Goal: Task Accomplishment & Management: Manage account settings

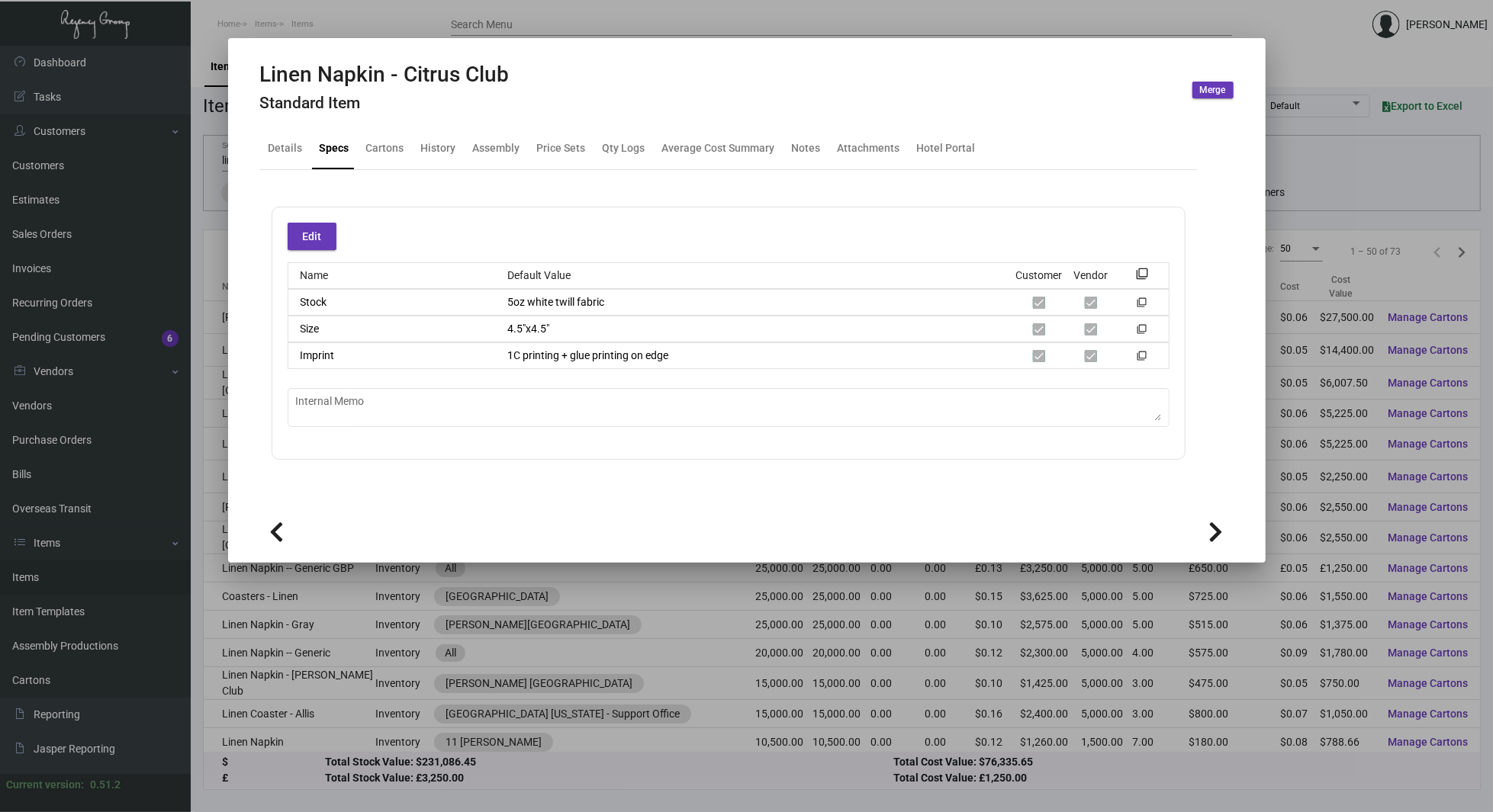
click at [205, 253] on div at bounding box center [746, 406] width 1493 height 812
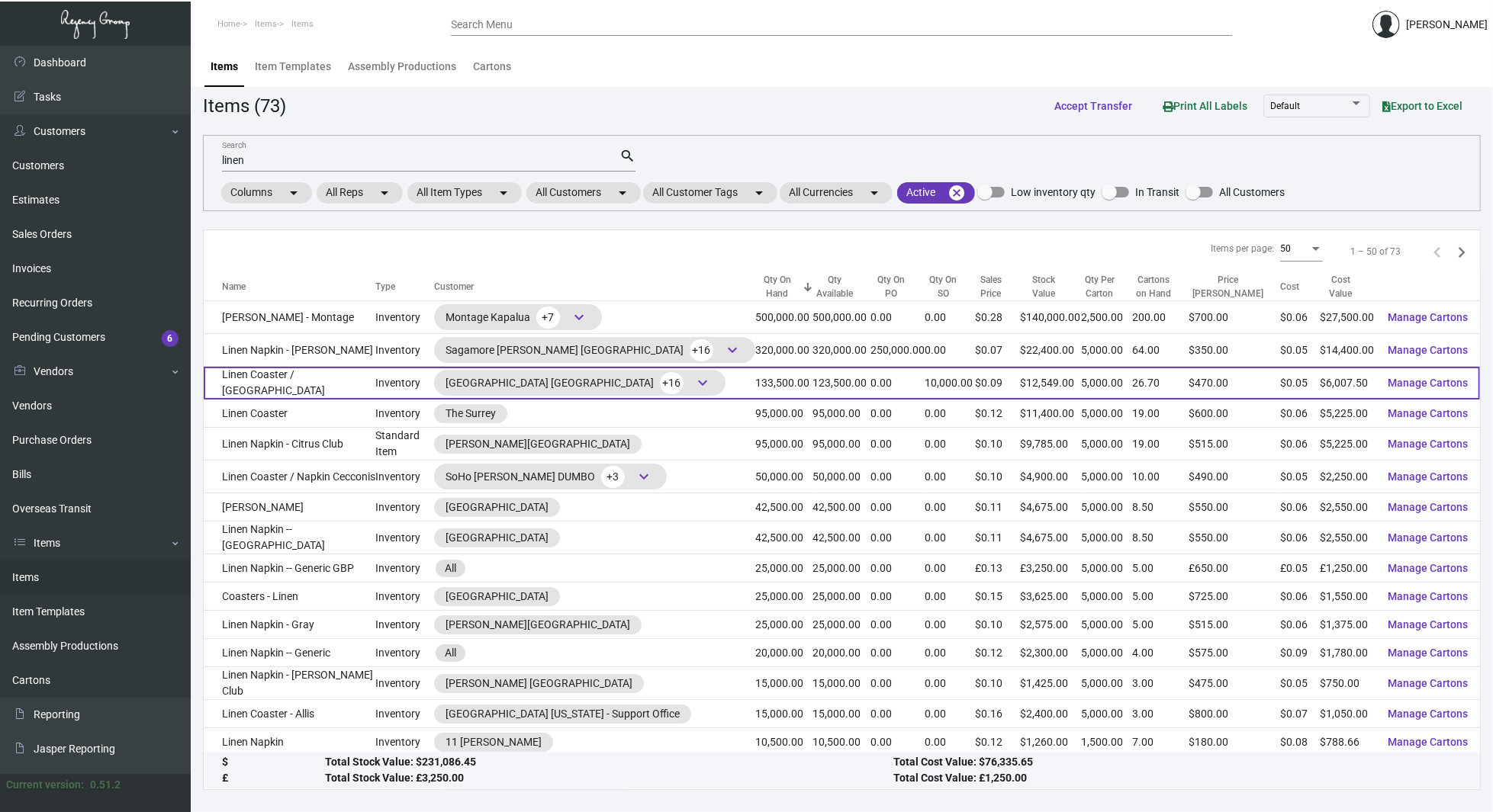
click at [346, 383] on td "Linen Coaster / [GEOGRAPHIC_DATA]" at bounding box center [289, 384] width 172 height 33
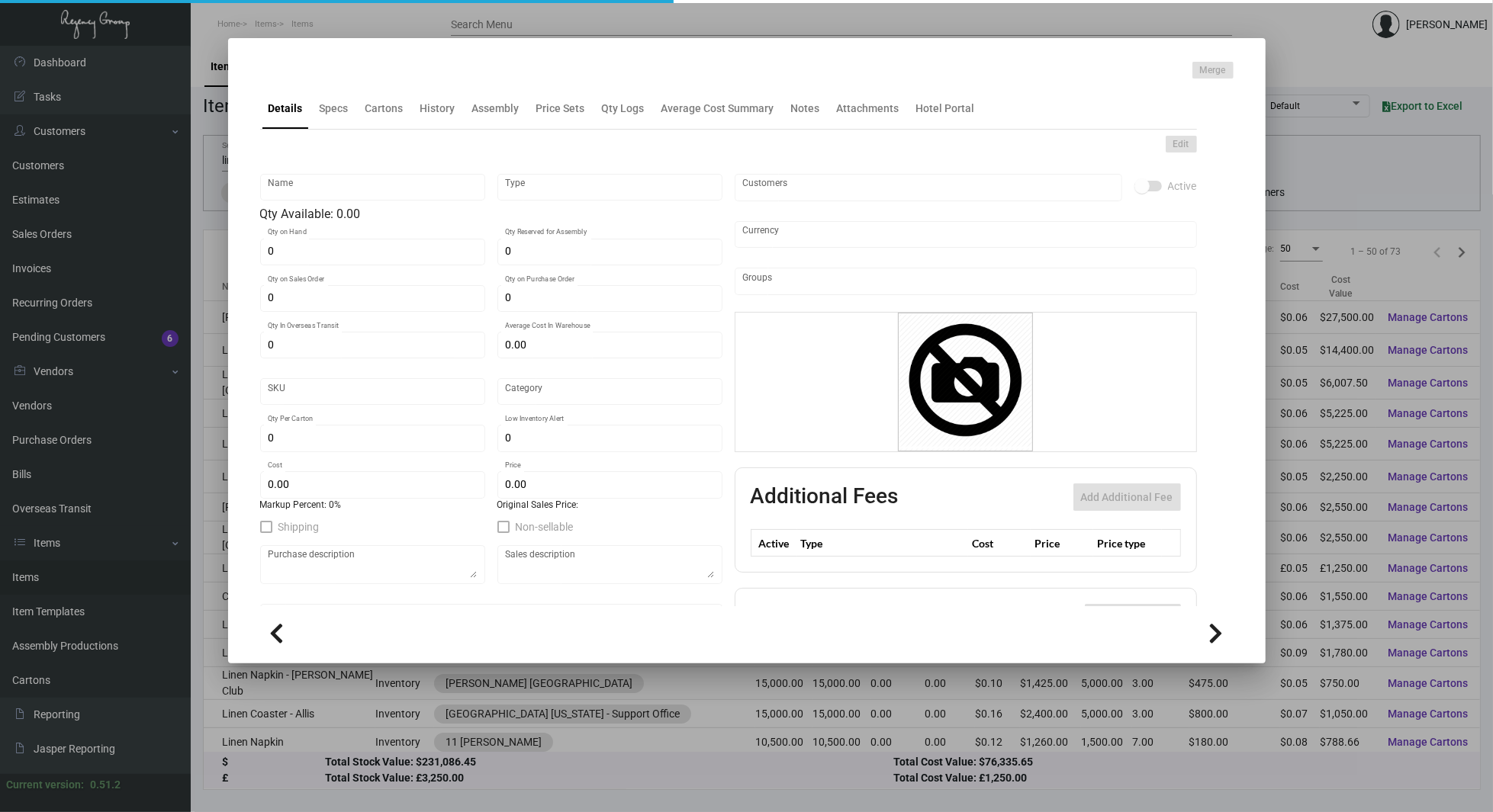
type input "Linen Coaster / [GEOGRAPHIC_DATA]"
type input "Inventory"
type input "133,500"
type input "10,000"
type input "250,000"
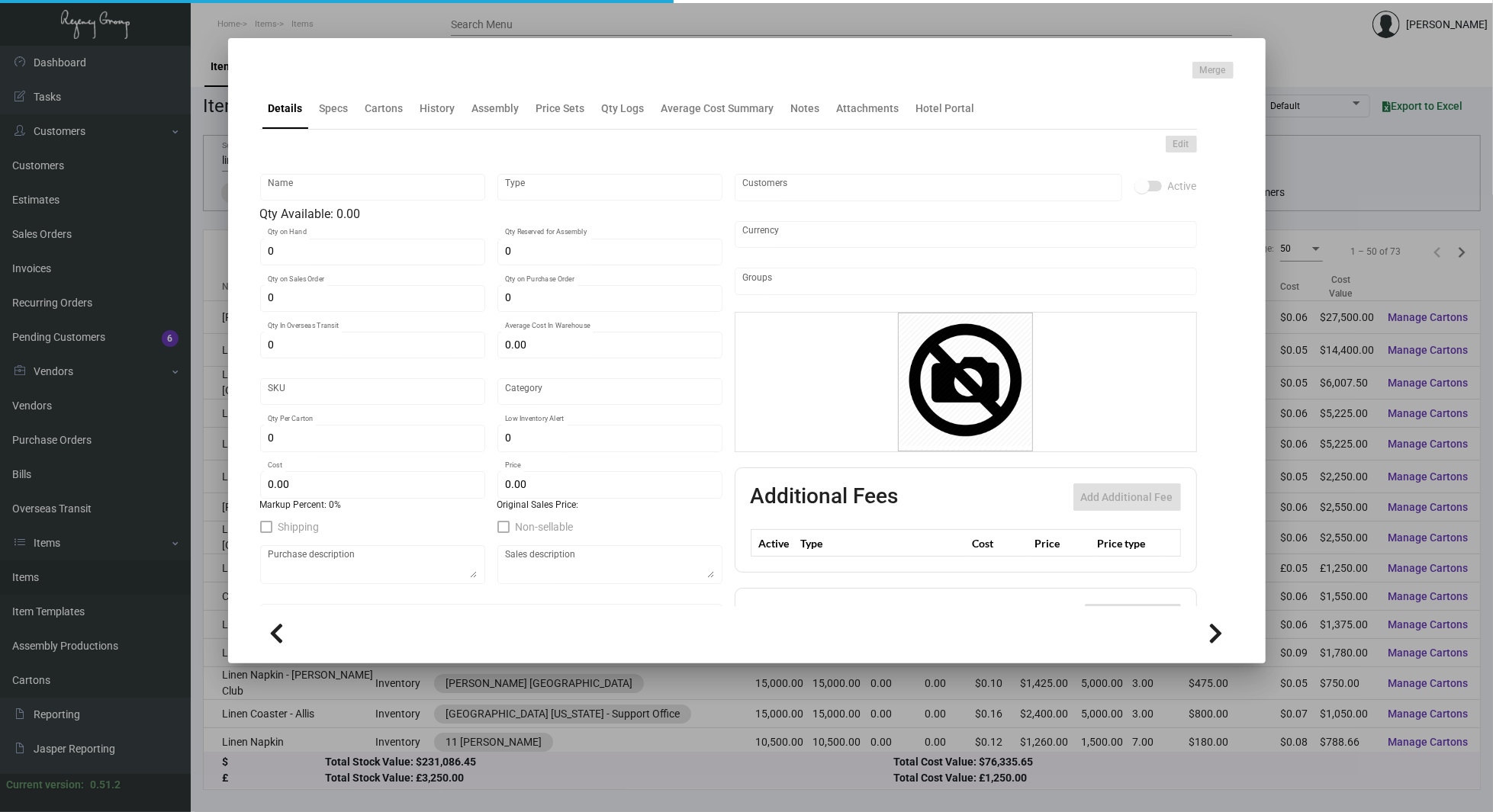
type input "$ 0.325"
type input "SH-558-973"
type input "Standard"
type input "5,000"
type input "10,000"
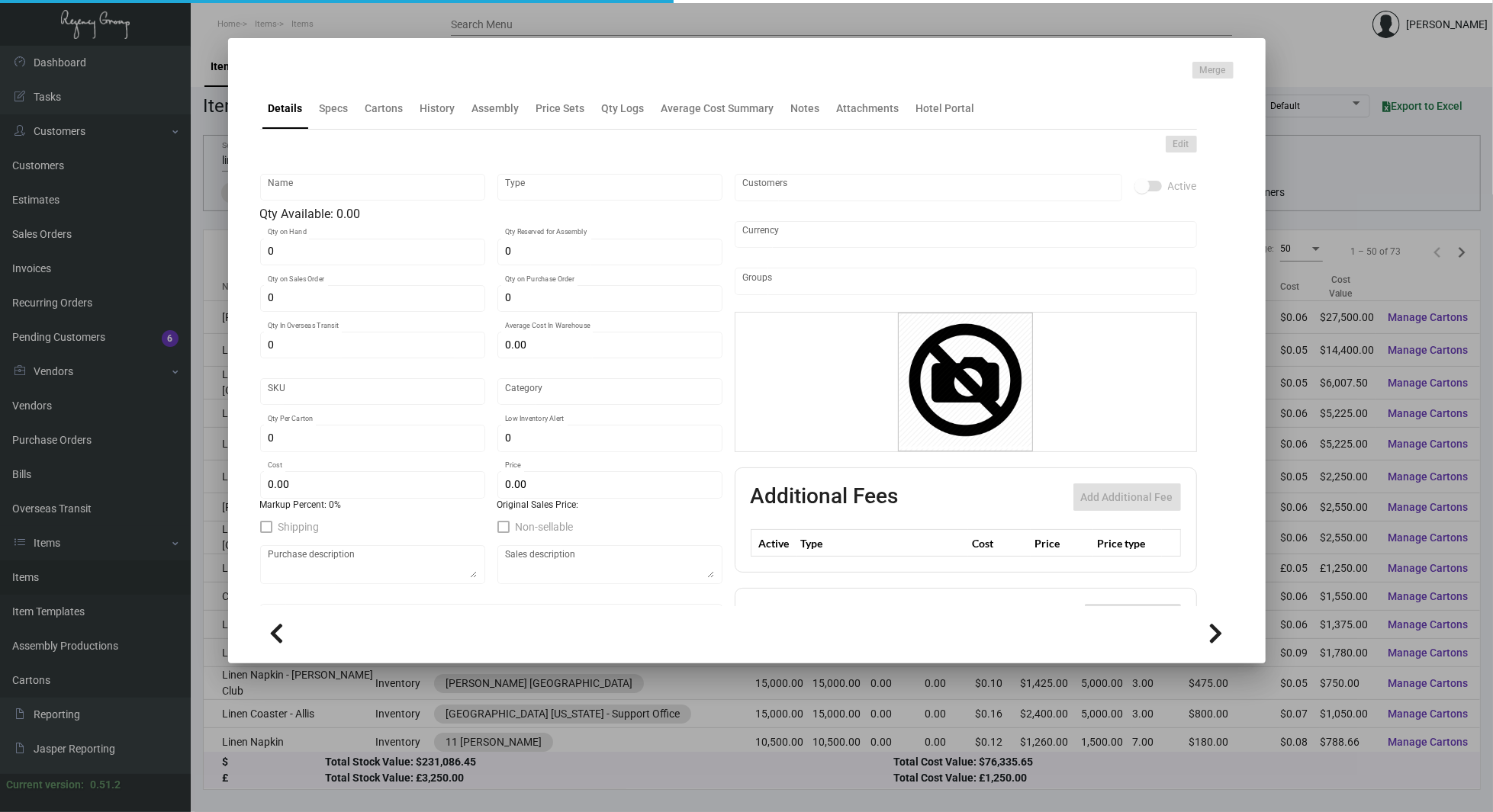
type input "$ 0.045"
type input "$ 0.094"
checkbox input "true"
type input "United States Dollar $"
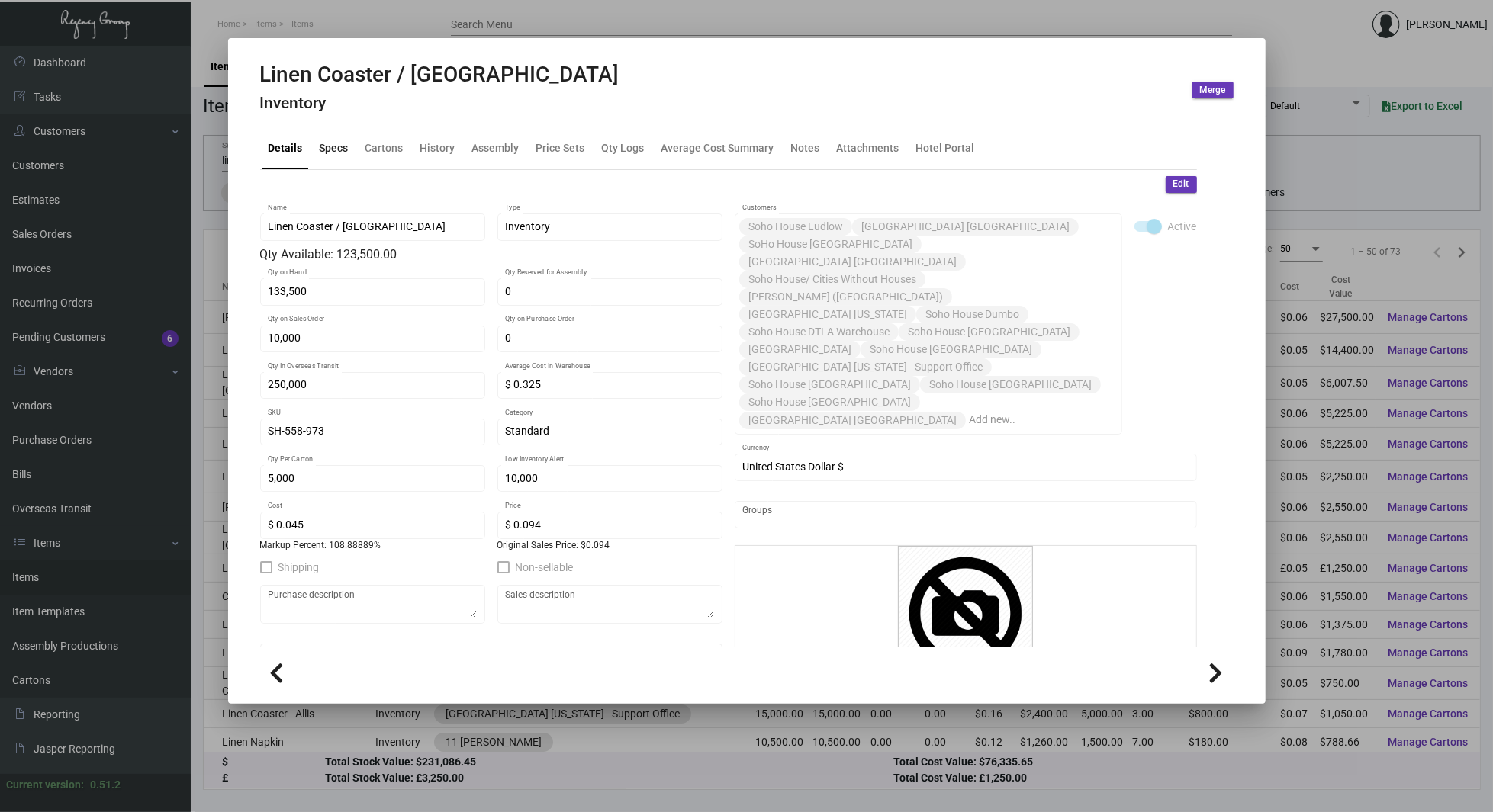
click at [331, 147] on div "Specs" at bounding box center [333, 148] width 29 height 16
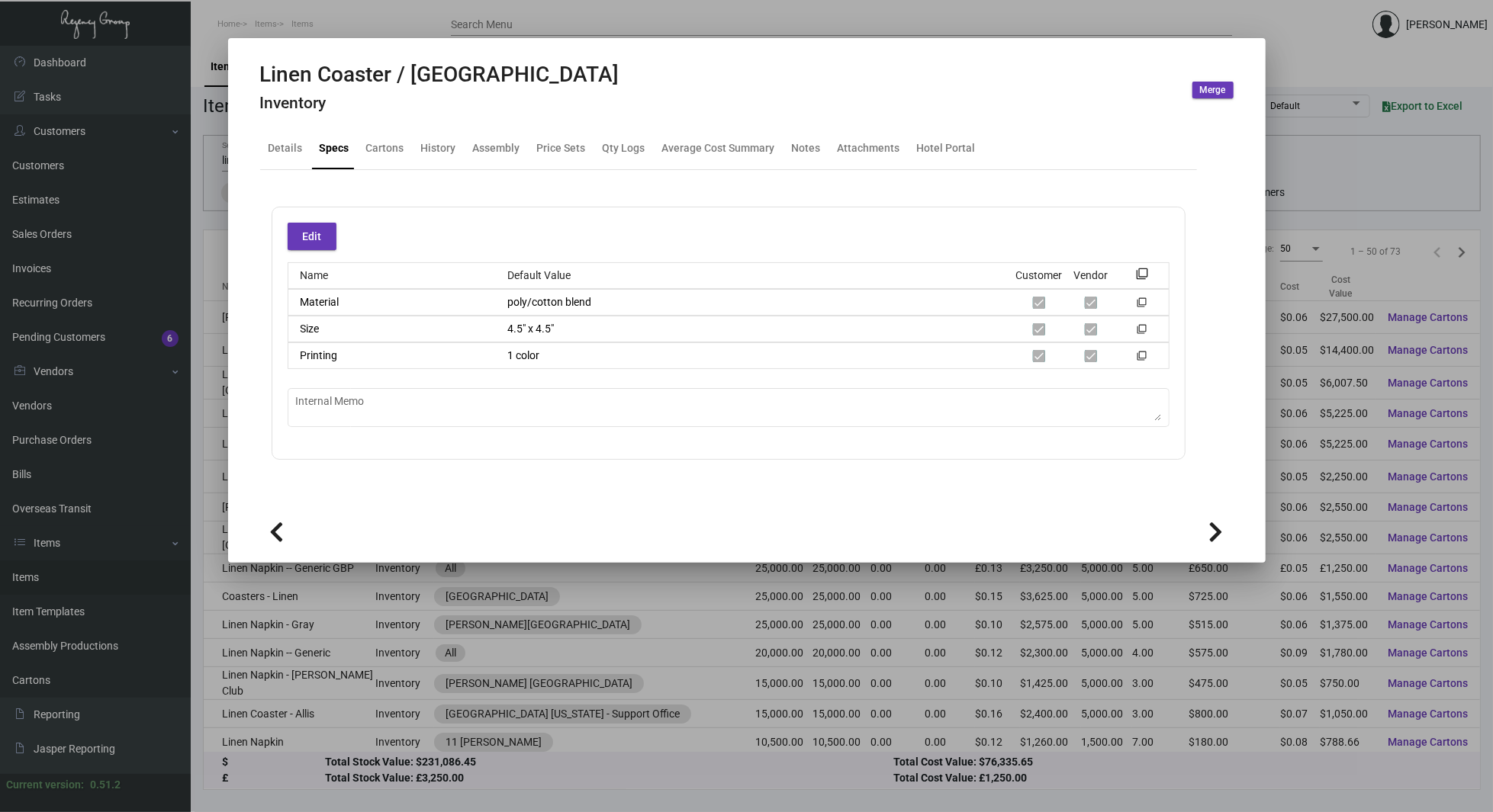
click at [1346, 245] on div at bounding box center [746, 406] width 1493 height 812
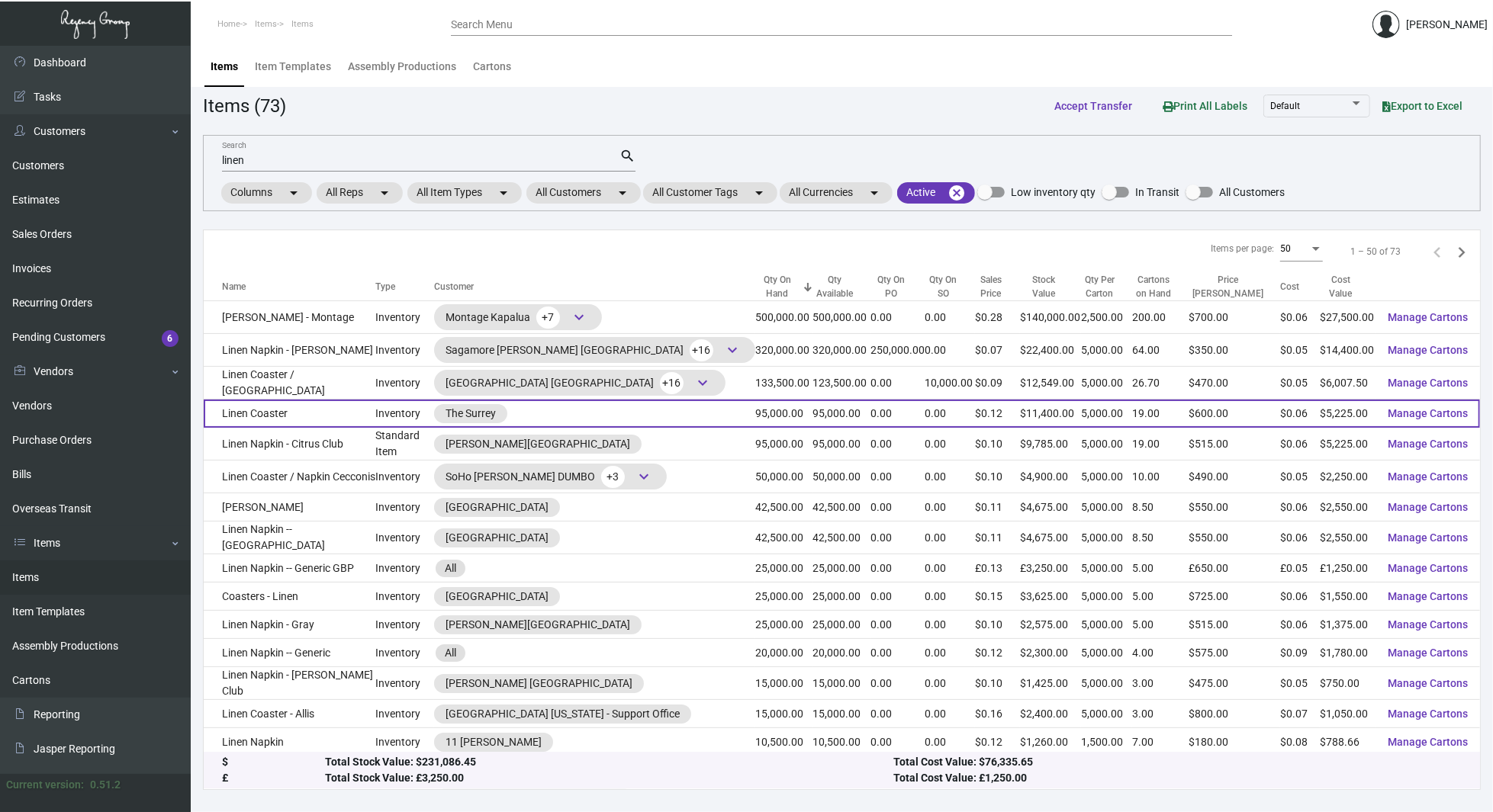
click at [318, 404] on td "Linen Coaster" at bounding box center [289, 413] width 172 height 28
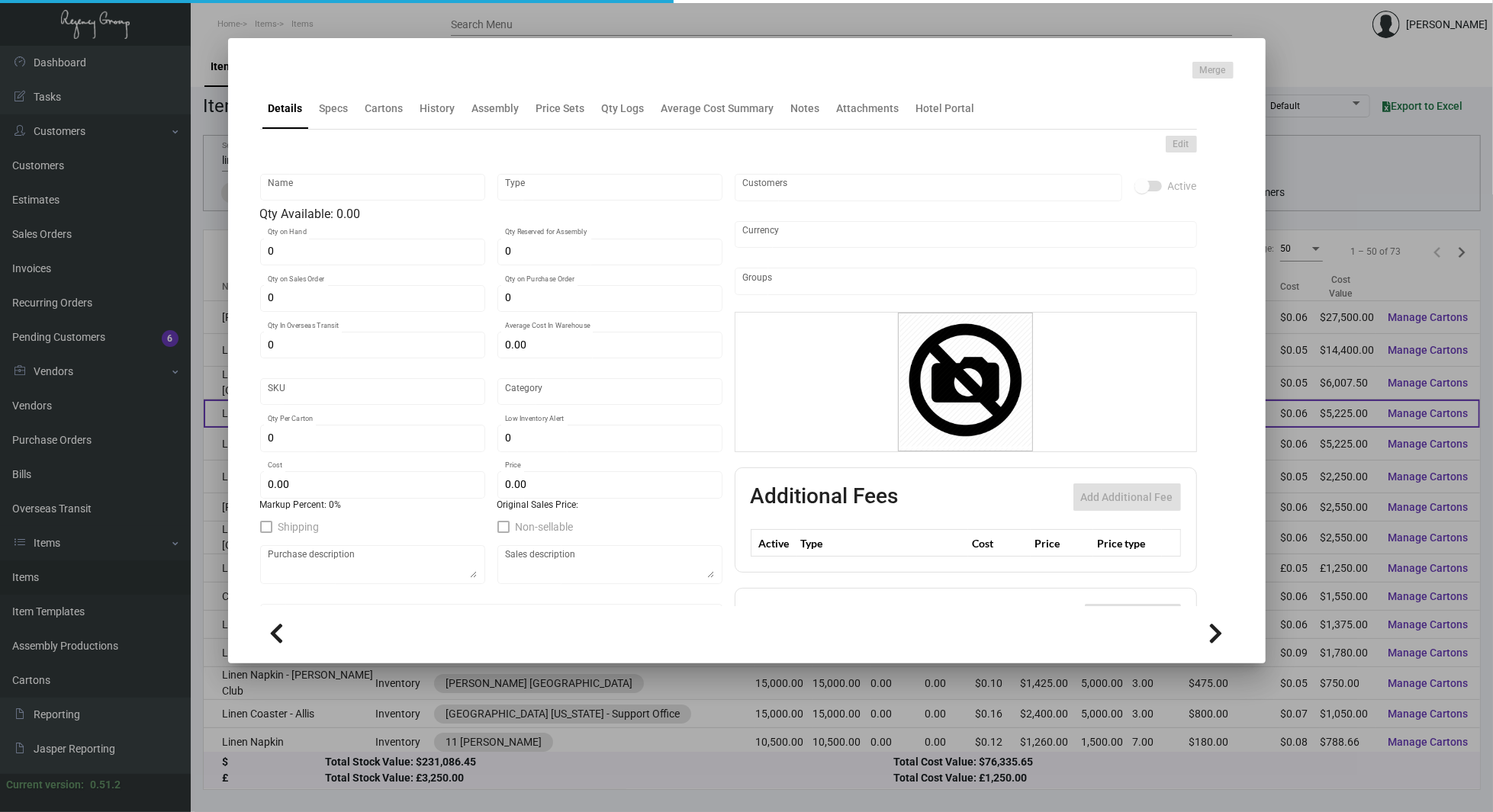
type input "Linen Coaster"
type input "Inventory"
type input "95,000"
type input "$ 0.055"
type input "Overseas"
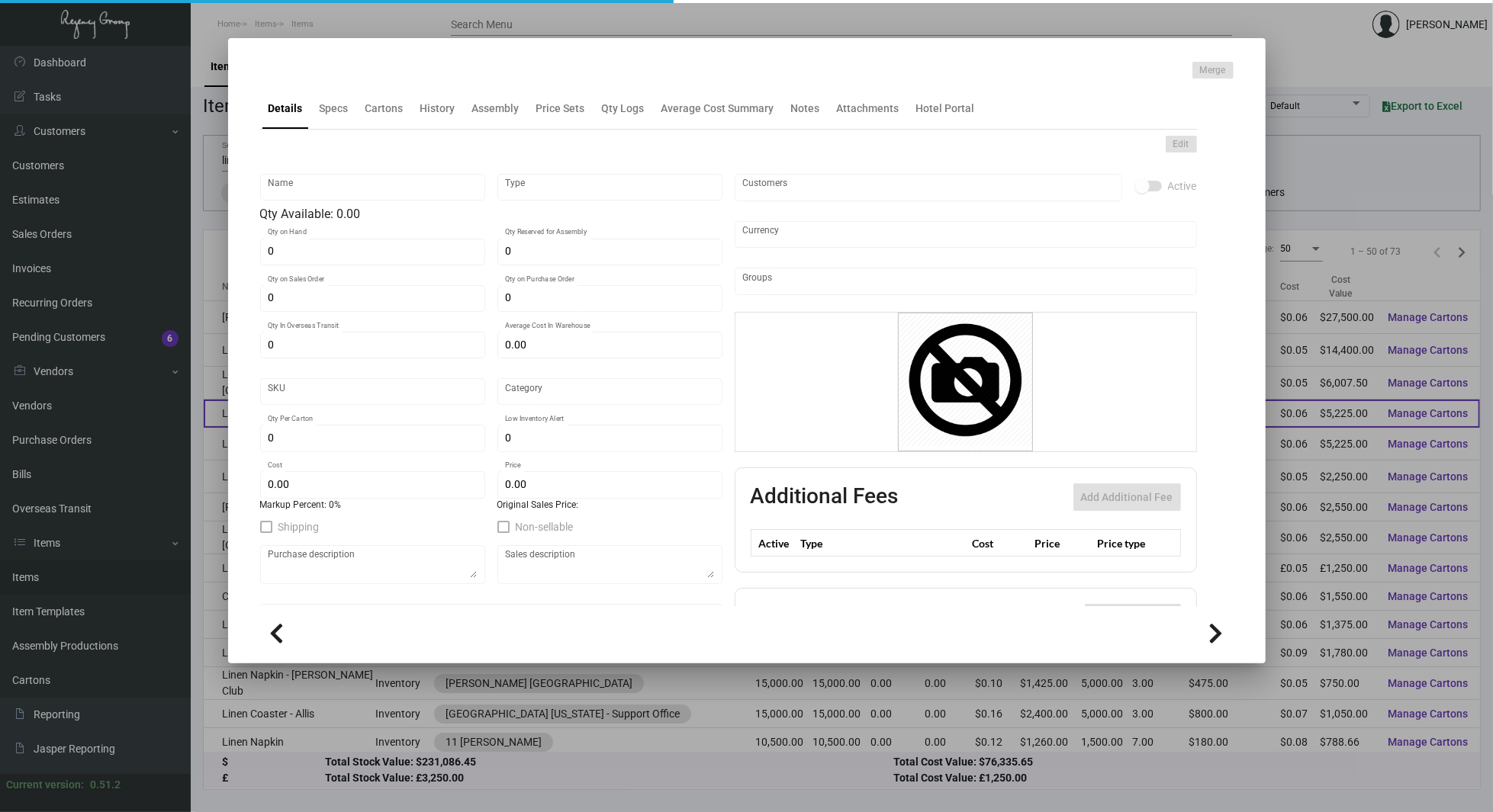
type input "5,000"
type input "$ 0.055"
type input "$ 0.12"
checkbox input "true"
type input "United States Dollar $"
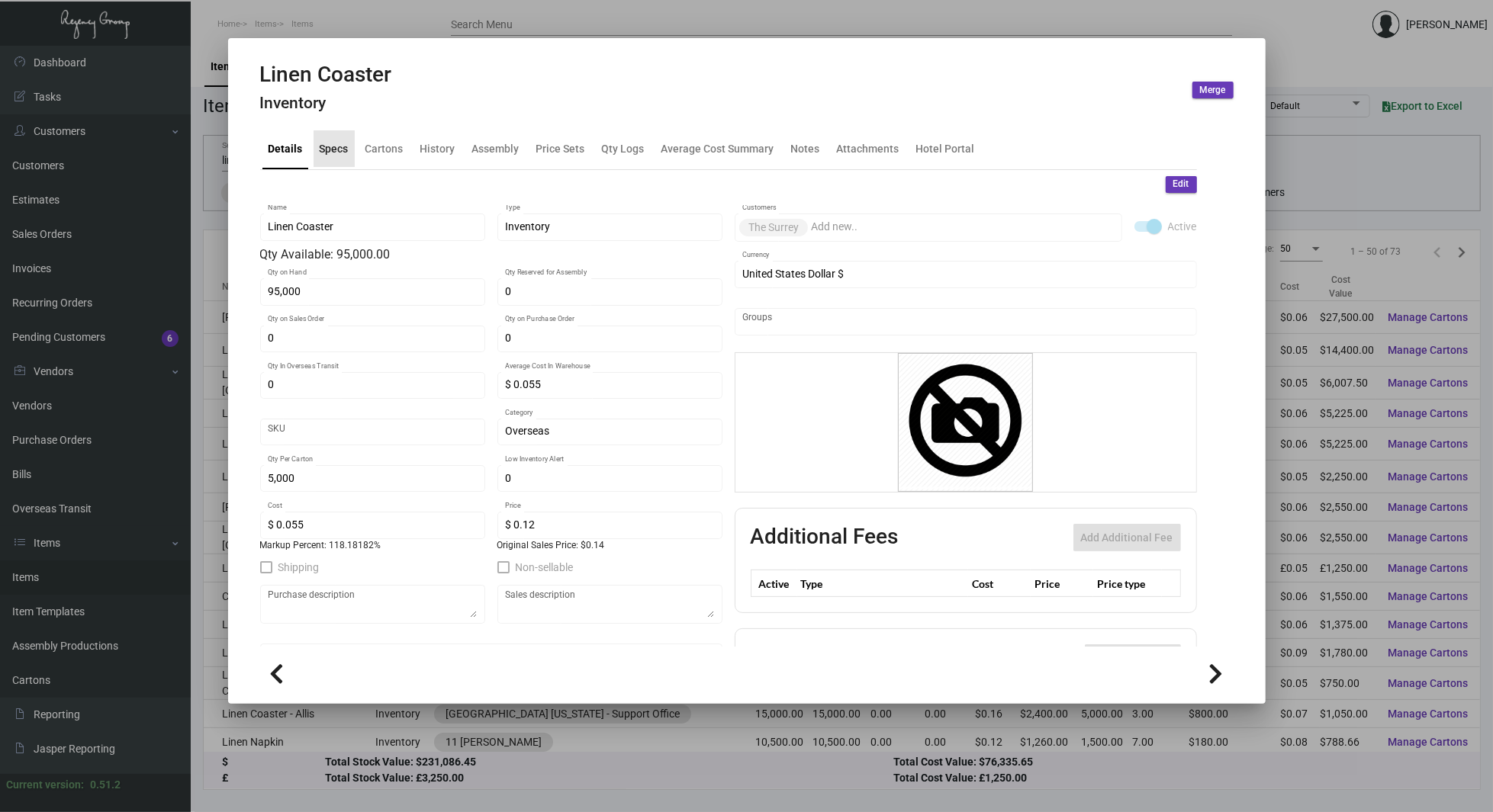
click at [336, 141] on div "Specs" at bounding box center [333, 148] width 29 height 16
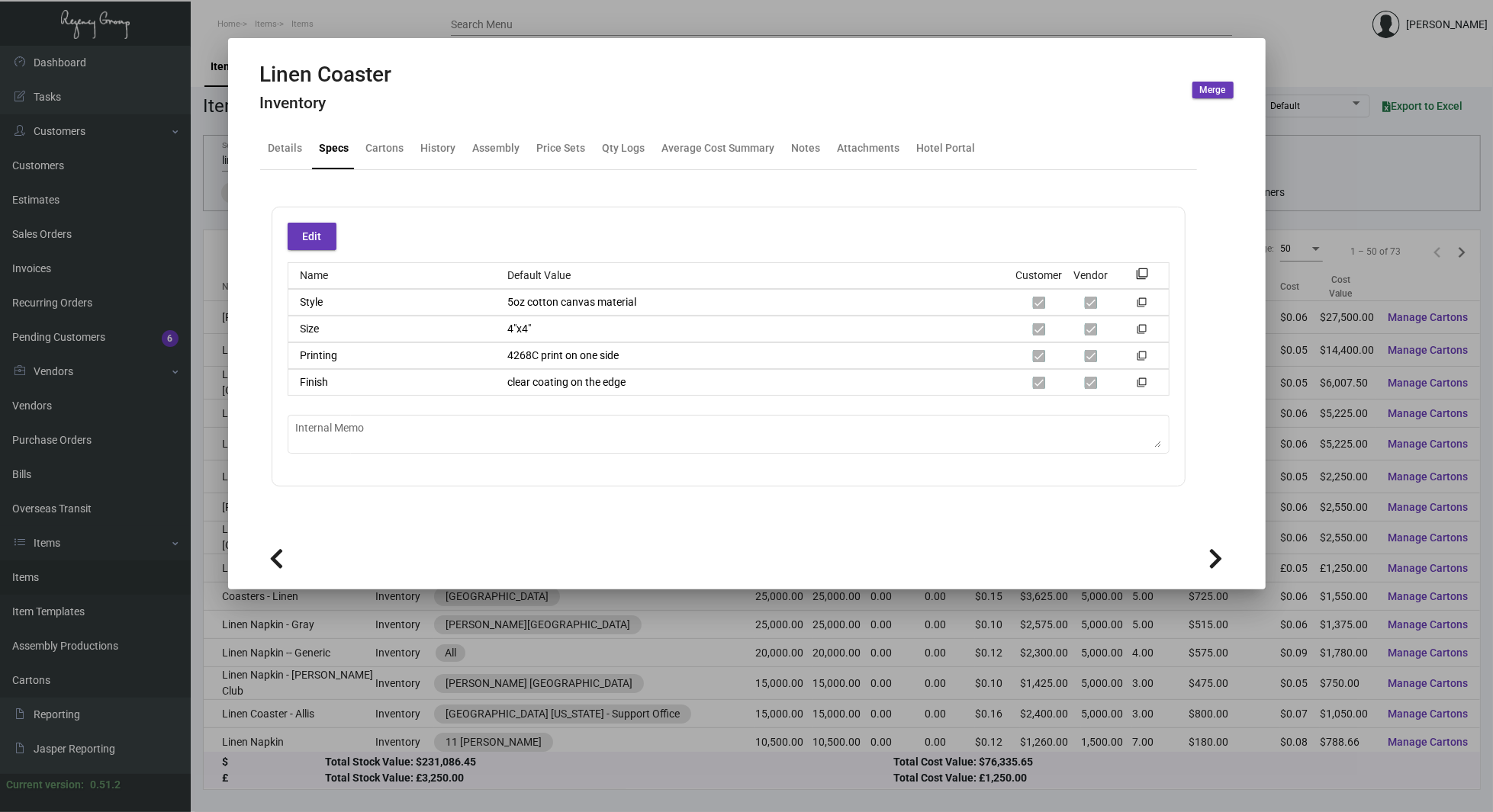
click at [1404, 160] on div at bounding box center [746, 406] width 1493 height 812
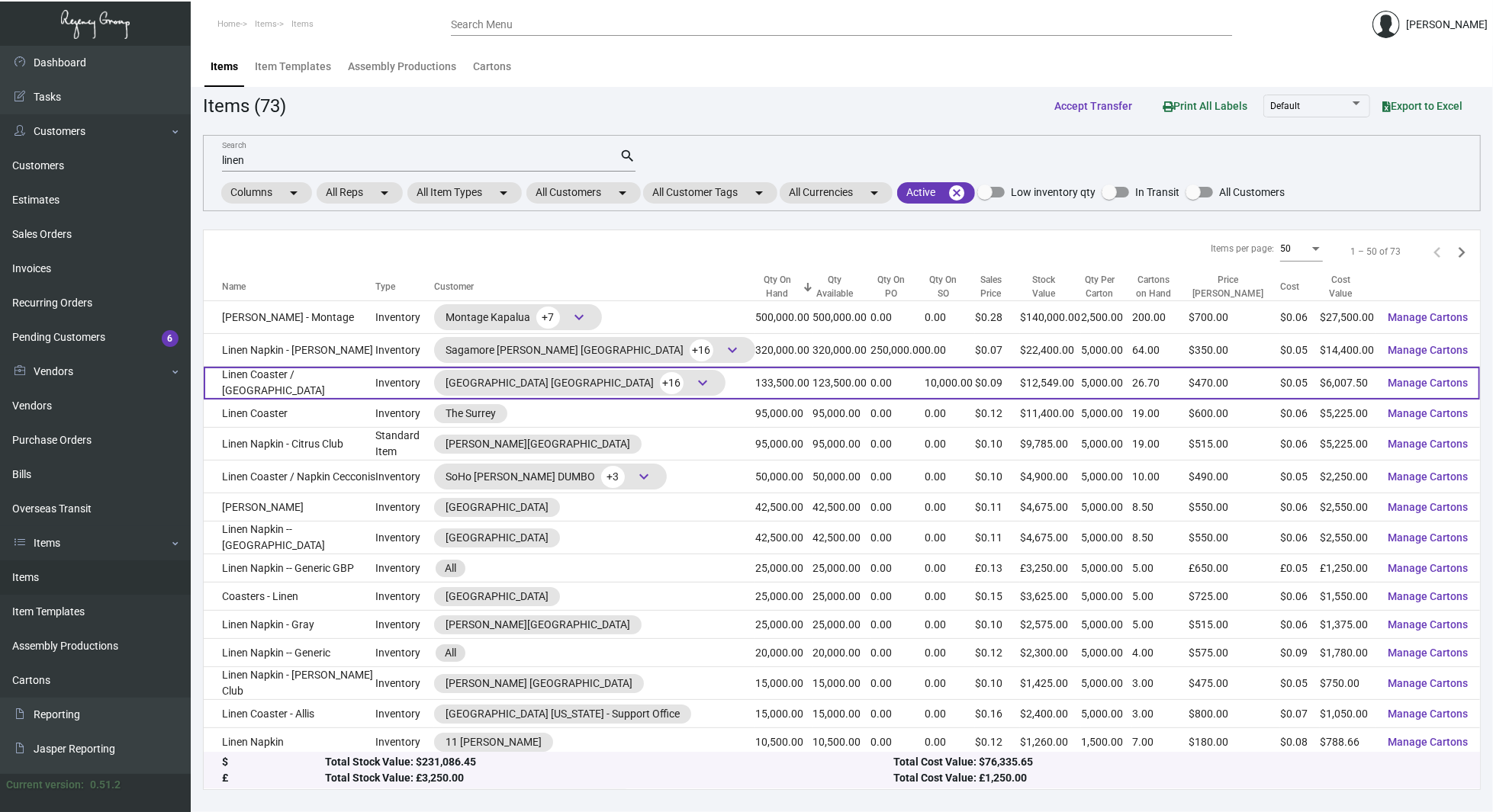
click at [371, 384] on td "Linen Coaster / [GEOGRAPHIC_DATA]" at bounding box center [289, 384] width 172 height 33
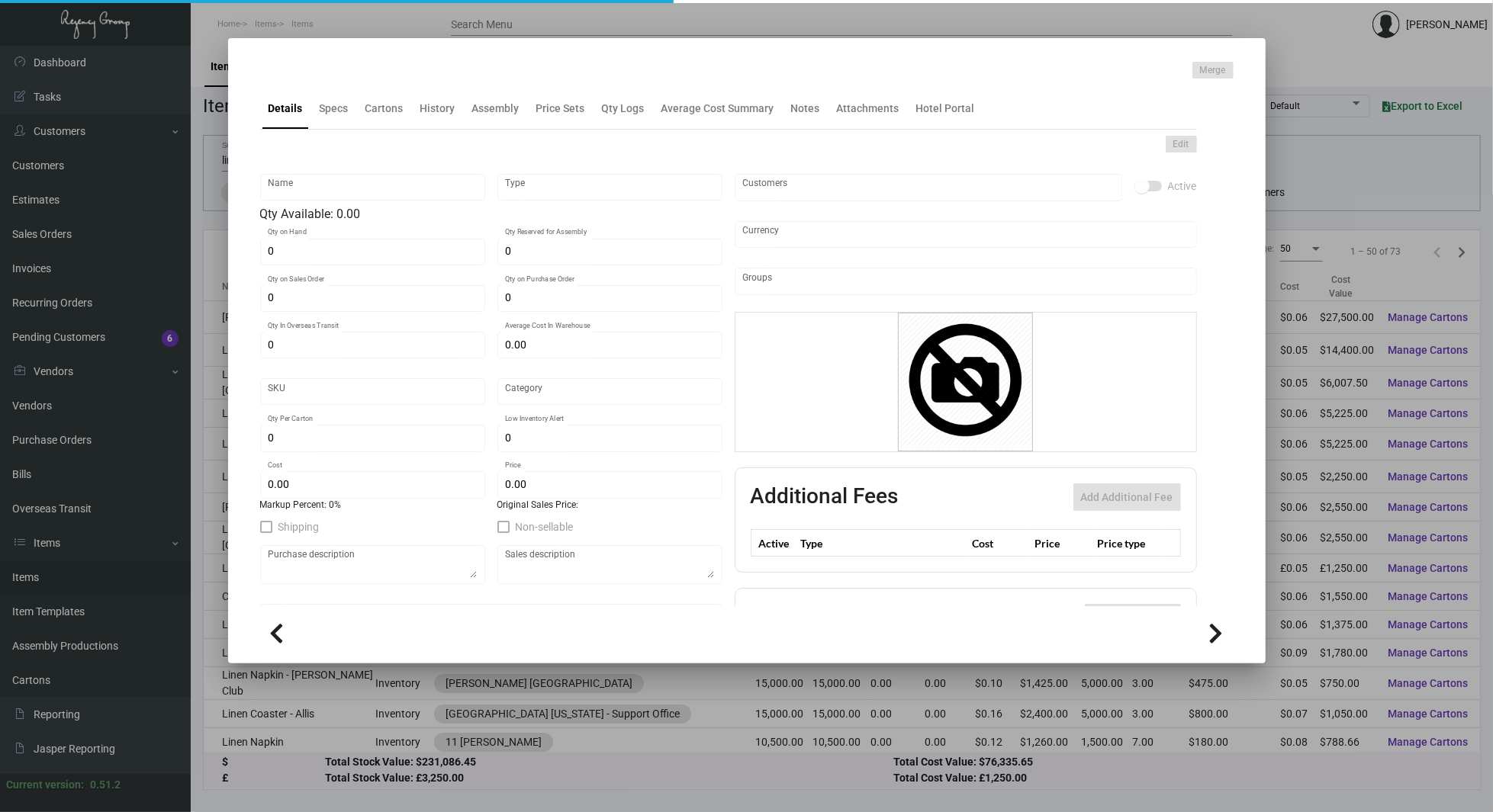
type input "Linen Coaster / [GEOGRAPHIC_DATA]"
type input "Inventory"
type input "133,500"
type input "10,000"
type input "250,000"
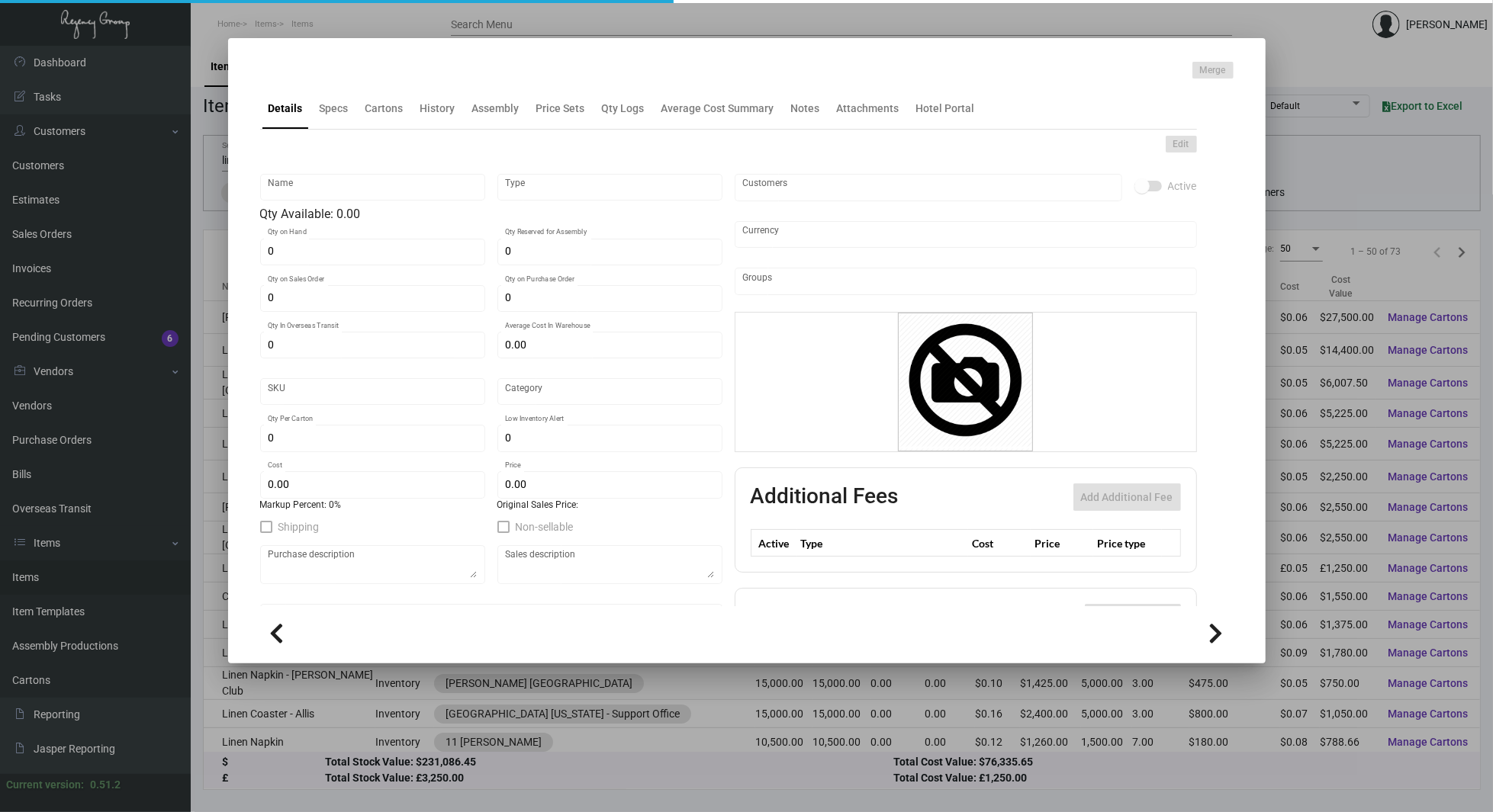
type input "$ 0.325"
type input "SH-558-973"
type input "Standard"
type input "5,000"
type input "10,000"
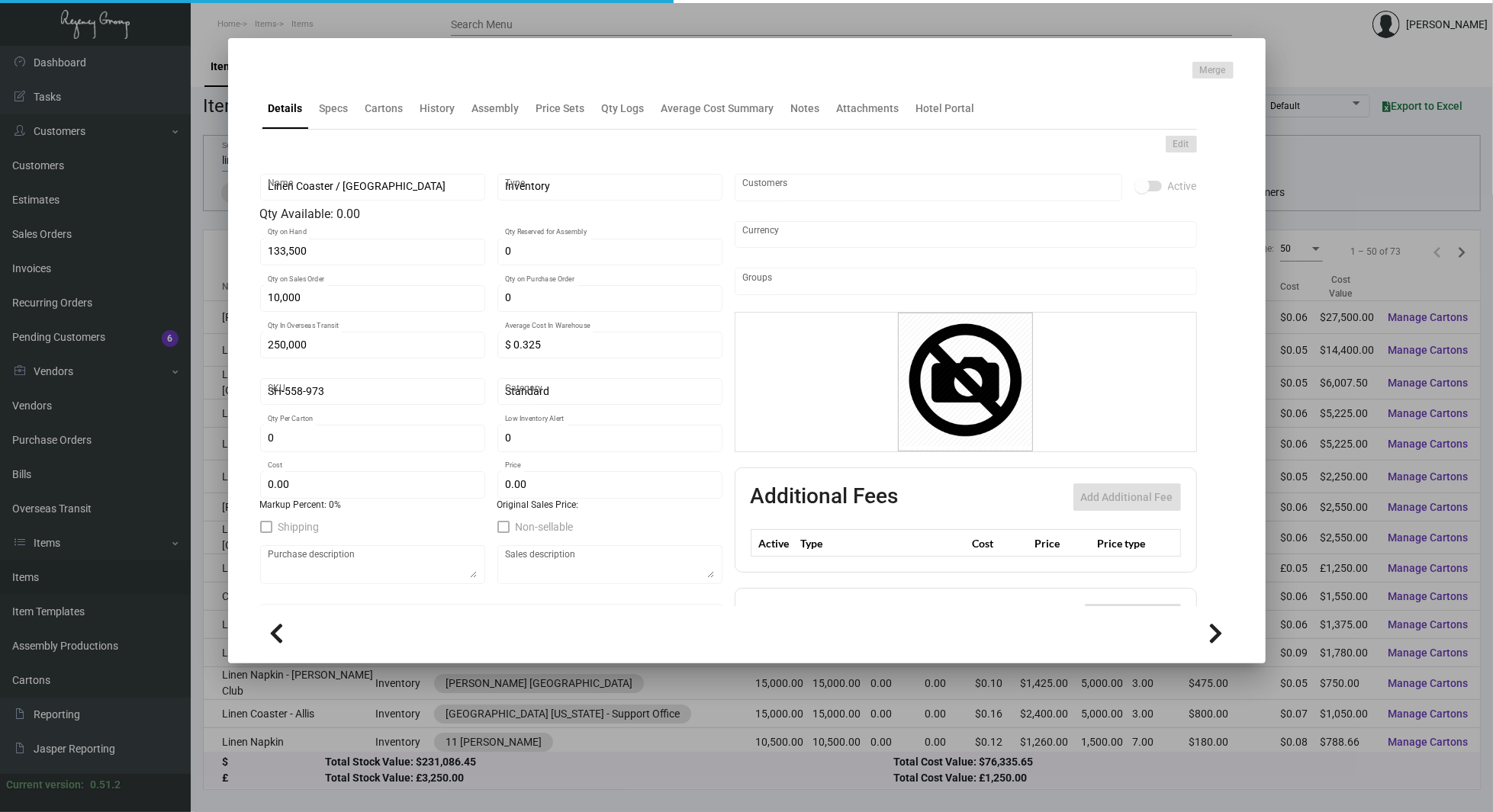
type input "$ 0.045"
type input "$ 0.094"
checkbox input "true"
type input "United States Dollar $"
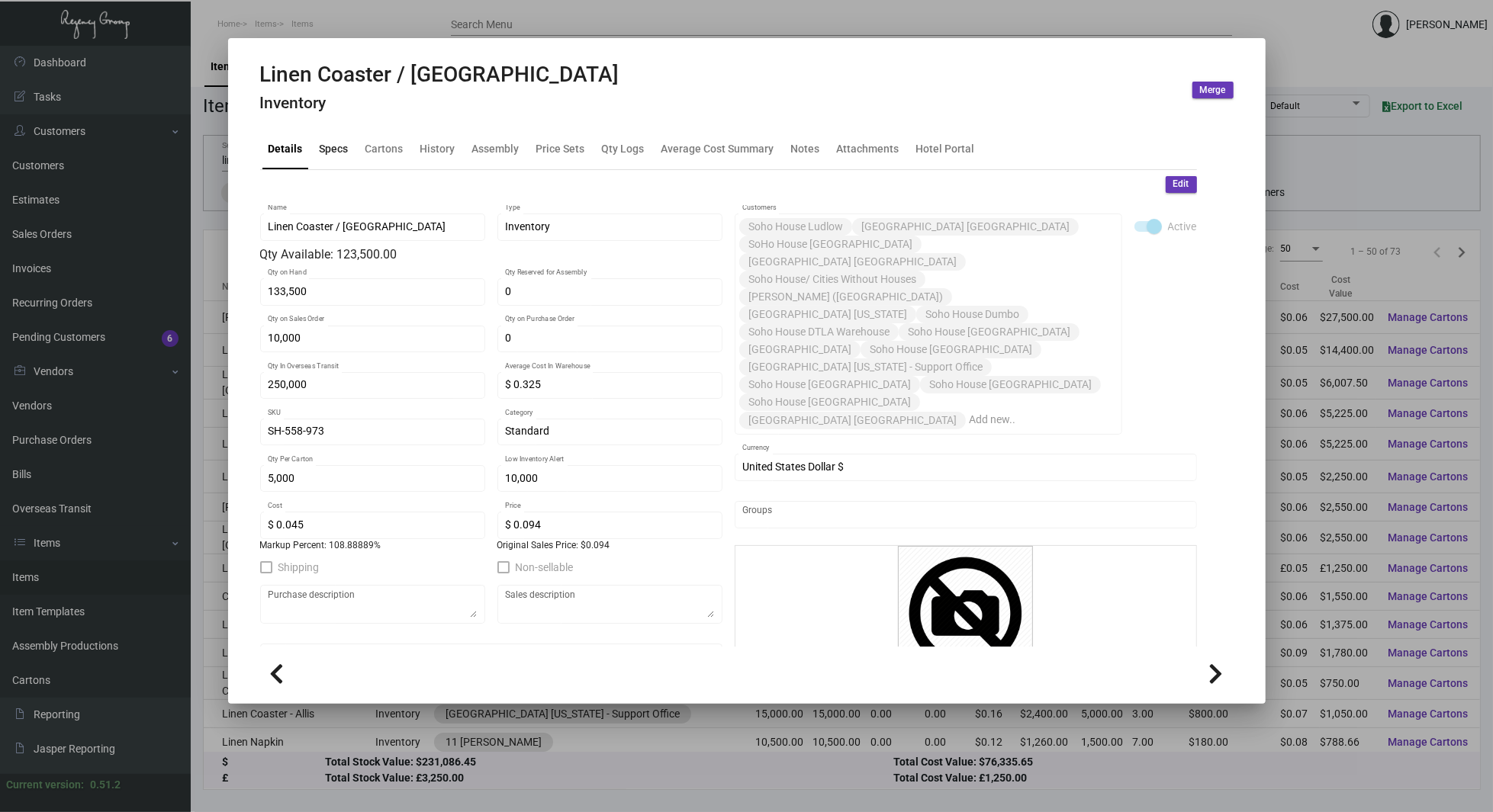
click at [339, 140] on div "Specs" at bounding box center [333, 148] width 29 height 16
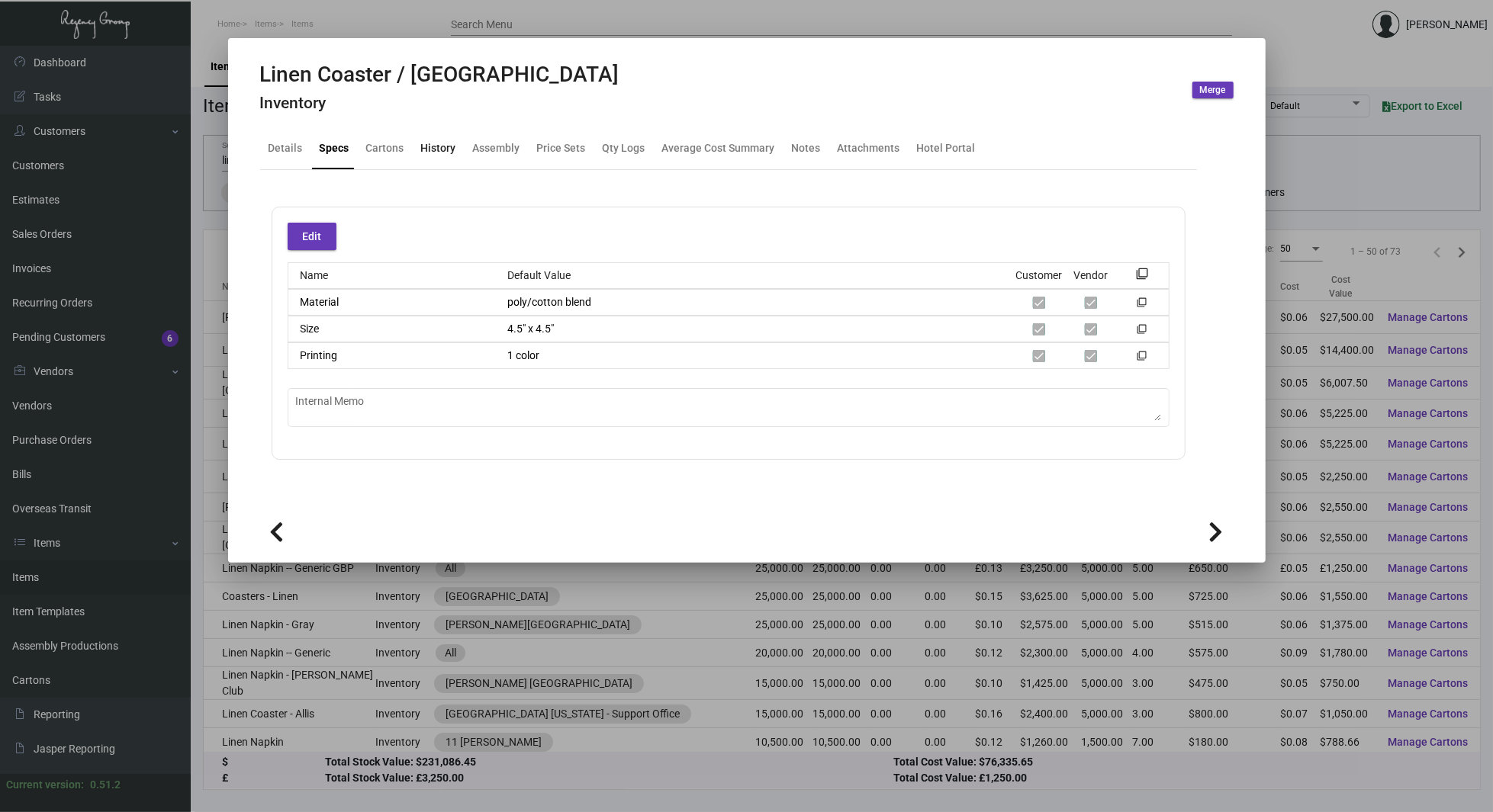
click at [432, 144] on div "History" at bounding box center [439, 148] width 35 height 16
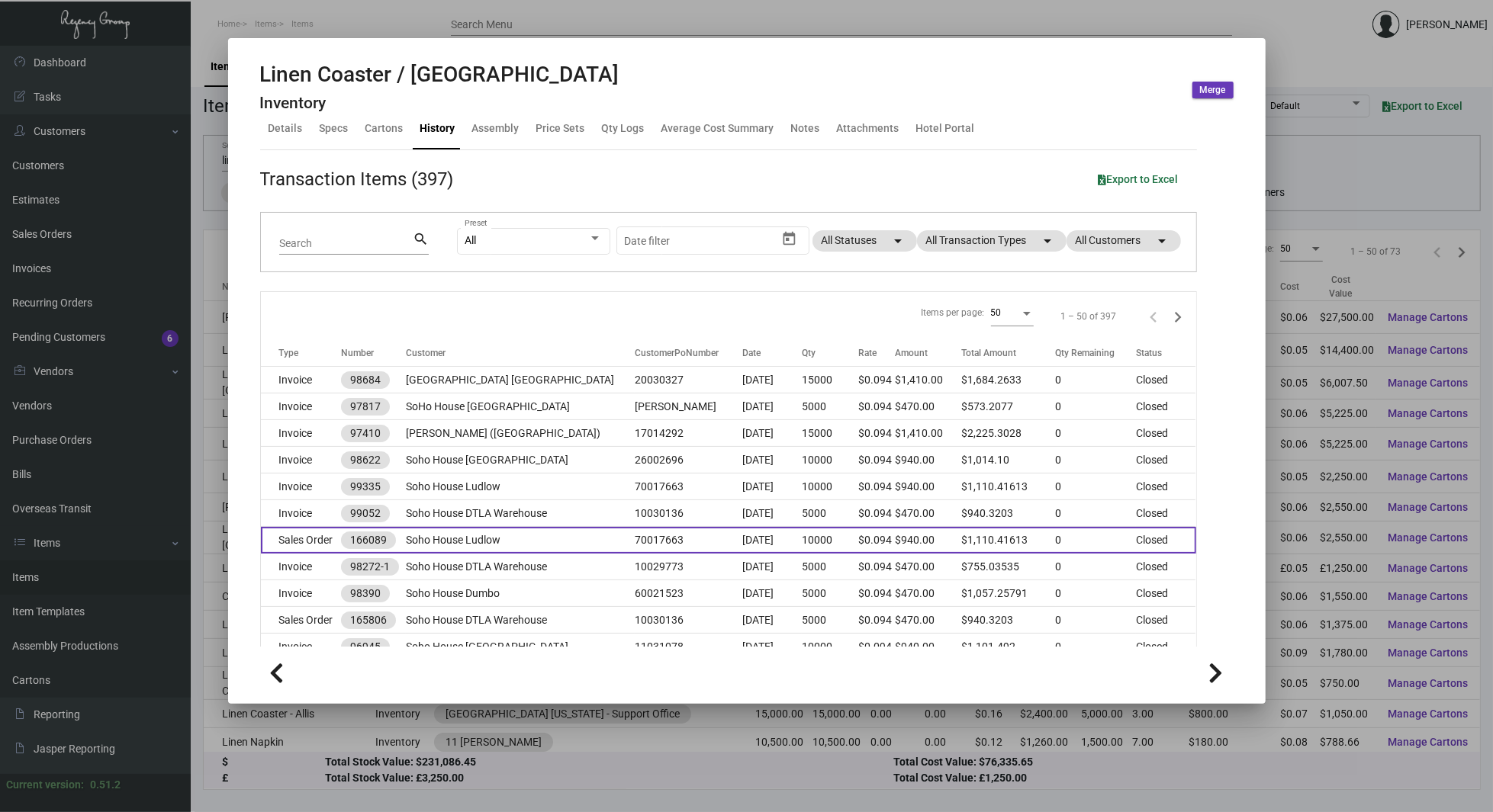
scroll to position [21, 0]
click at [496, 543] on td "Soho House Ludlow" at bounding box center [520, 539] width 229 height 27
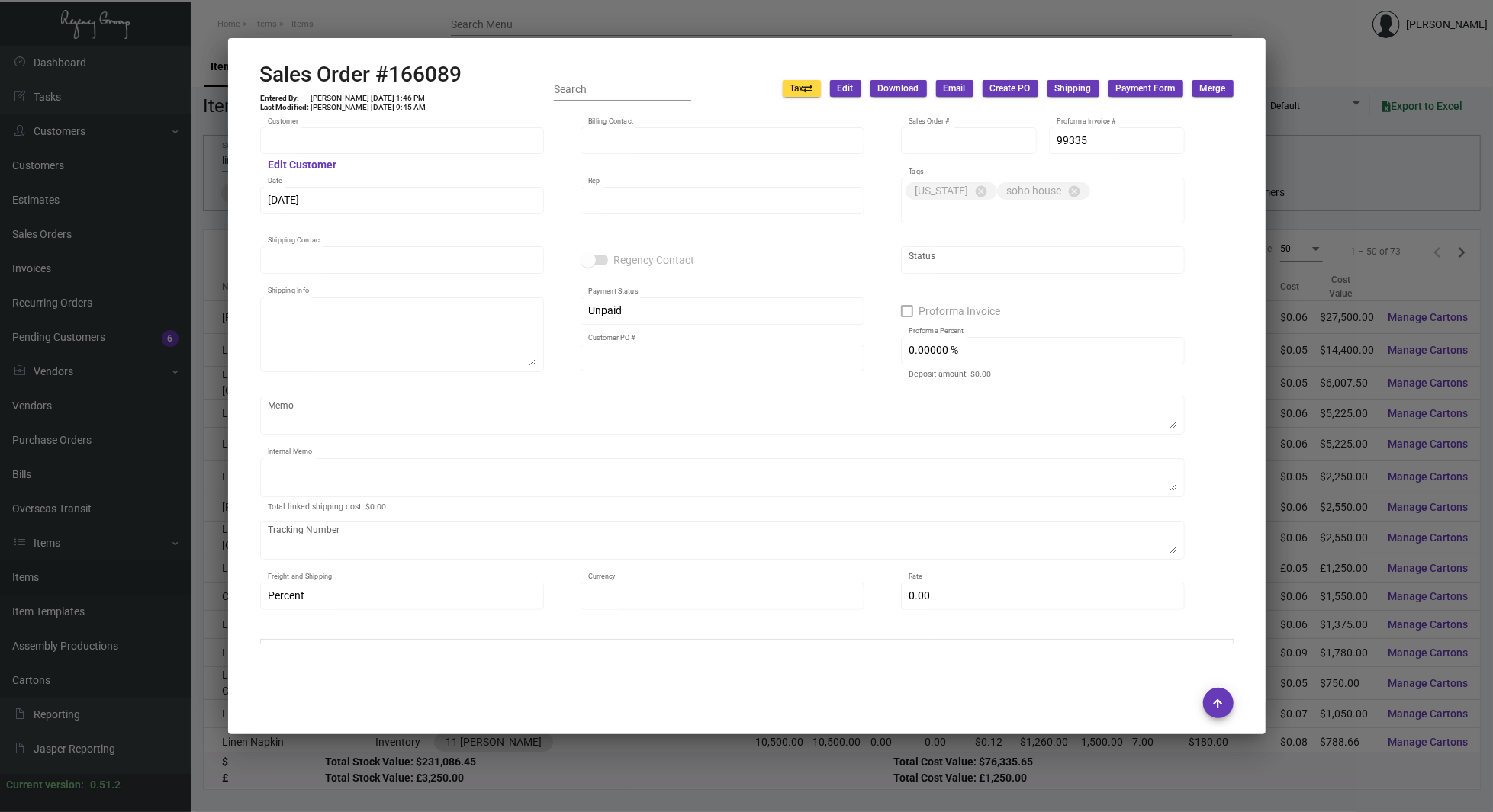
type input "Soho House Ludlow"
type input "AP BILLING"
type input "166089"
type input "[DATE]"
type input "[PERSON_NAME]"
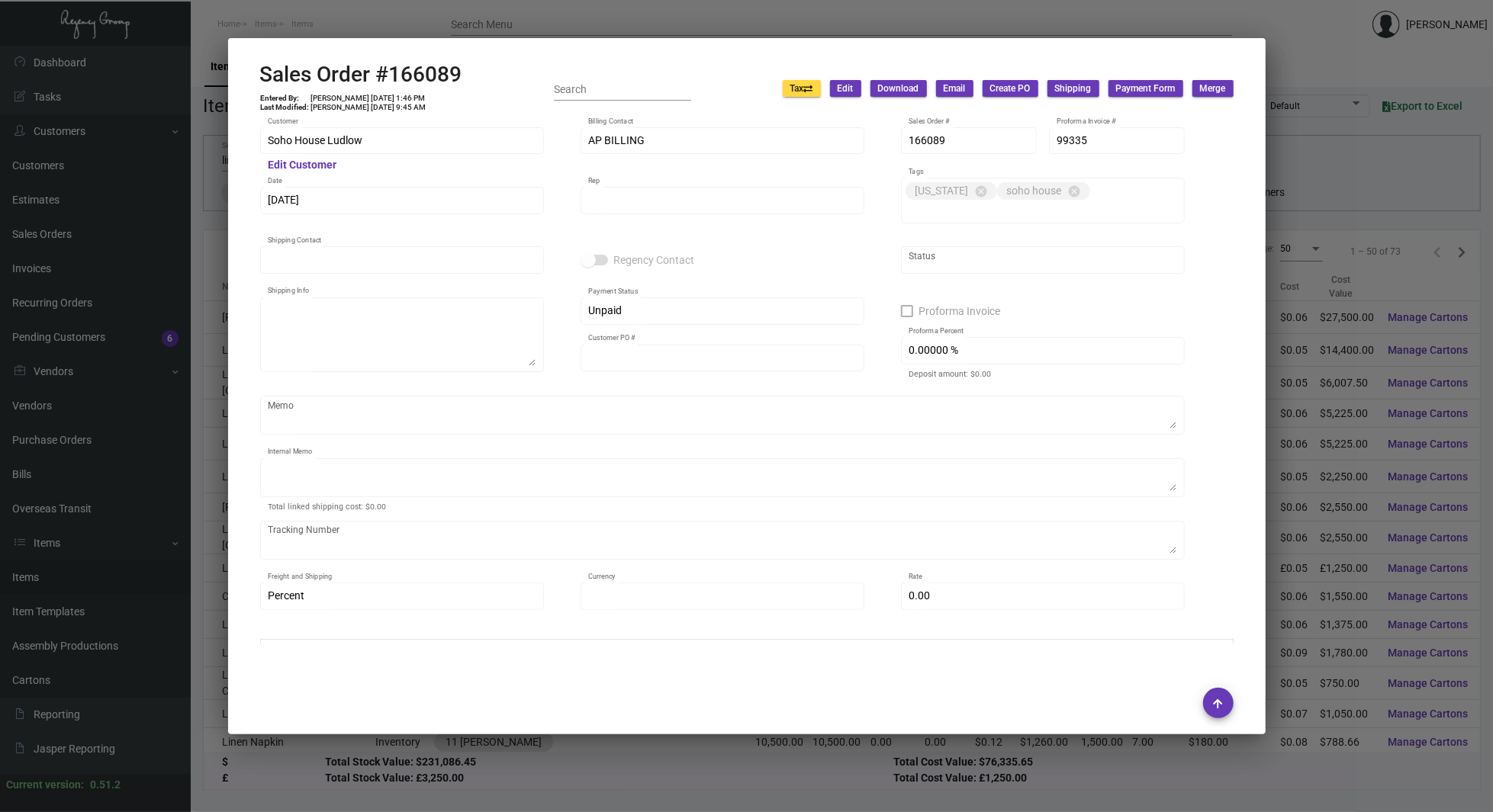
type input "[PERSON_NAME]"
type textarea "Soho House Ludlow - [PERSON_NAME] [STREET_ADDRESS][PERSON_NAME][US_STATE]"
type input "70017663"
type textarea "17.22"
type input "United States Dollar $"
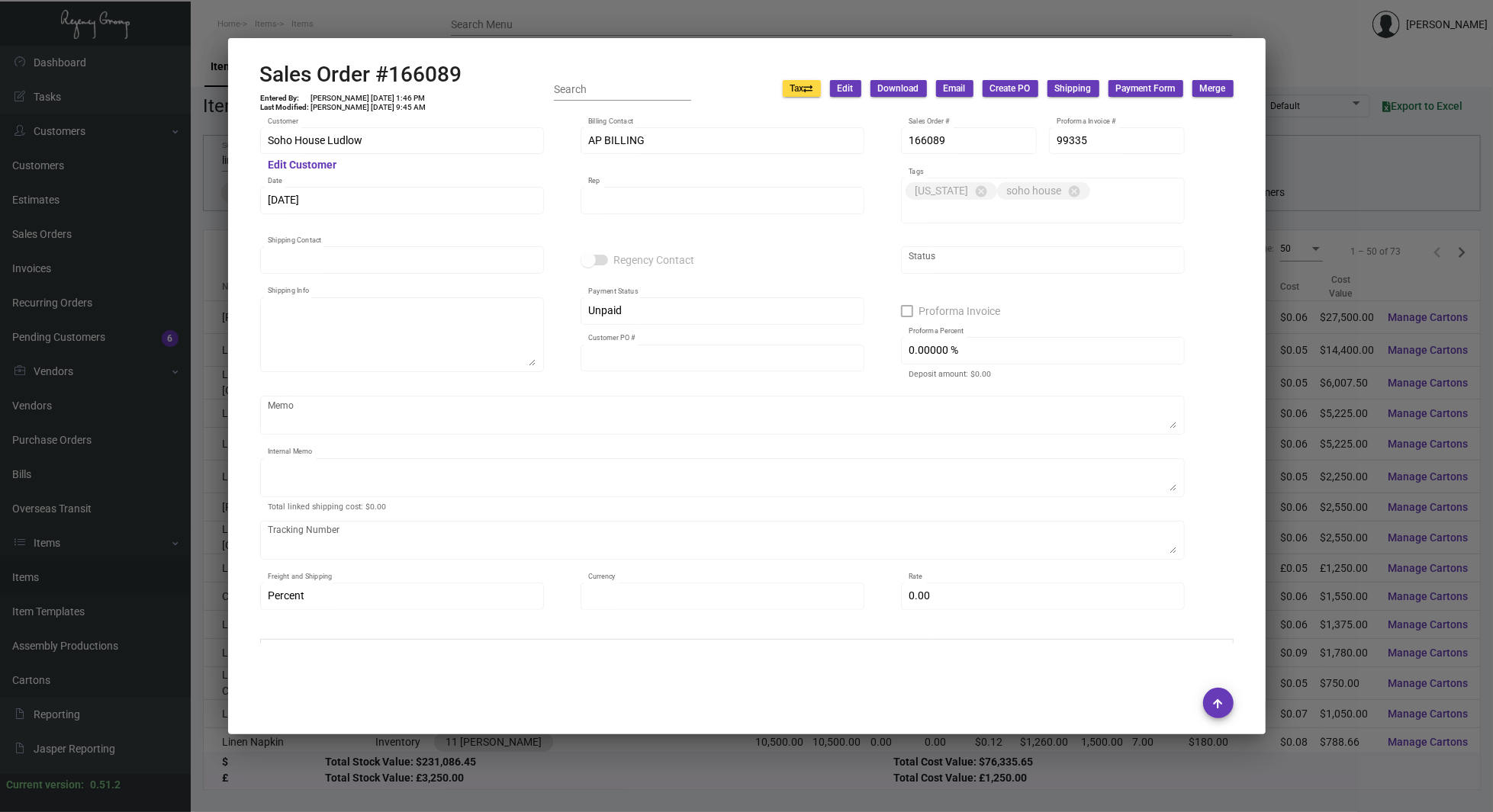
type input "8.50000 %"
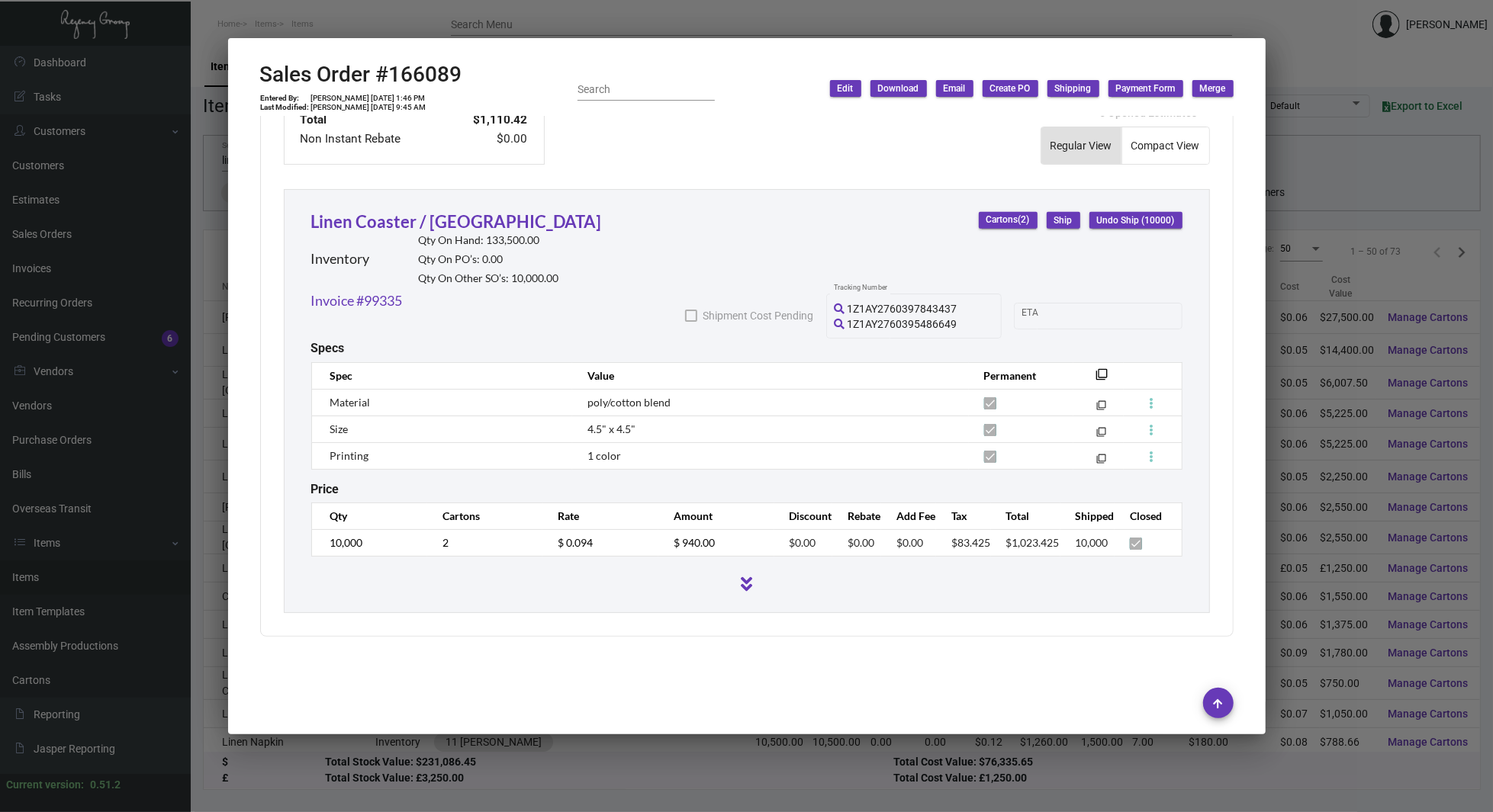
scroll to position [787, 0]
drag, startPoint x: 1362, startPoint y: 354, endPoint x: 628, endPoint y: 304, distance: 735.7
drag, startPoint x: 628, startPoint y: 304, endPoint x: 596, endPoint y: 224, distance: 86.2
click at [596, 224] on div "Linen Coaster / Napkin Inventory Qty On Hand: 133,500.00 Qty On PO’s: 0.00 Qty …" at bounding box center [747, 247] width 871 height 82
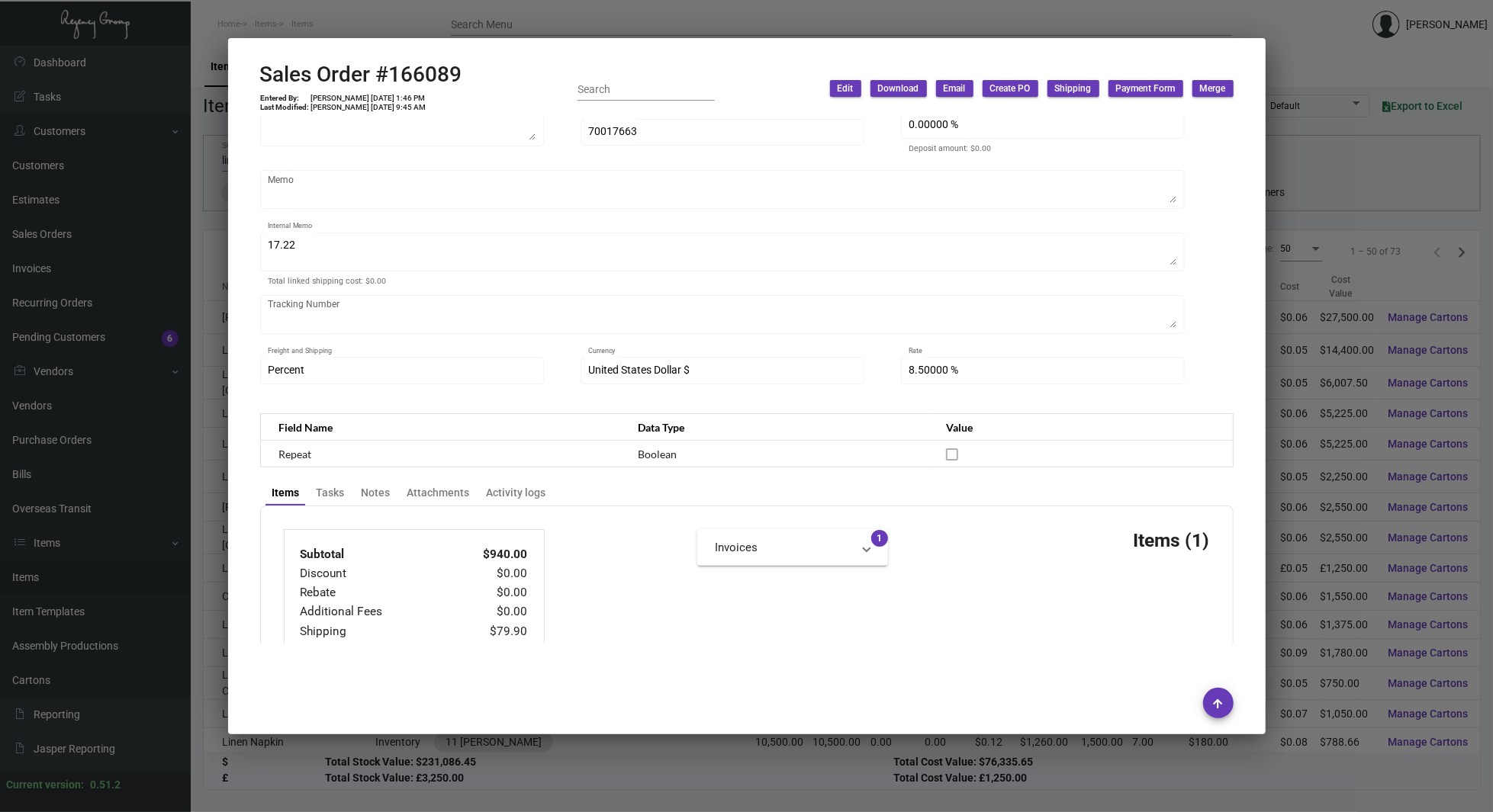
scroll to position [0, 0]
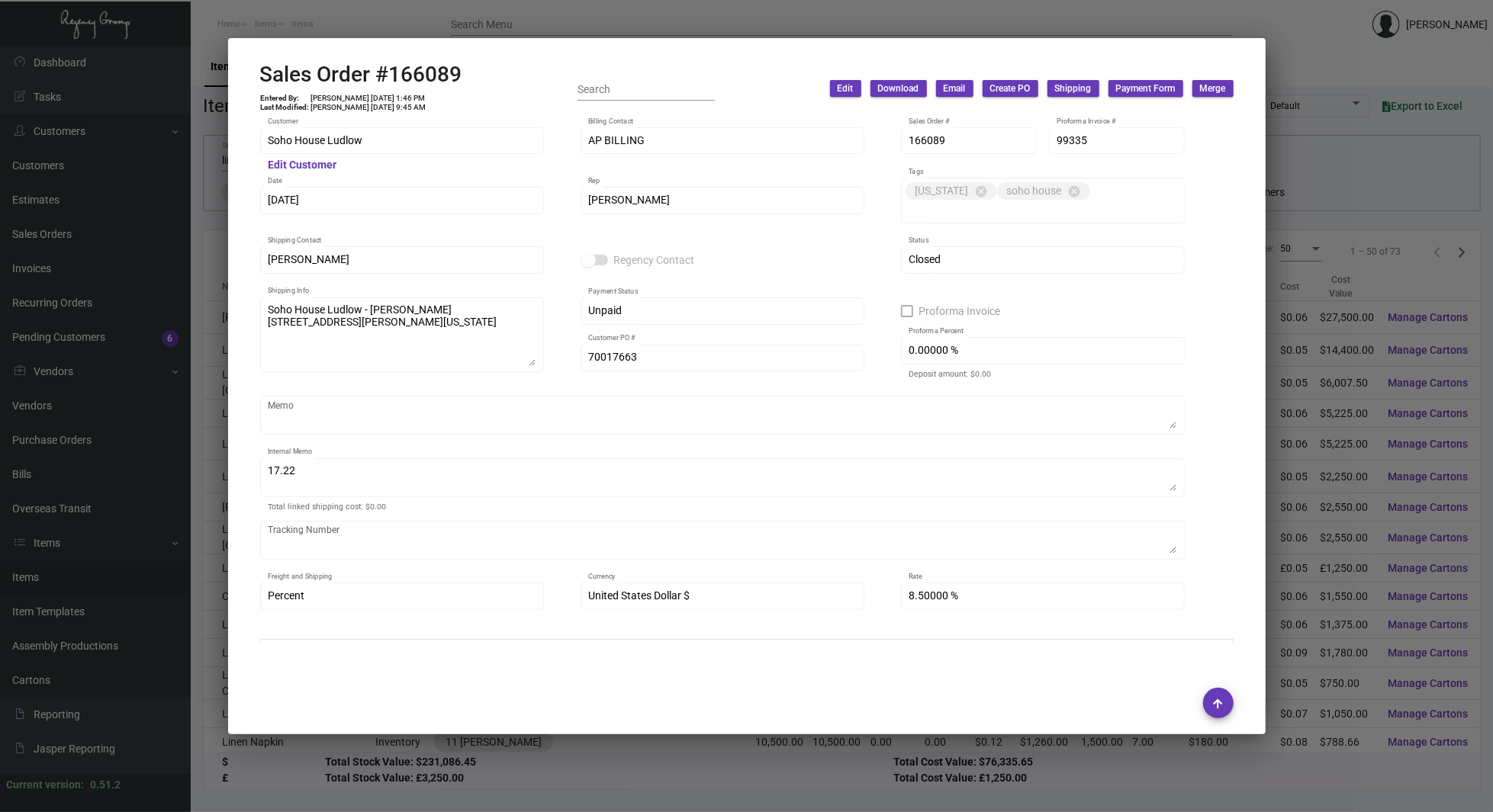
click at [1320, 316] on div at bounding box center [746, 406] width 1493 height 812
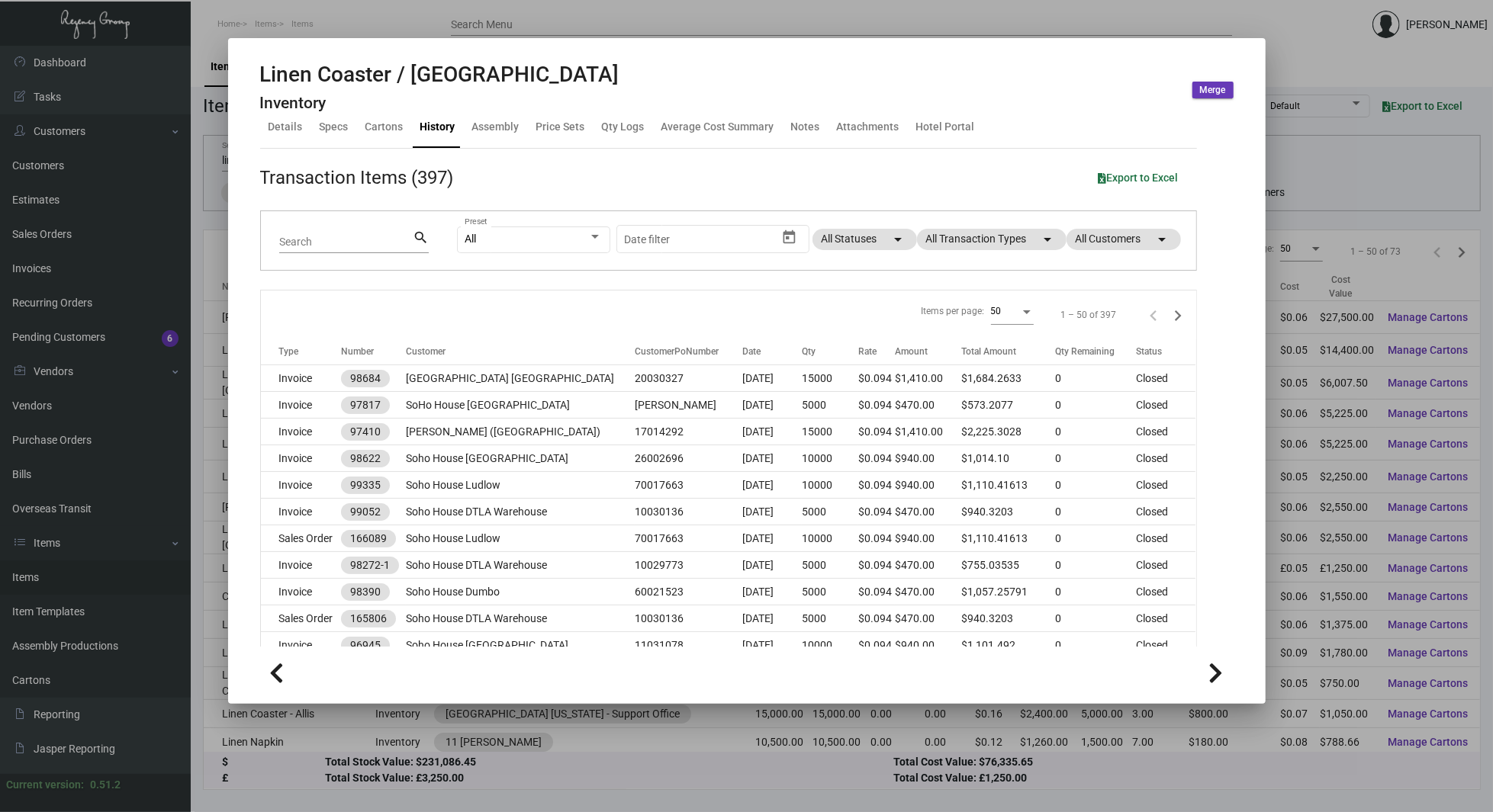
click at [163, 362] on div at bounding box center [746, 406] width 1493 height 812
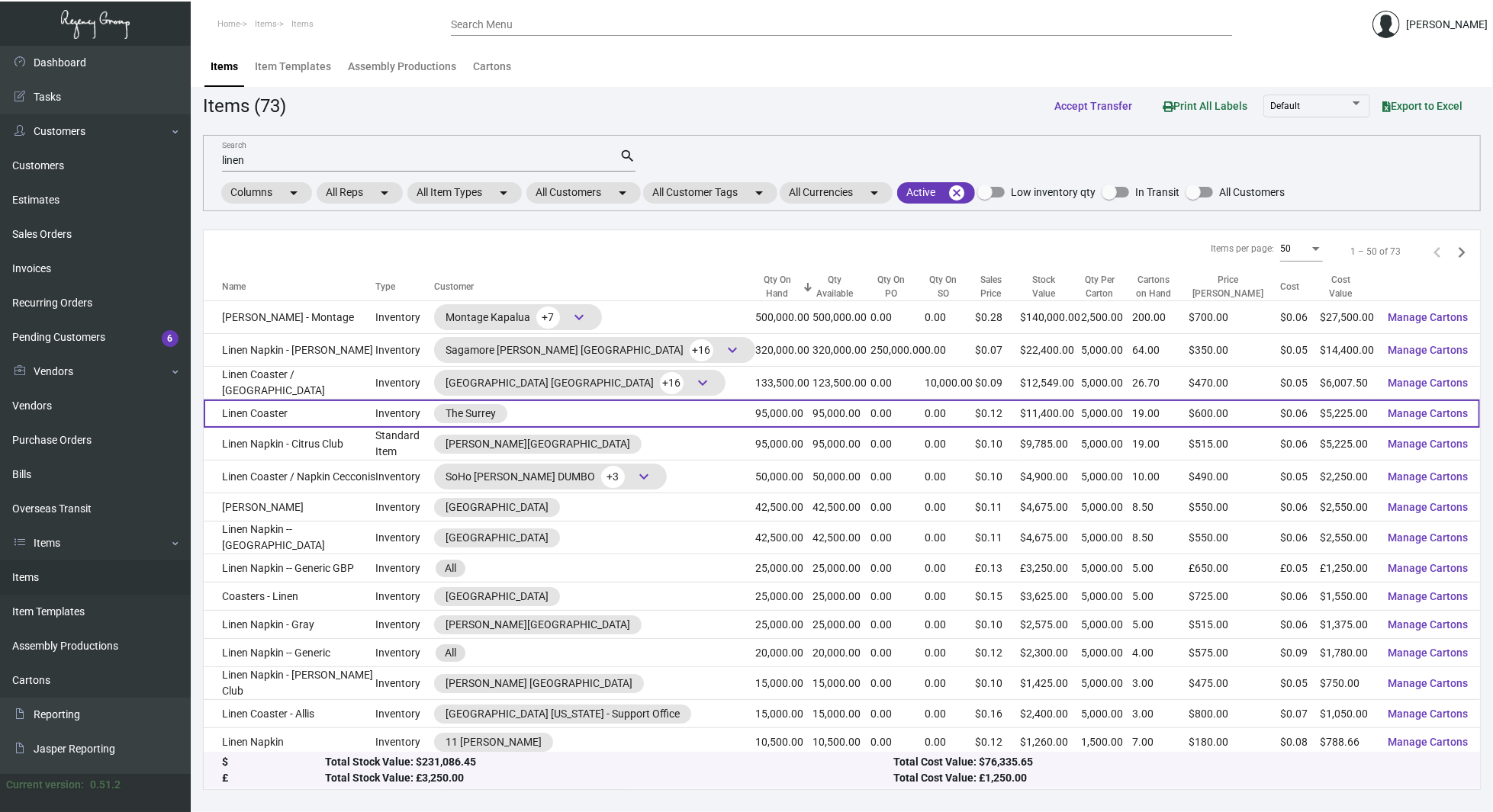
click at [293, 417] on td "Linen Coaster" at bounding box center [289, 413] width 172 height 28
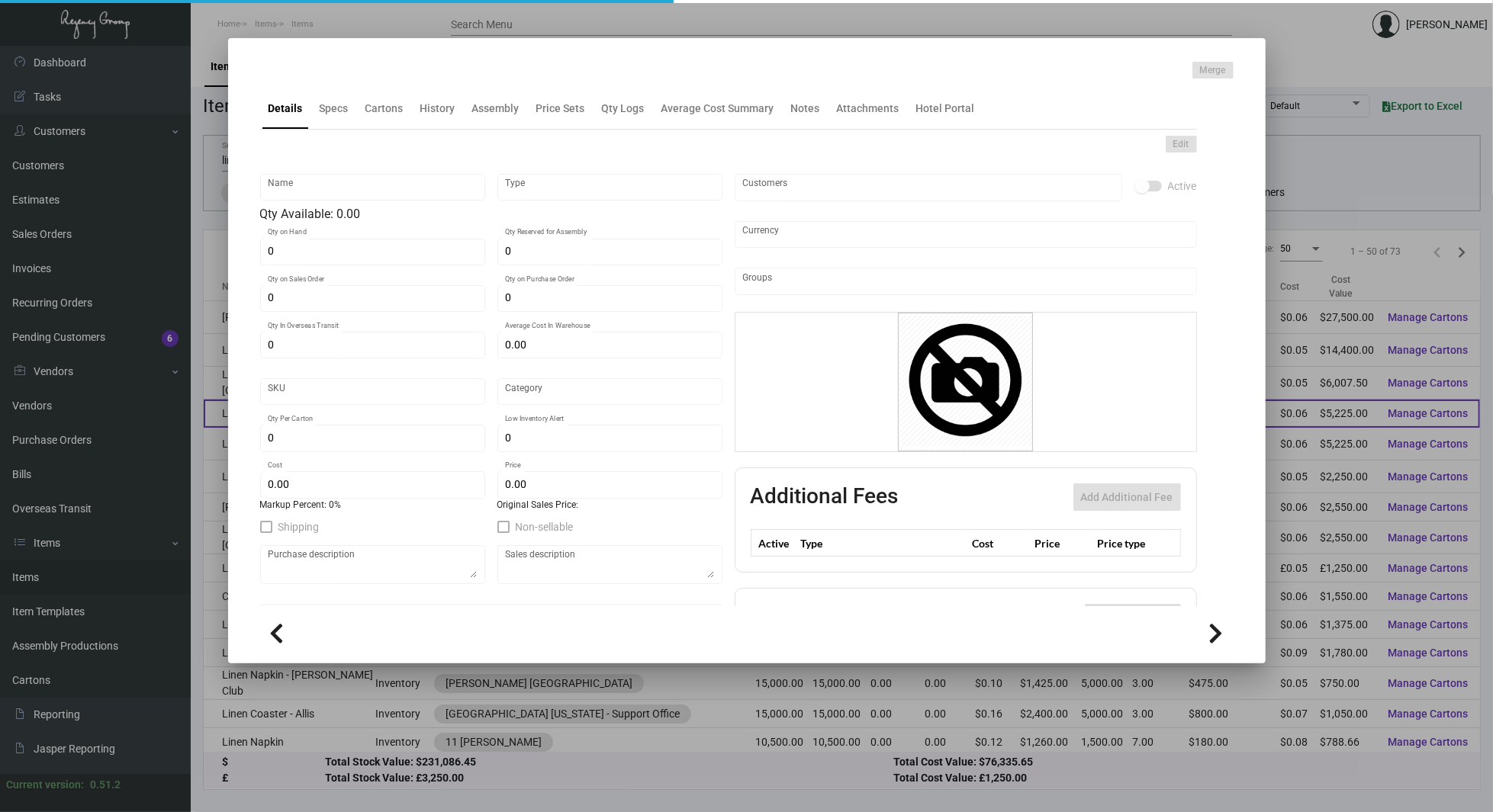
type input "Linen Coaster"
type input "Inventory"
type input "95,000"
type input "$ 0.055"
type input "Overseas"
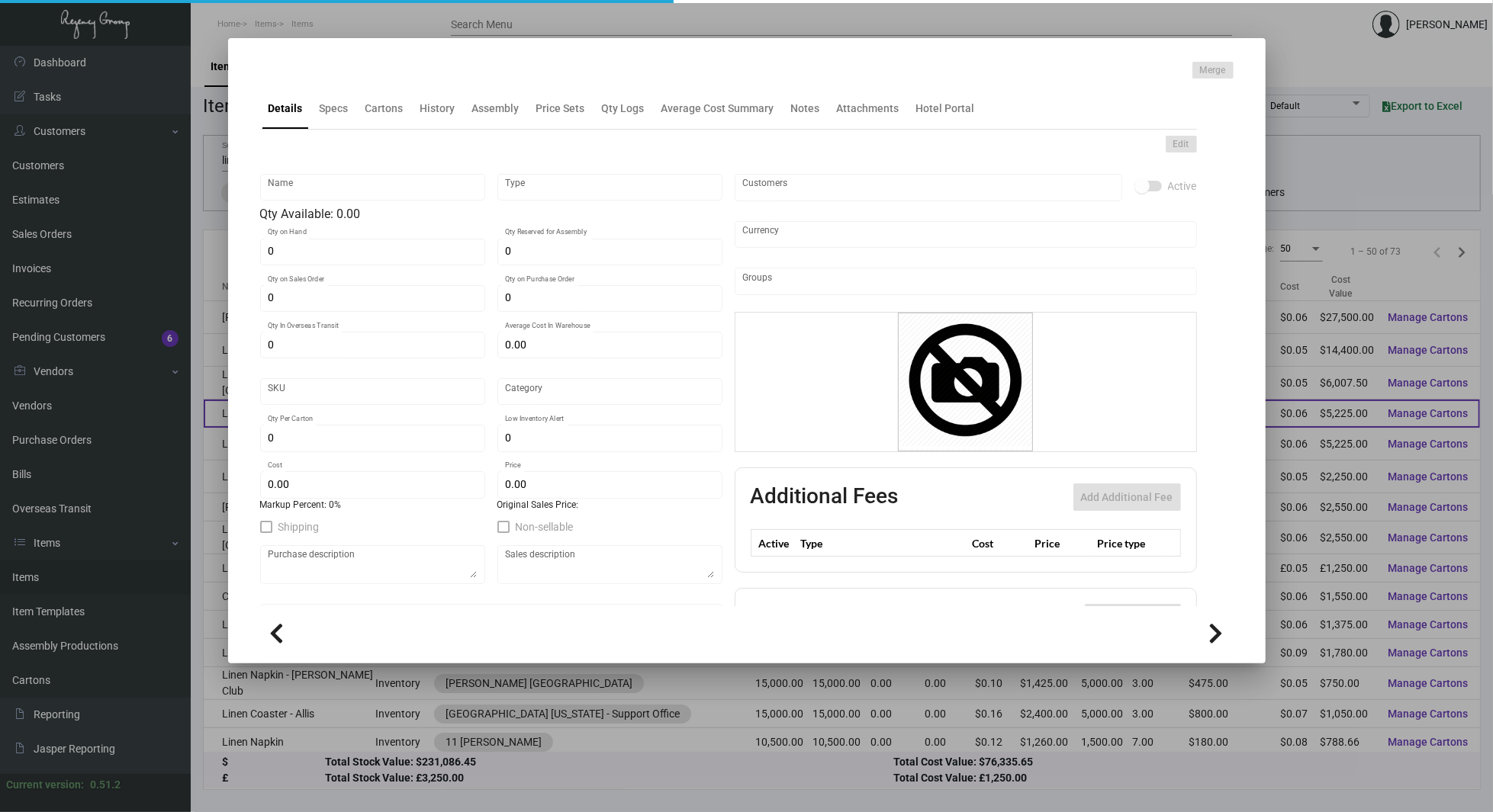
type input "5,000"
type input "$ 0.055"
type input "$ 0.12"
checkbox input "true"
type input "United States Dollar $"
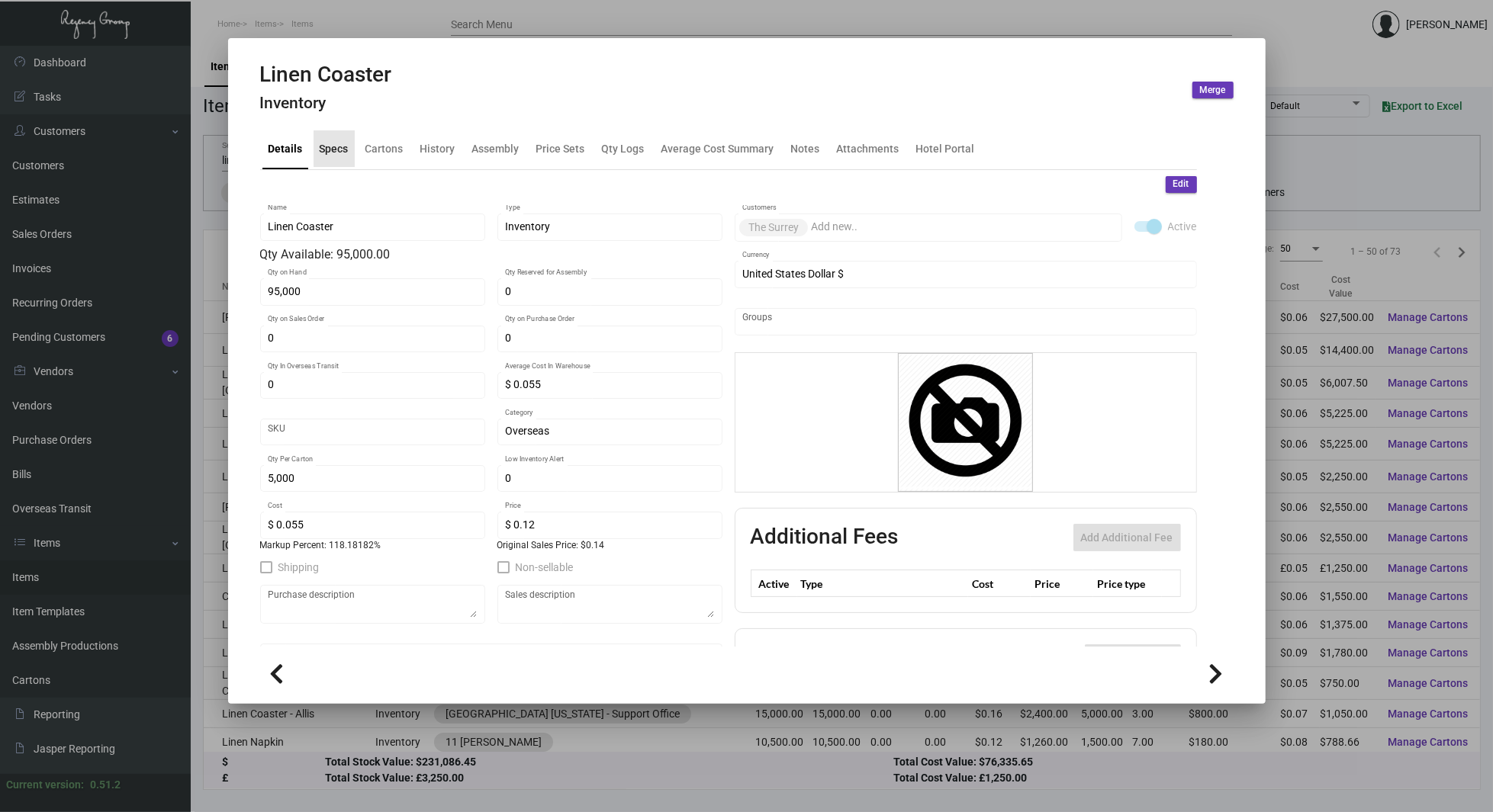
click at [330, 144] on div "Specs" at bounding box center [333, 148] width 29 height 16
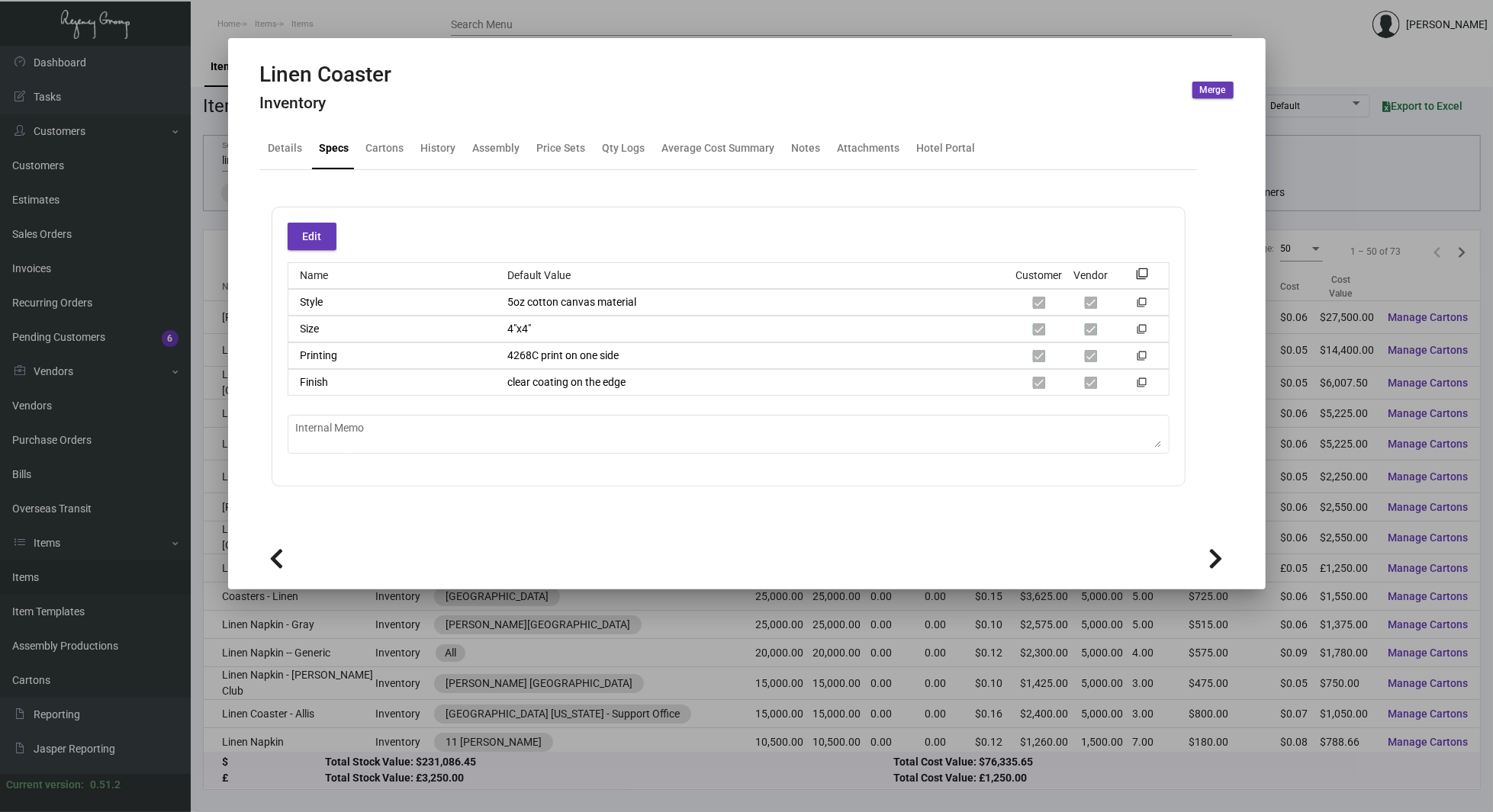
click at [184, 324] on div at bounding box center [746, 406] width 1493 height 812
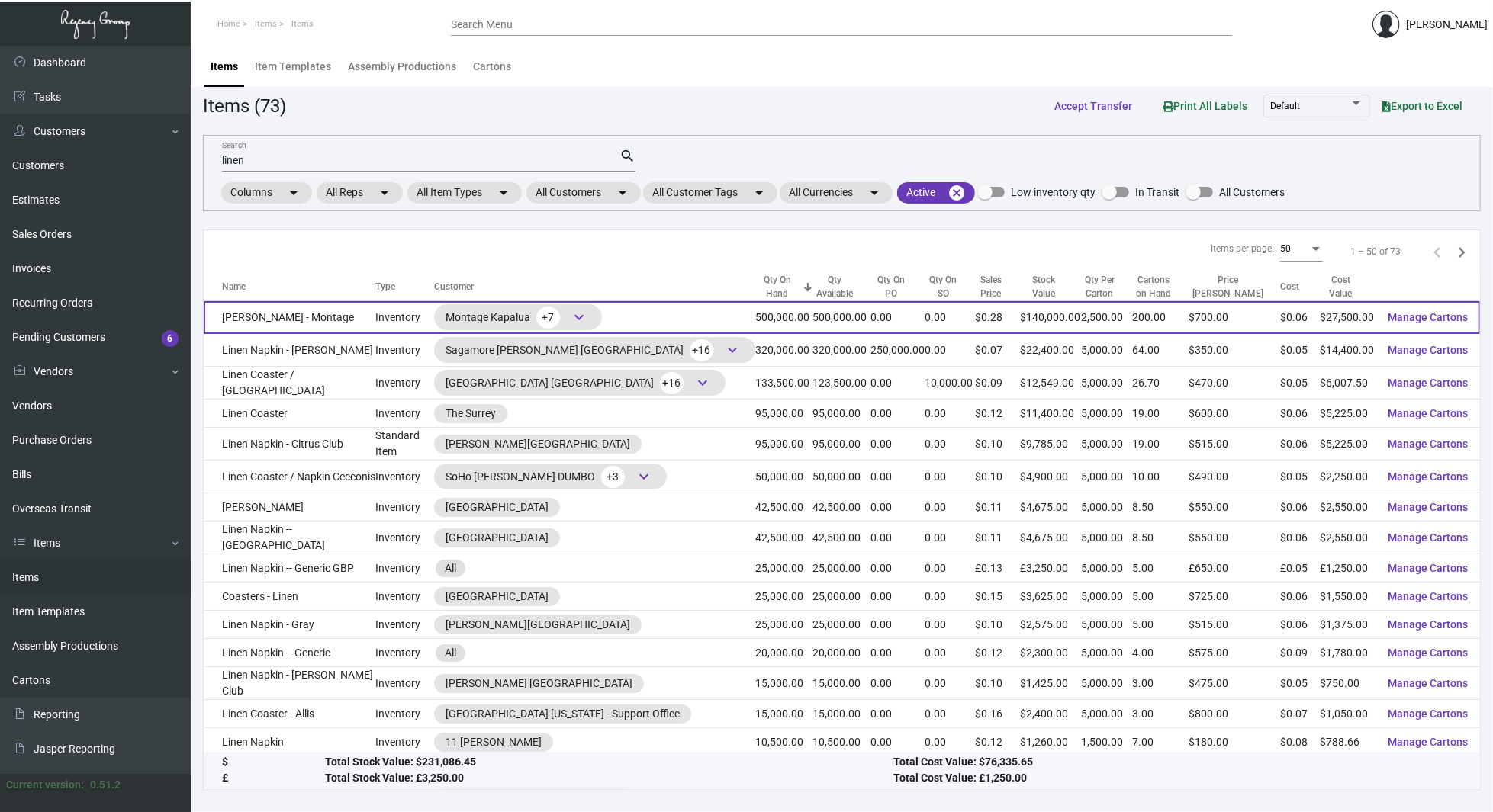
click at [326, 317] on td "[PERSON_NAME] - Montage" at bounding box center [289, 318] width 172 height 33
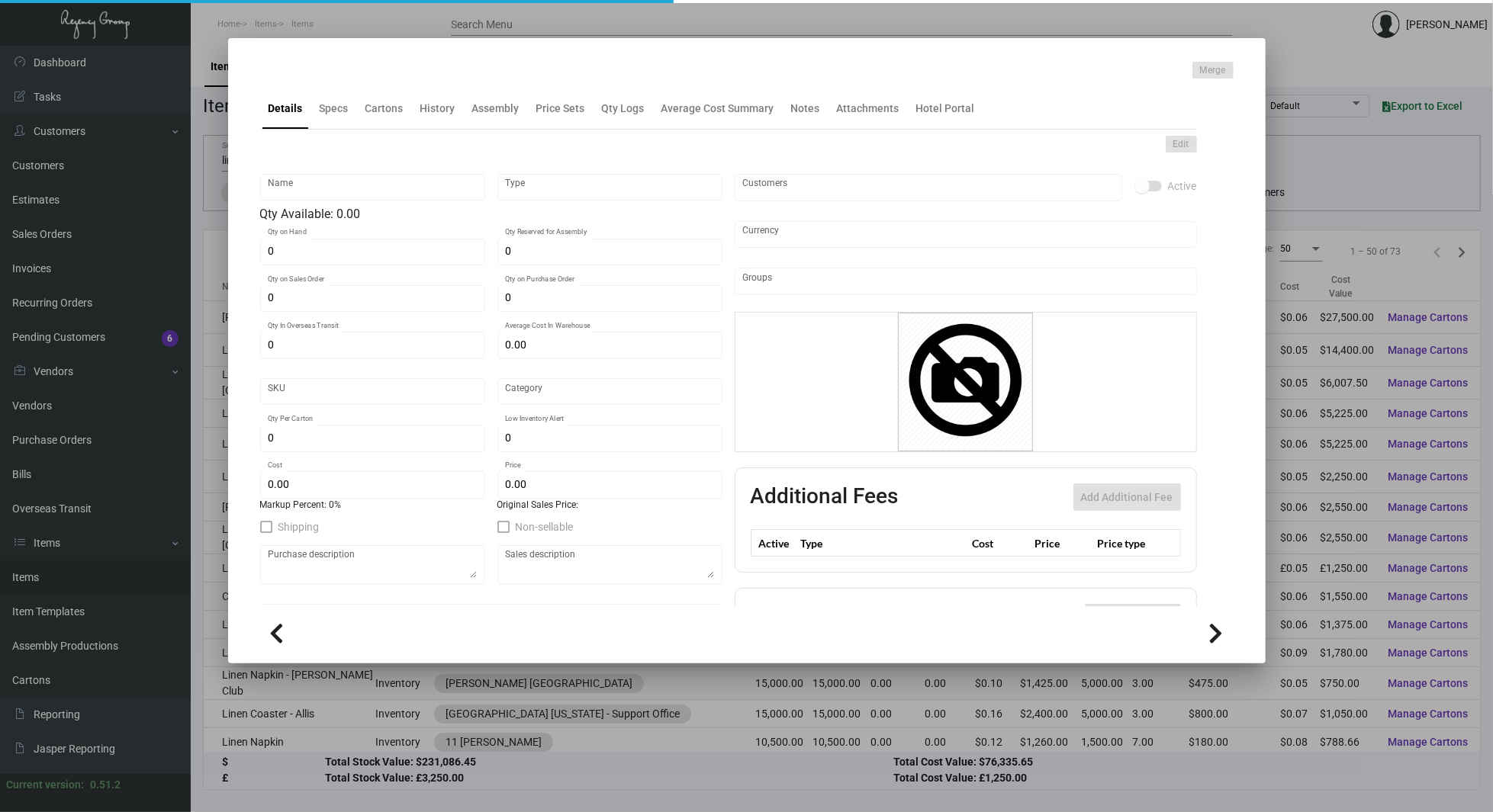
type input "[PERSON_NAME] - Montage"
type input "Inventory"
type input "500,000"
type input "$ 0.055"
type input "Inventory"
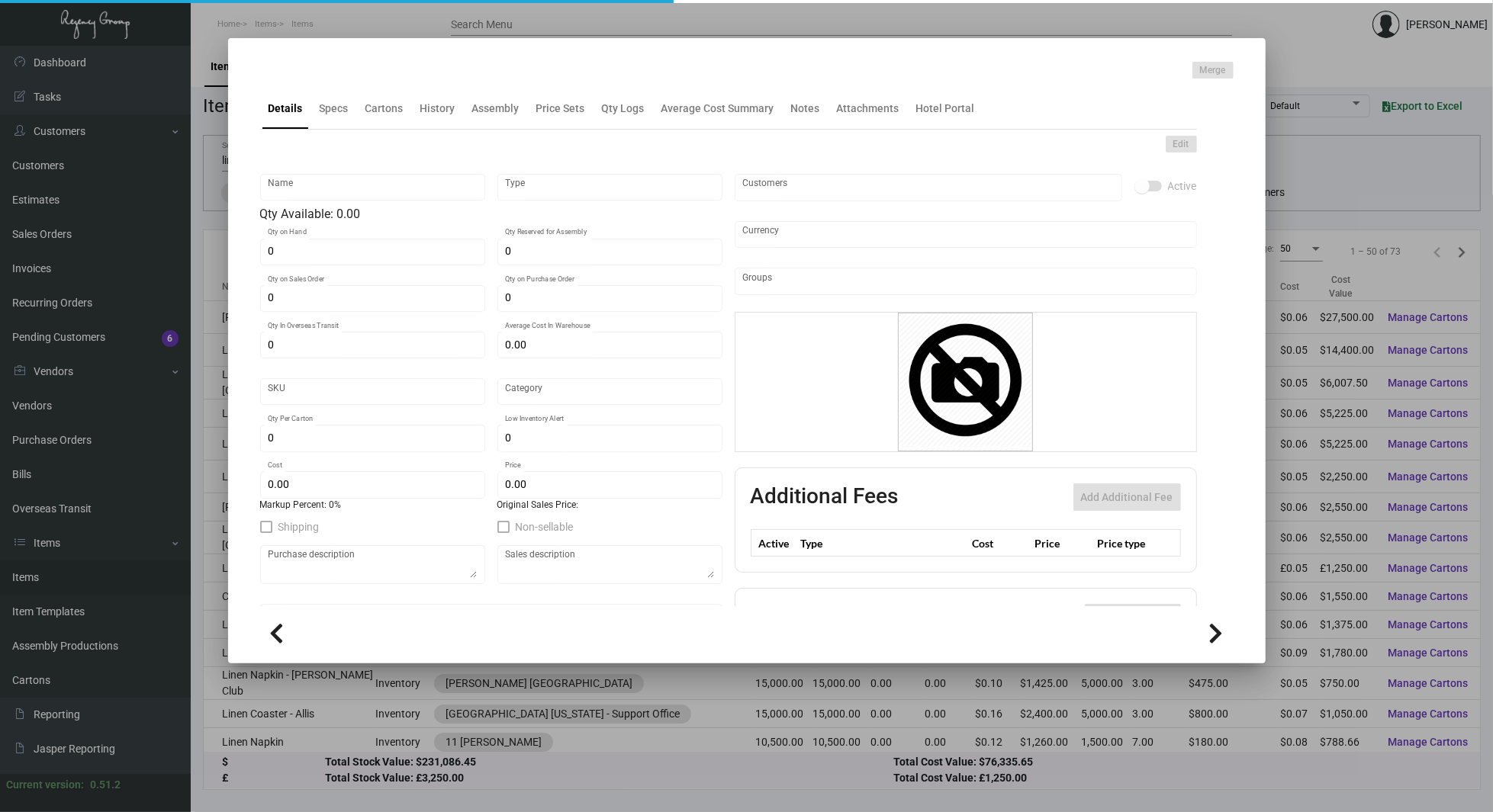
type input "2,500"
type input "$ 0.055"
type input "$ 0.28"
checkbox input "true"
type input "United States Dollar $"
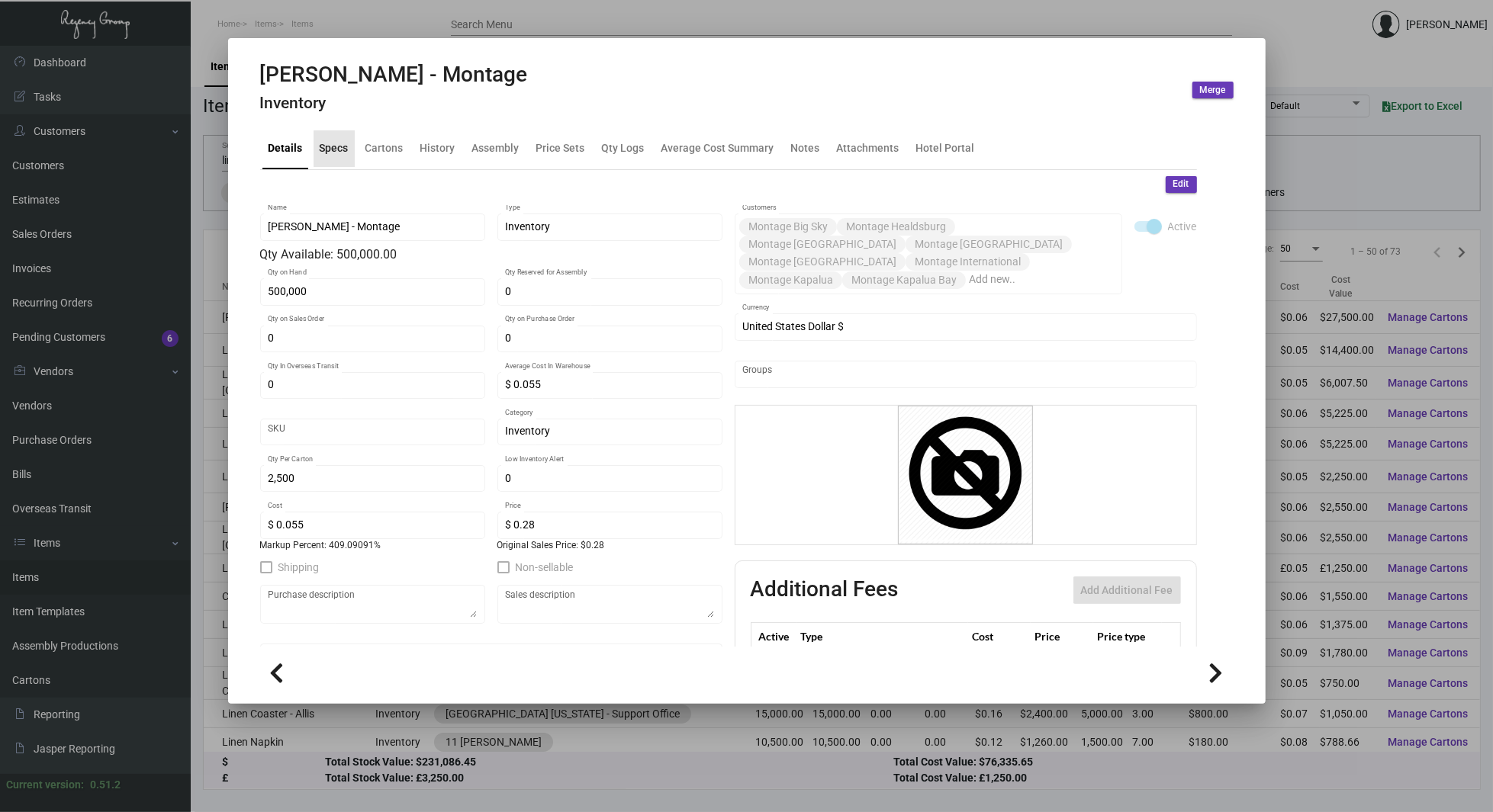
click at [336, 154] on div "Specs" at bounding box center [333, 148] width 29 height 16
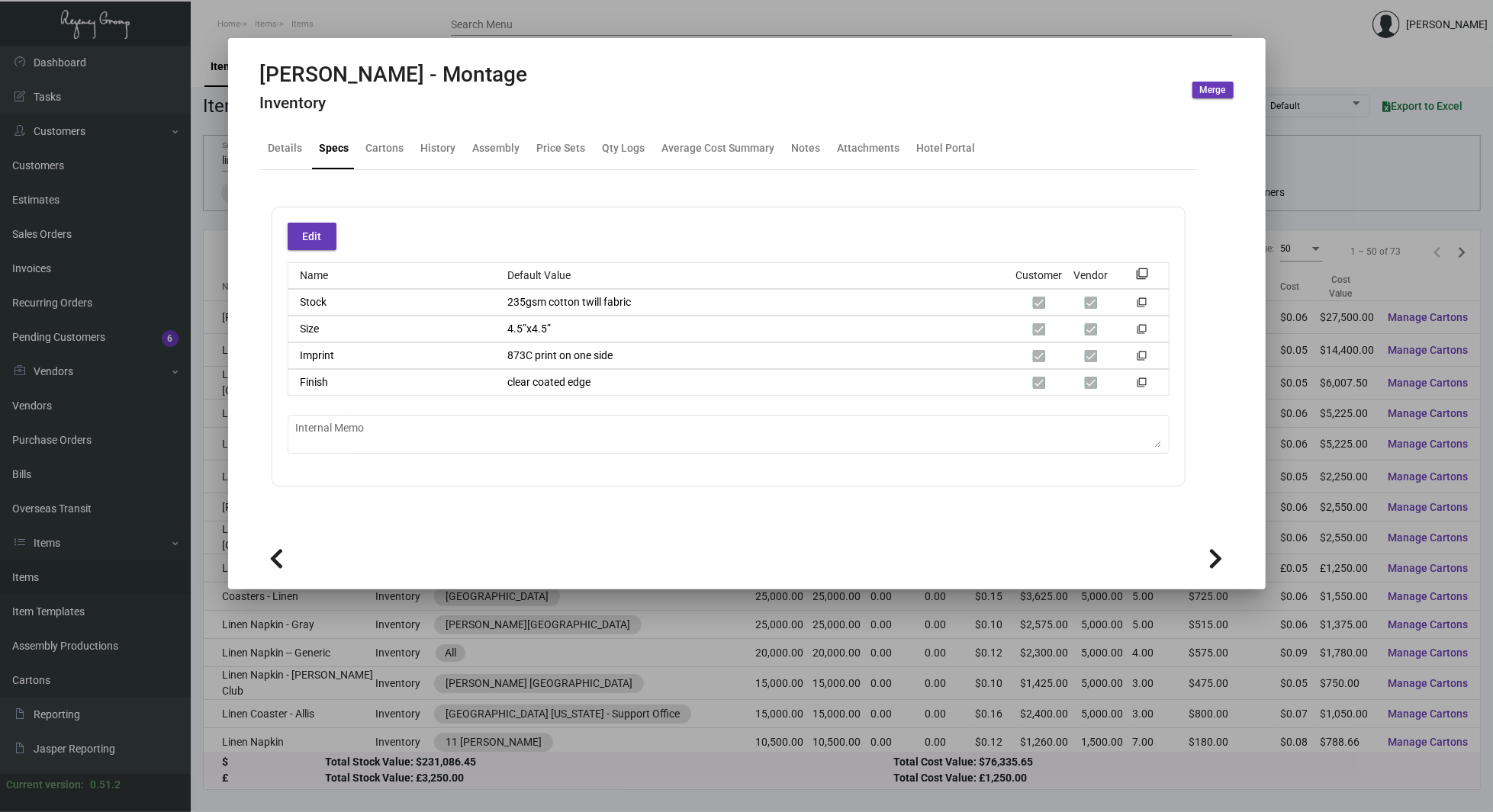
click at [1222, 546] on button at bounding box center [1216, 559] width 35 height 35
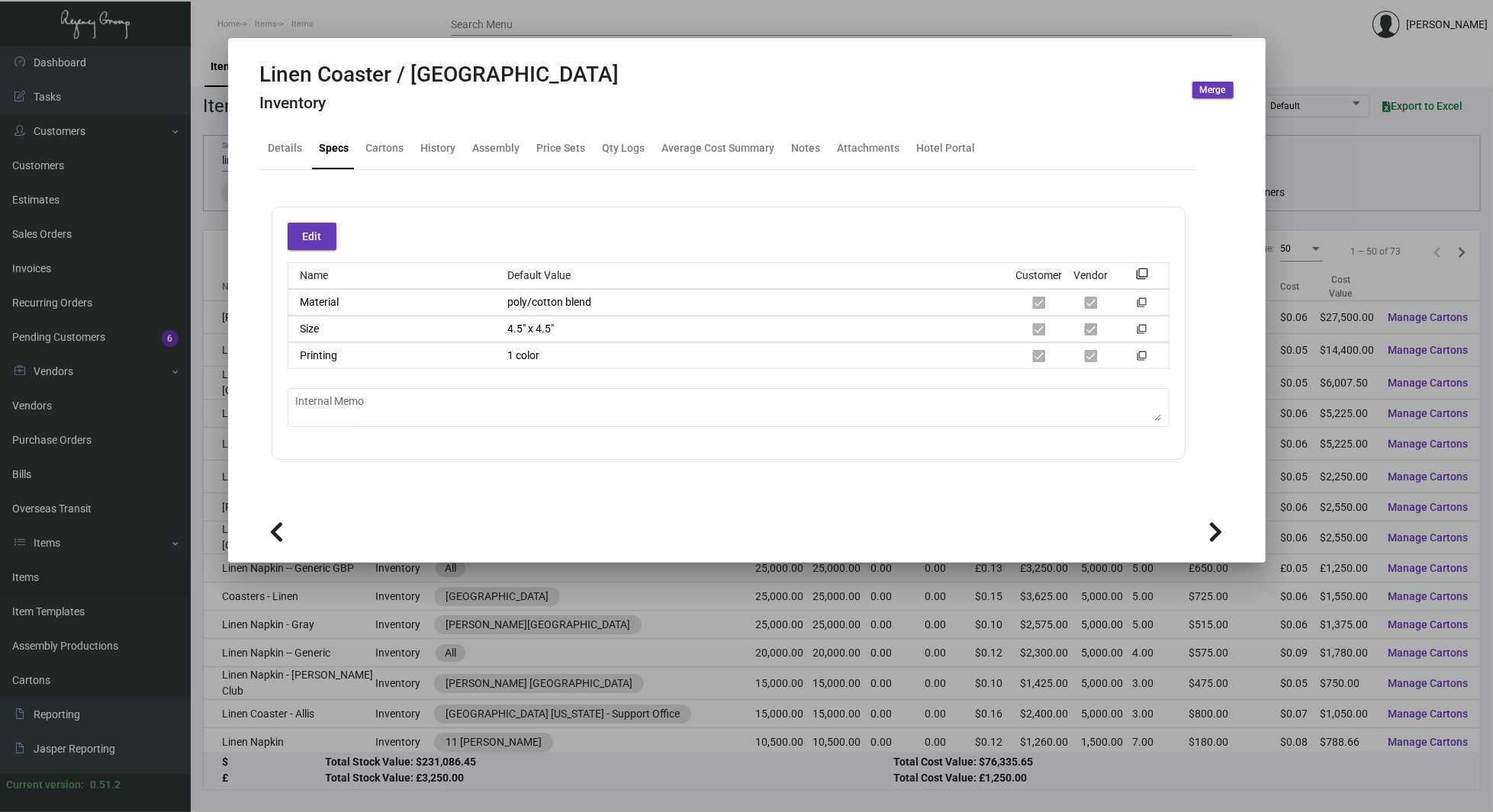
click at [1222, 546] on button at bounding box center [1216, 532] width 35 height 35
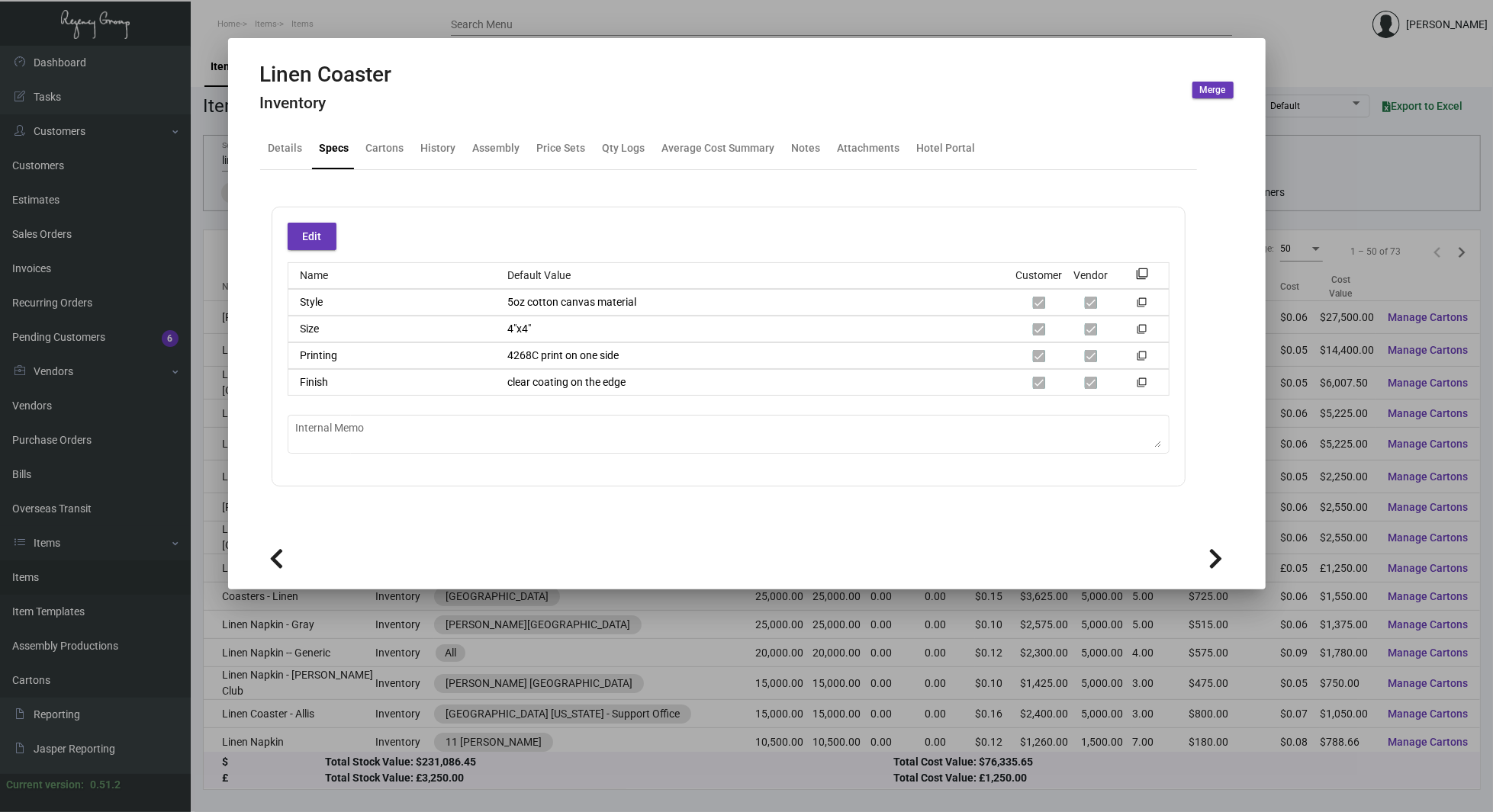
click at [1219, 550] on icon at bounding box center [1216, 559] width 14 height 23
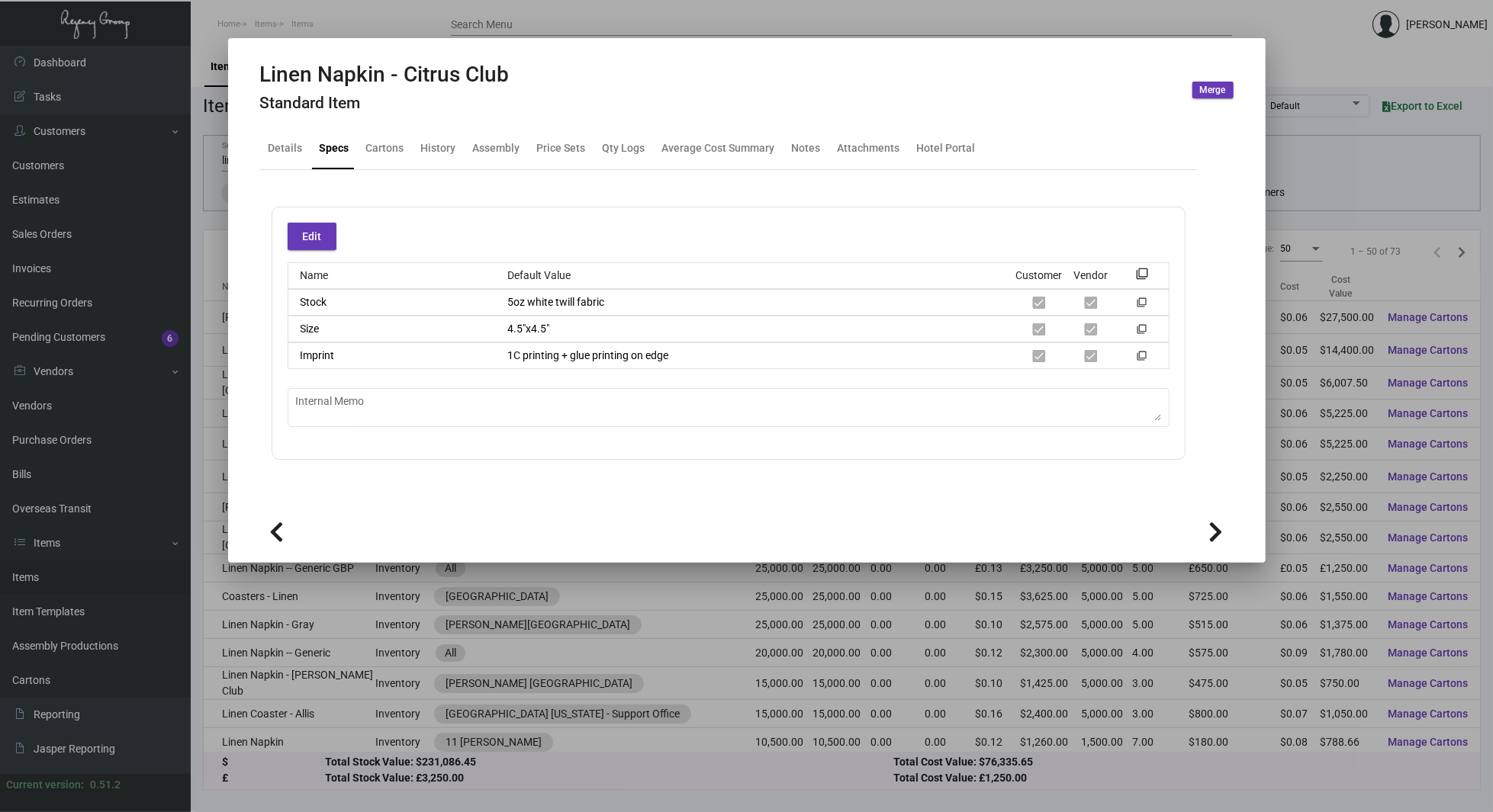
click at [1216, 532] on icon at bounding box center [1216, 532] width 14 height 23
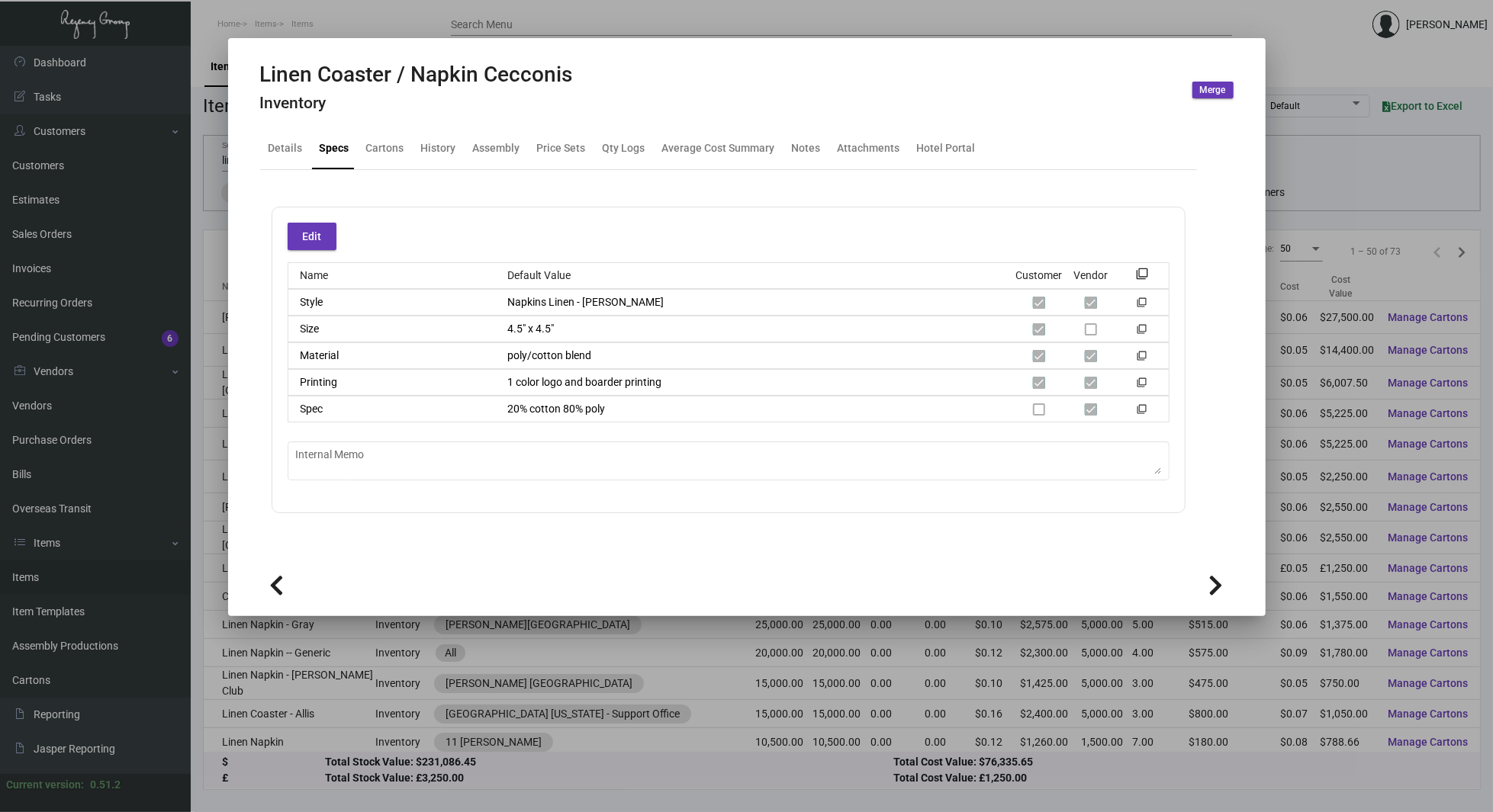
click at [1222, 580] on icon at bounding box center [1216, 585] width 14 height 23
click at [1215, 581] on icon at bounding box center [1216, 585] width 14 height 23
click at [1212, 583] on icon at bounding box center [1216, 585] width 14 height 23
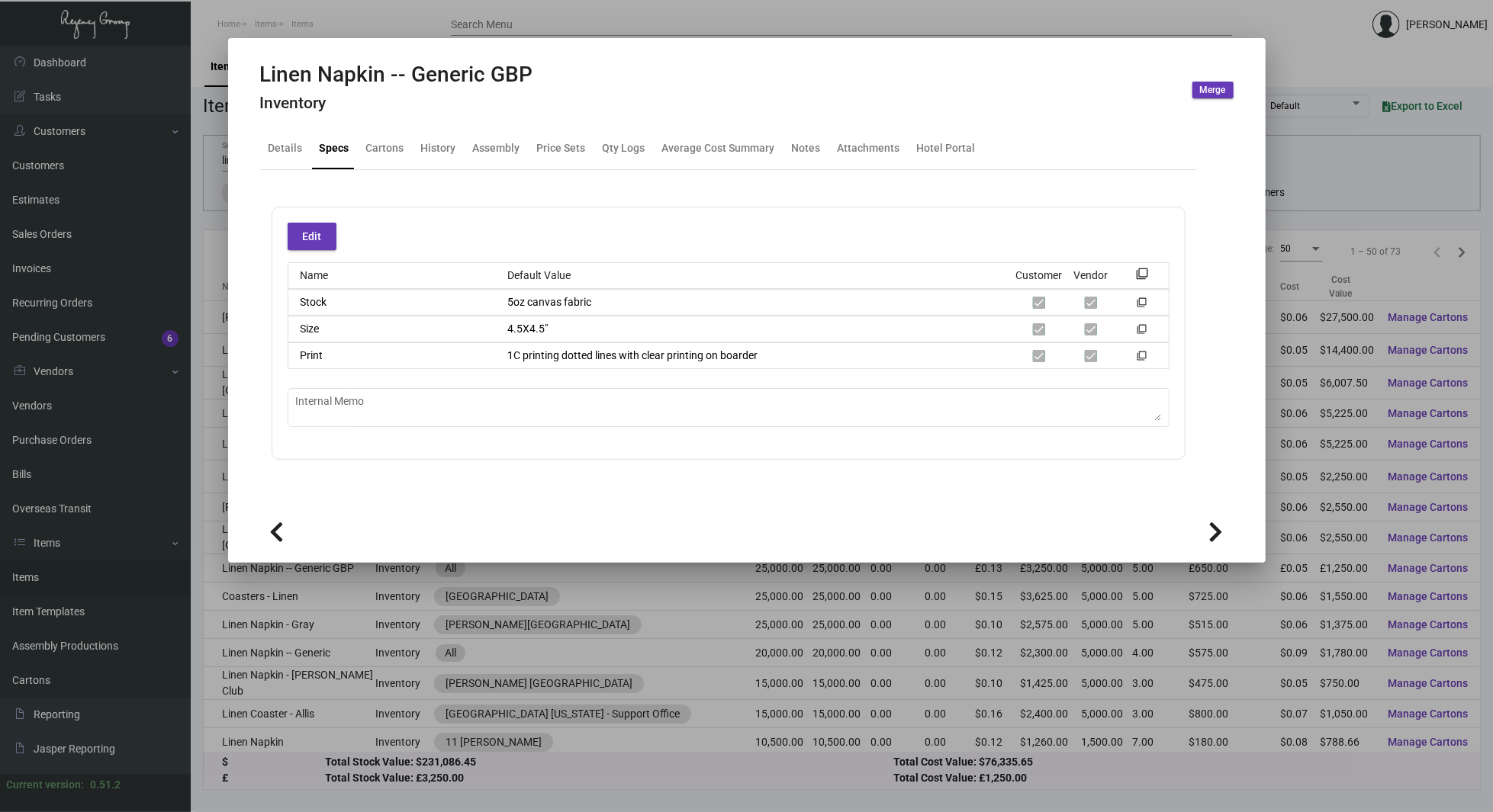
click at [1215, 523] on icon at bounding box center [1216, 532] width 14 height 23
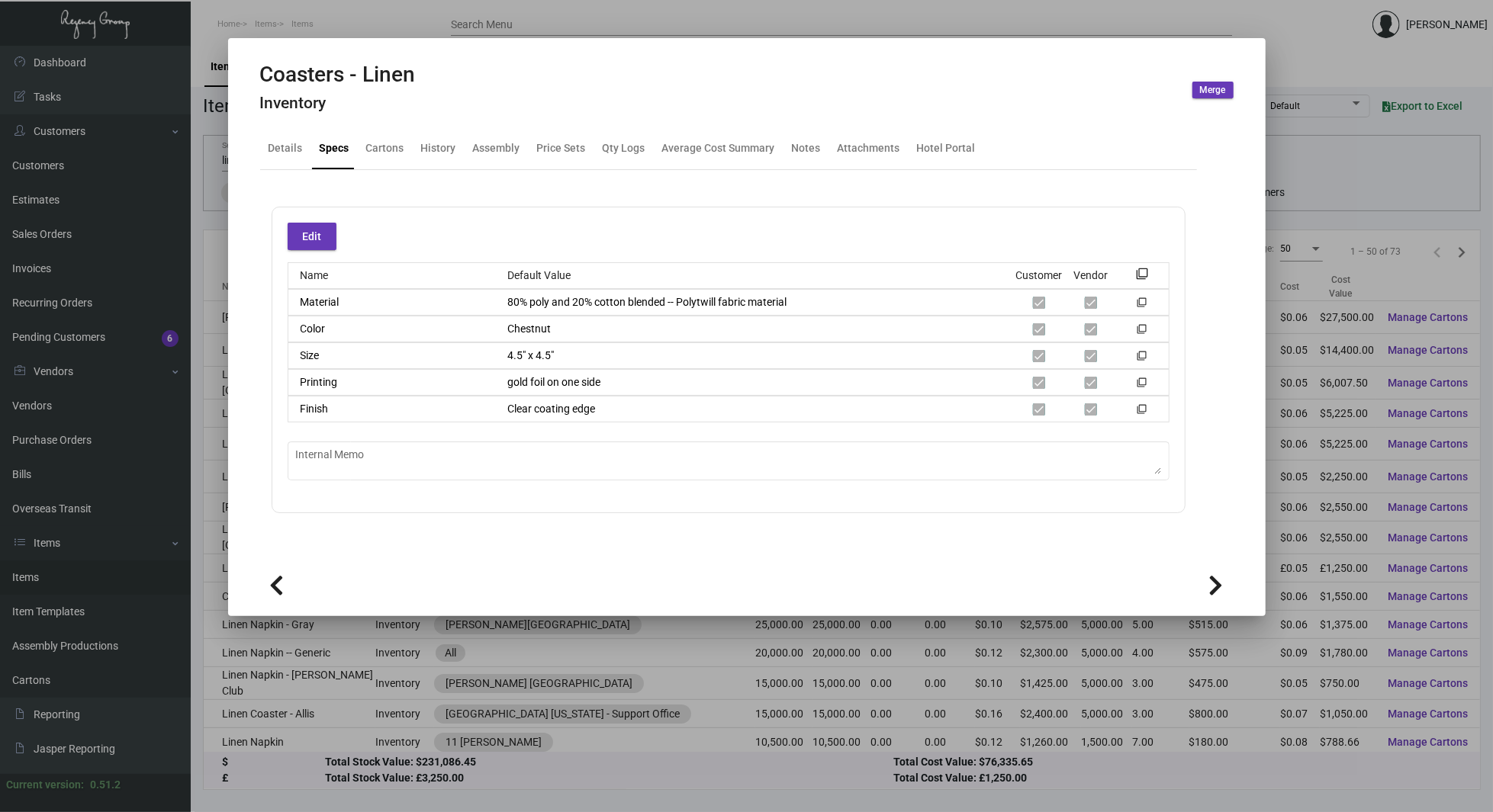
click at [1219, 589] on icon at bounding box center [1216, 585] width 14 height 23
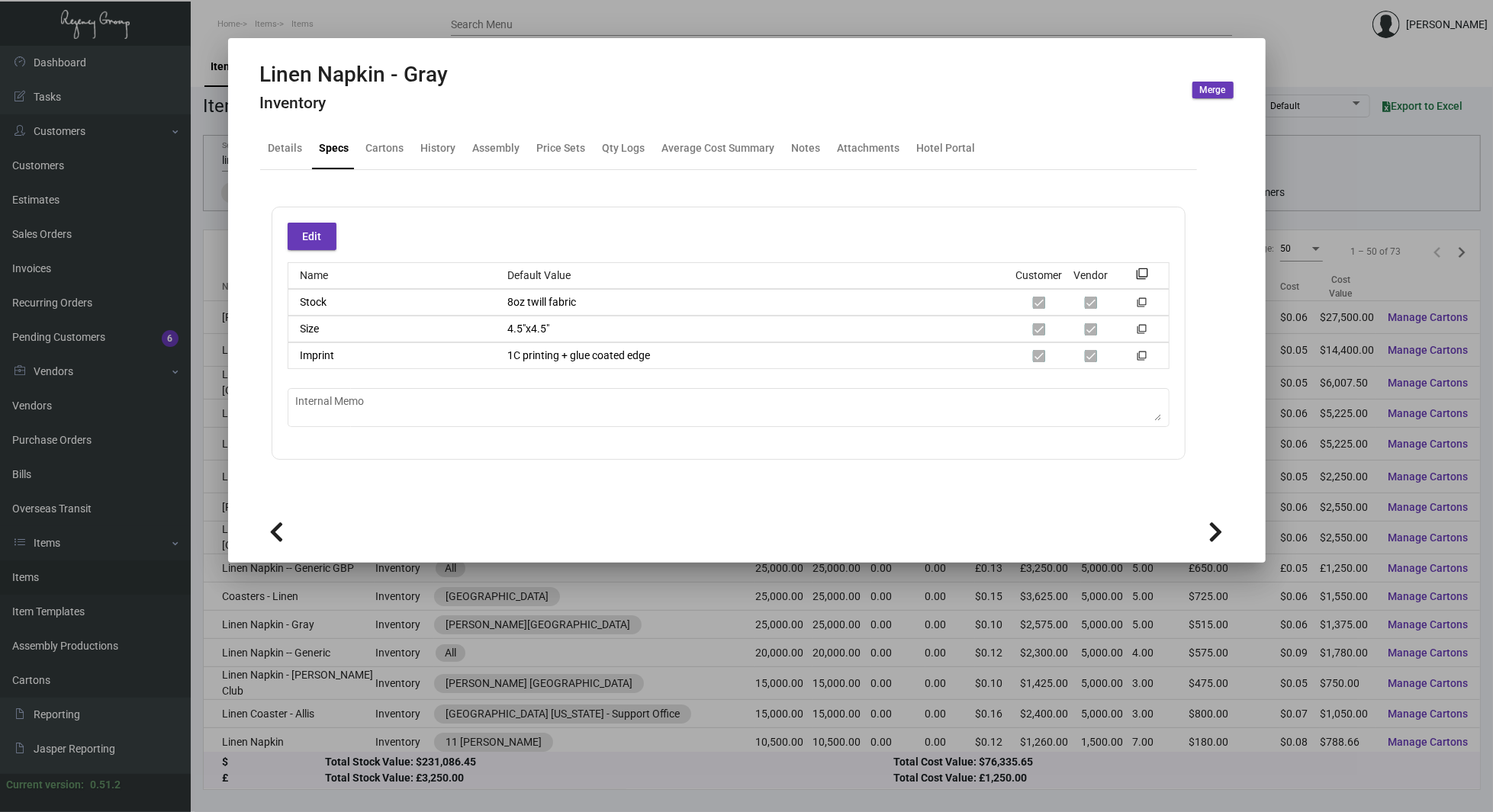
click at [1221, 533] on icon at bounding box center [1216, 532] width 14 height 23
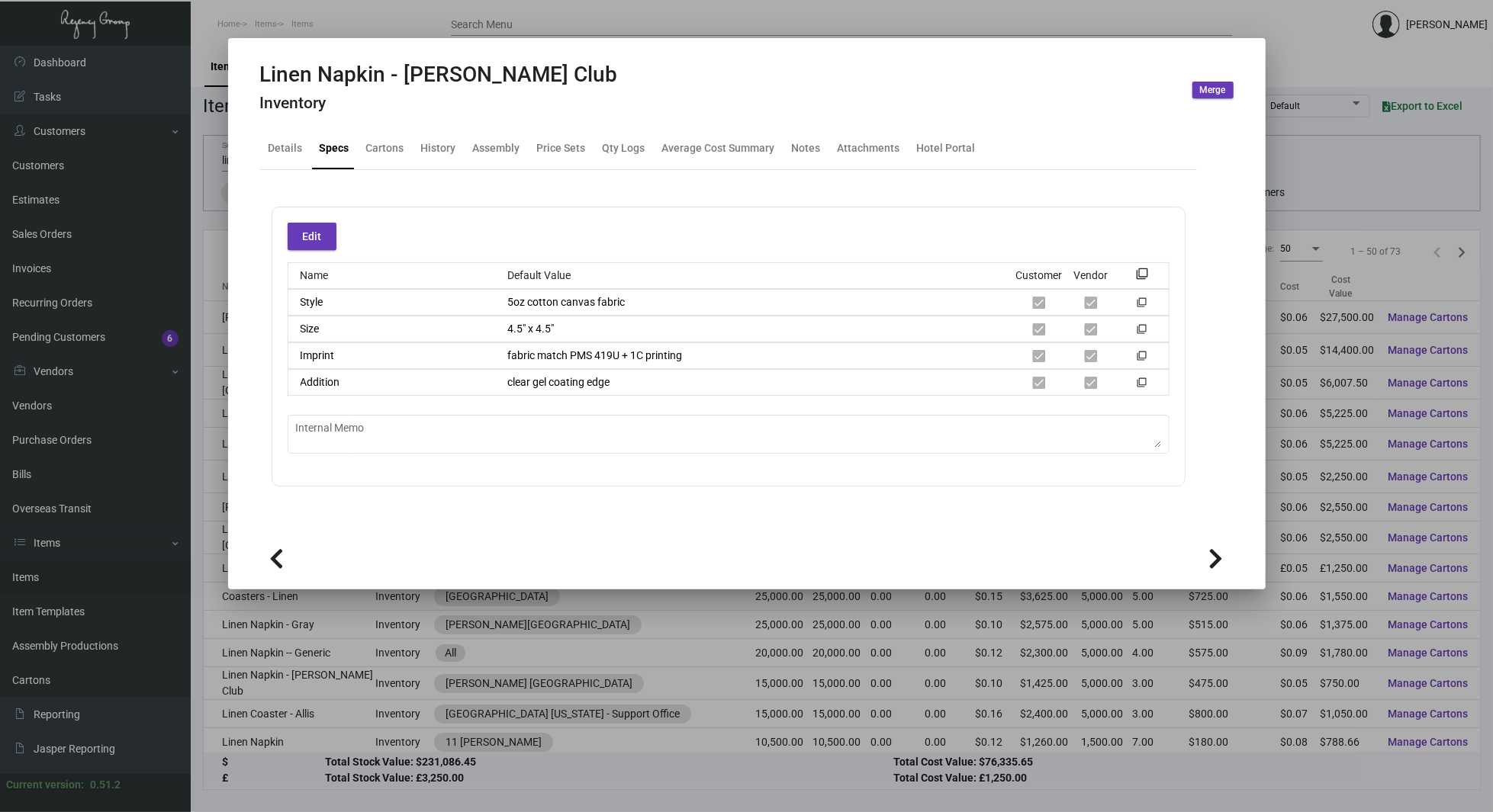
click at [1218, 550] on icon at bounding box center [1216, 559] width 14 height 23
click at [1215, 554] on icon at bounding box center [1216, 559] width 14 height 23
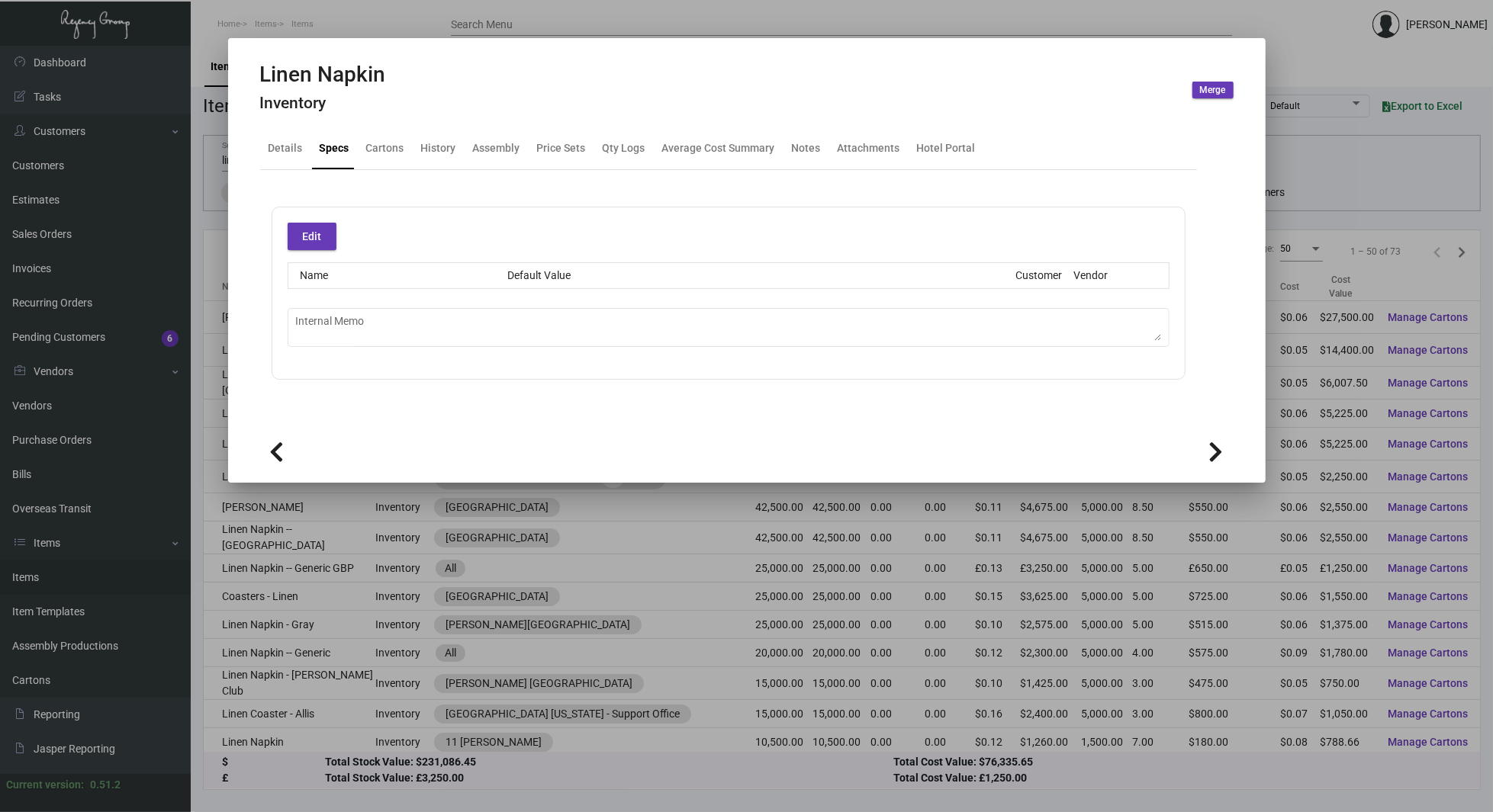
click at [1221, 450] on icon at bounding box center [1216, 452] width 14 height 23
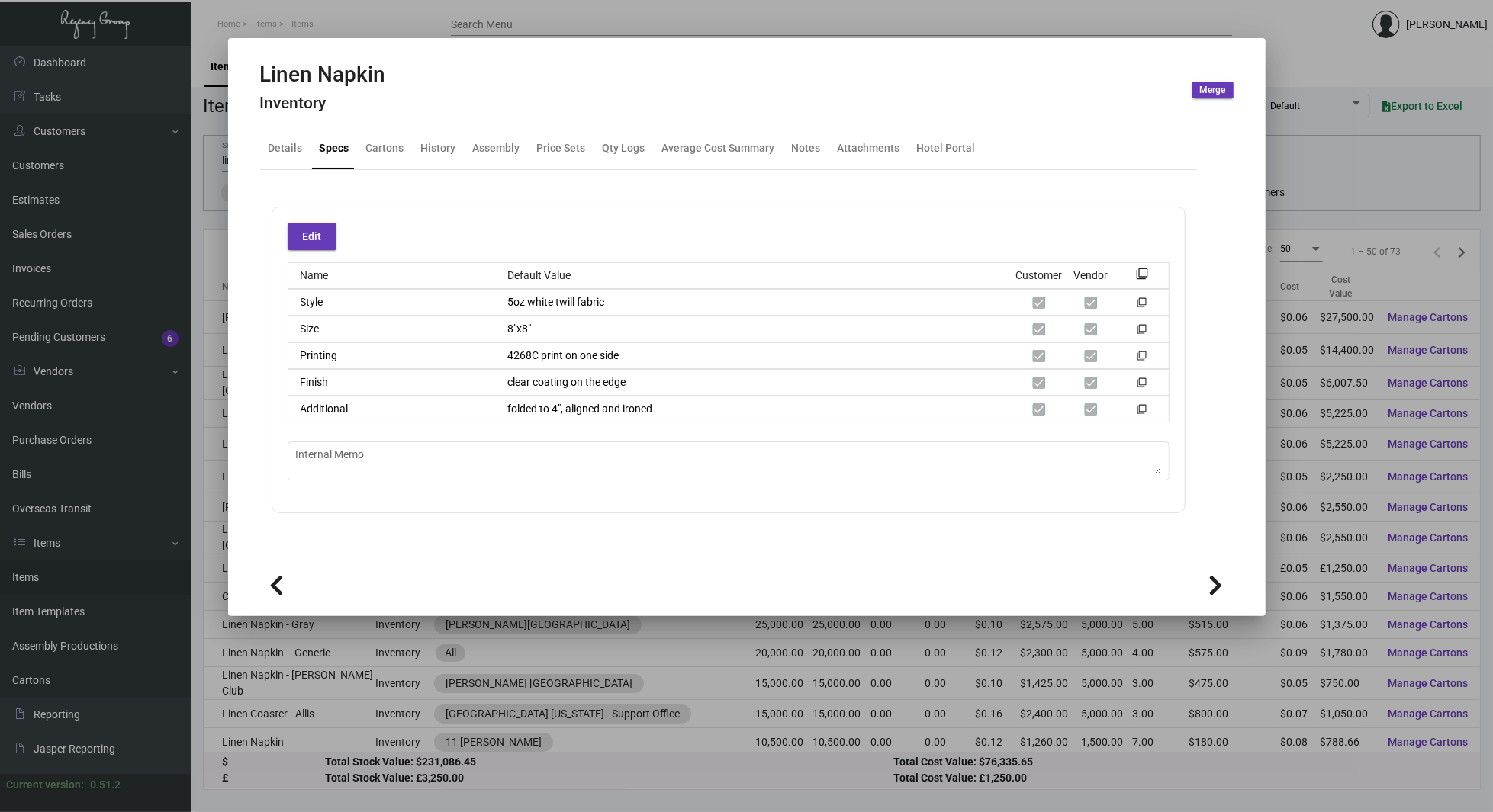
click at [1222, 588] on icon at bounding box center [1216, 585] width 14 height 23
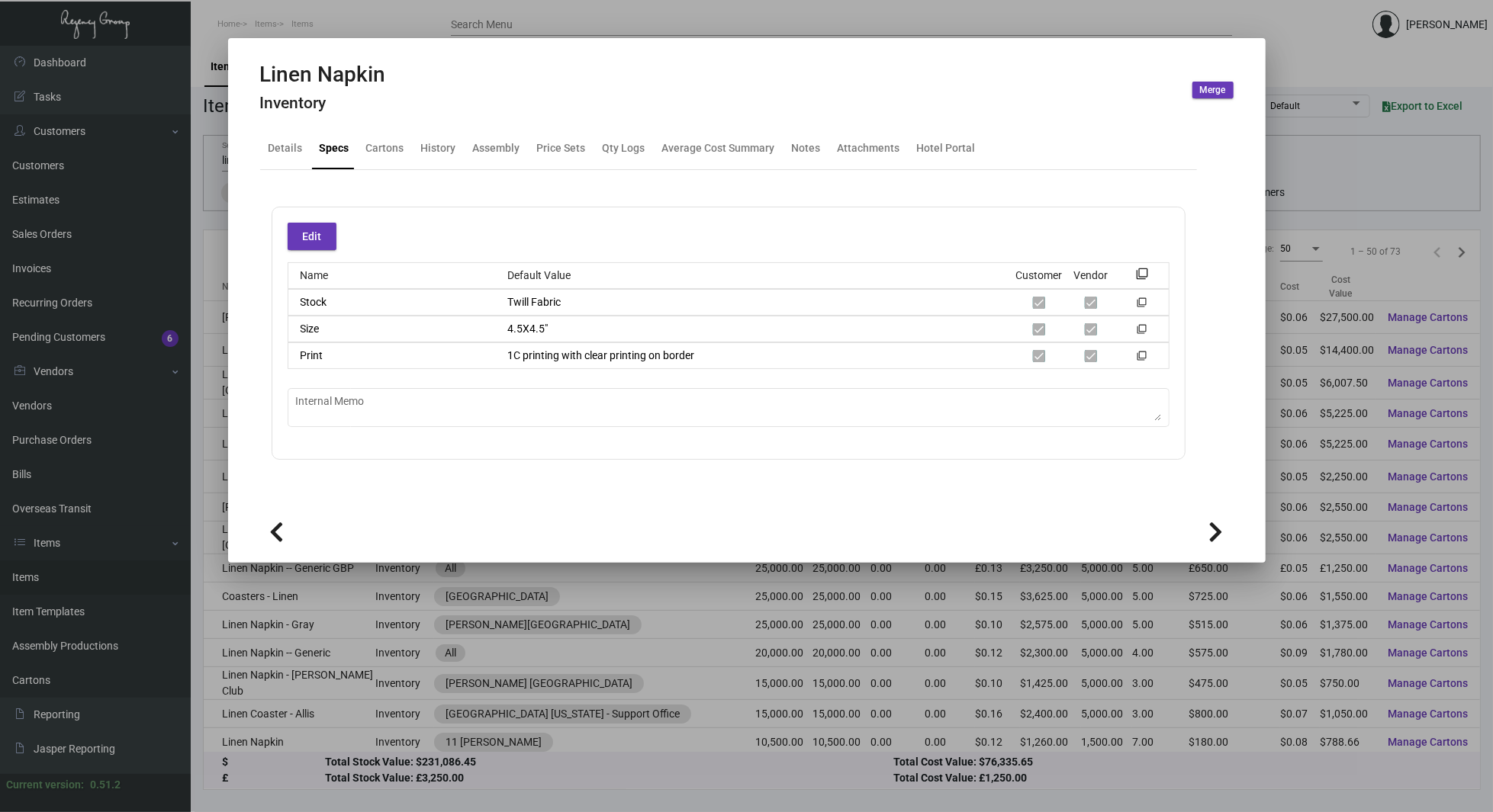
click at [1212, 535] on icon at bounding box center [1216, 532] width 14 height 23
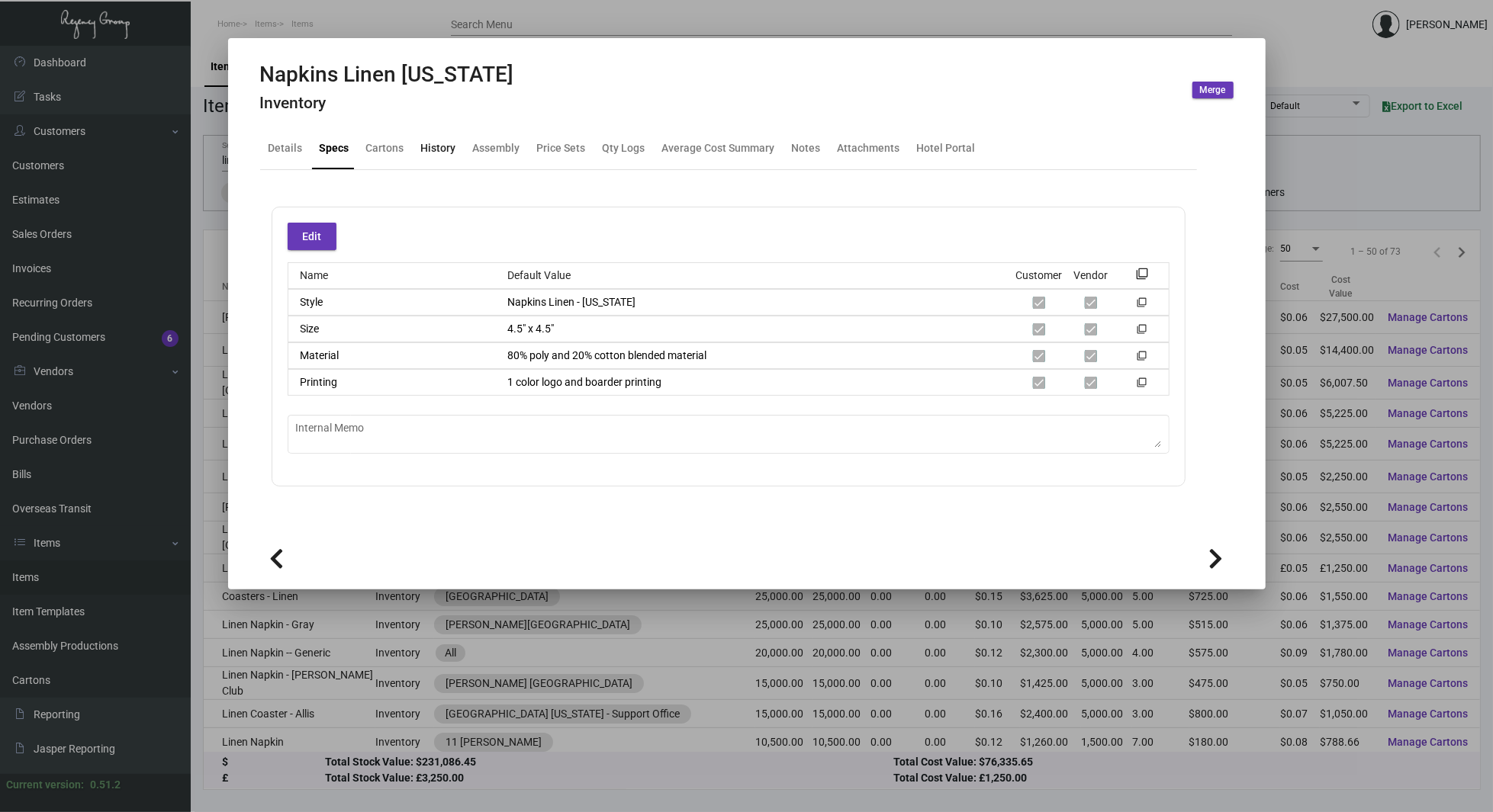
click at [439, 144] on div "History" at bounding box center [439, 148] width 35 height 16
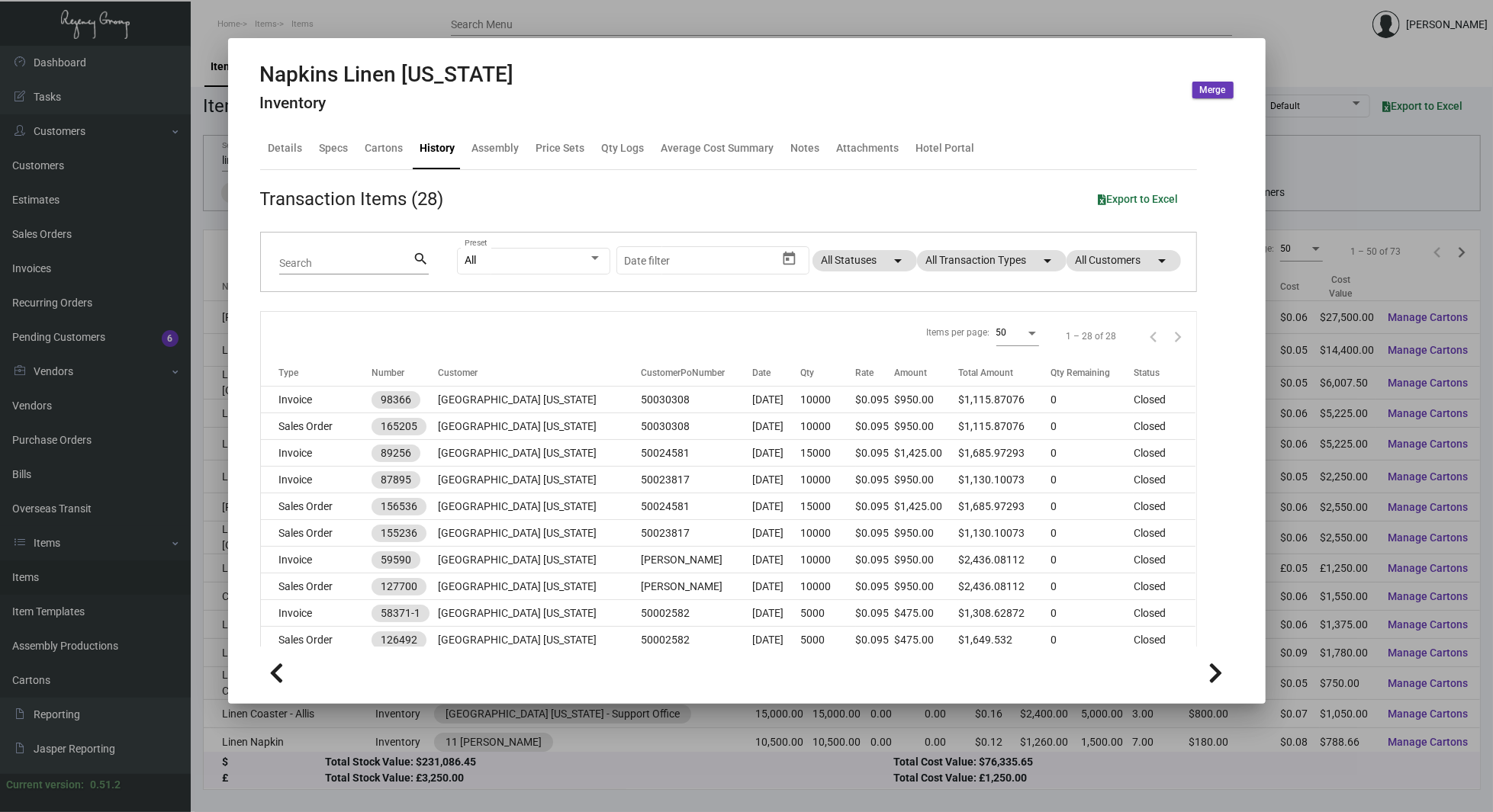
click at [1336, 92] on div at bounding box center [746, 406] width 1493 height 812
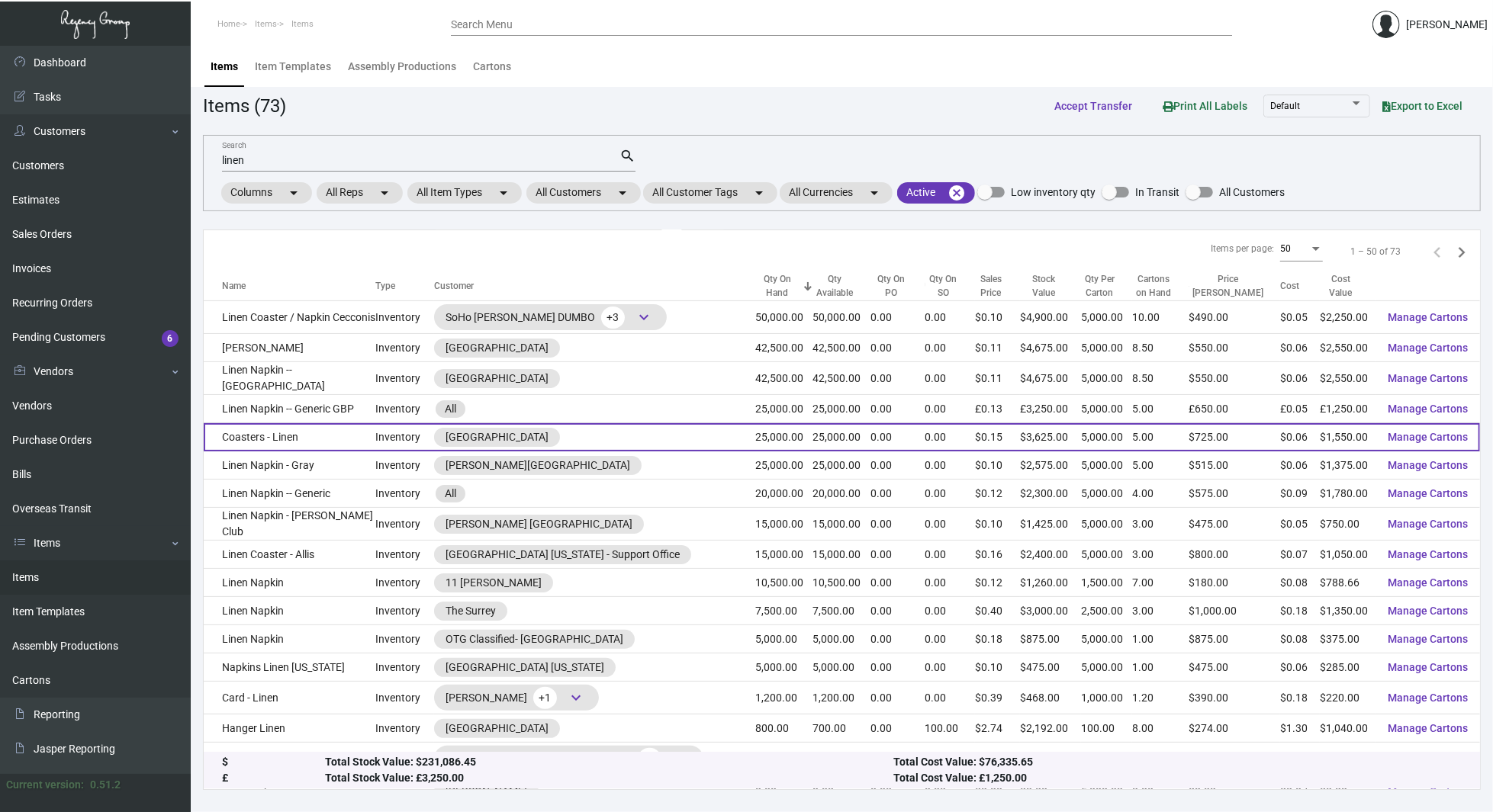
scroll to position [160, 0]
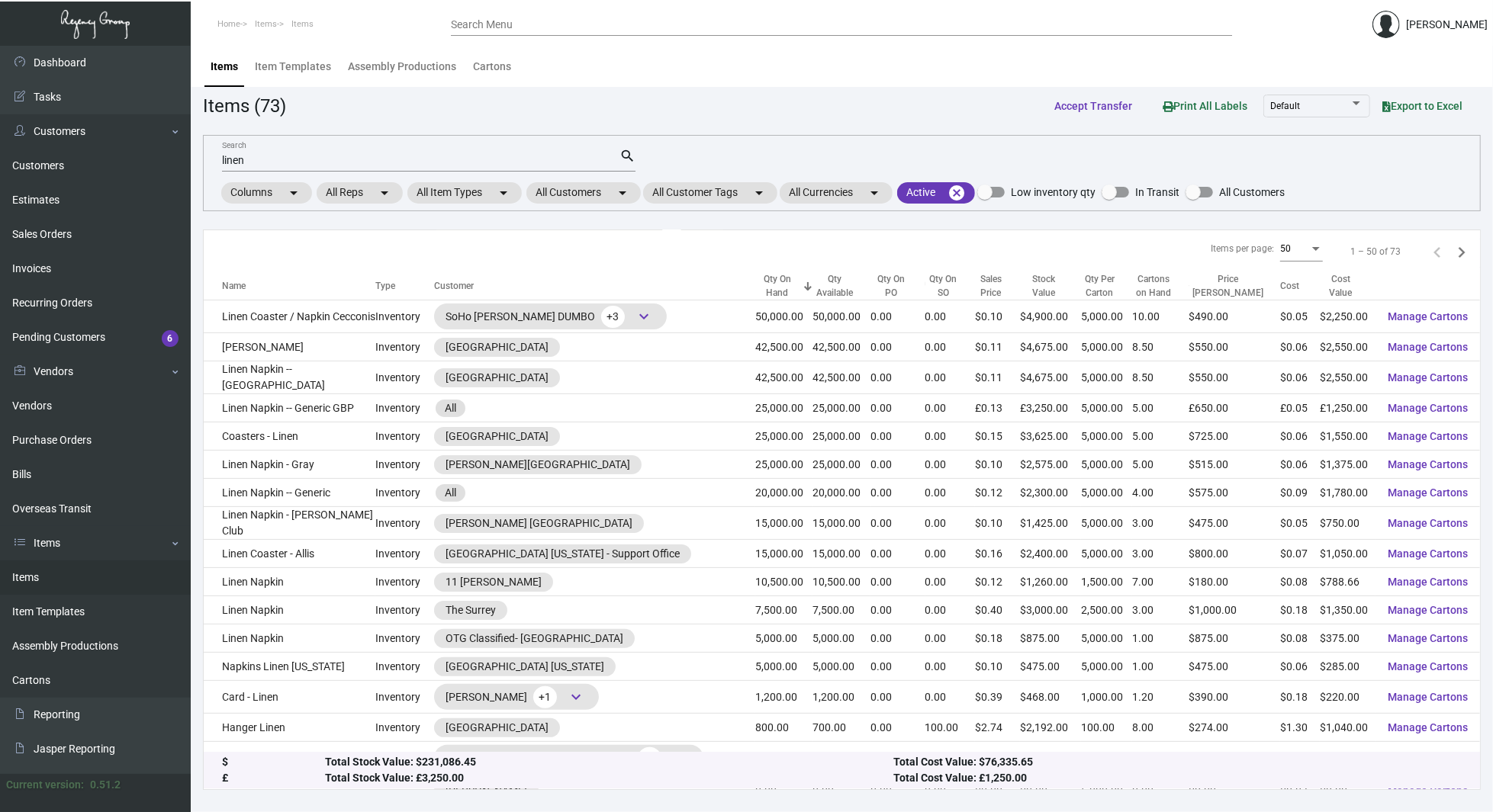
click at [1426, 168] on div "linen Search search Columns arrow_drop_down All Reps arrow_drop_down All Item T…" at bounding box center [842, 173] width 1278 height 76
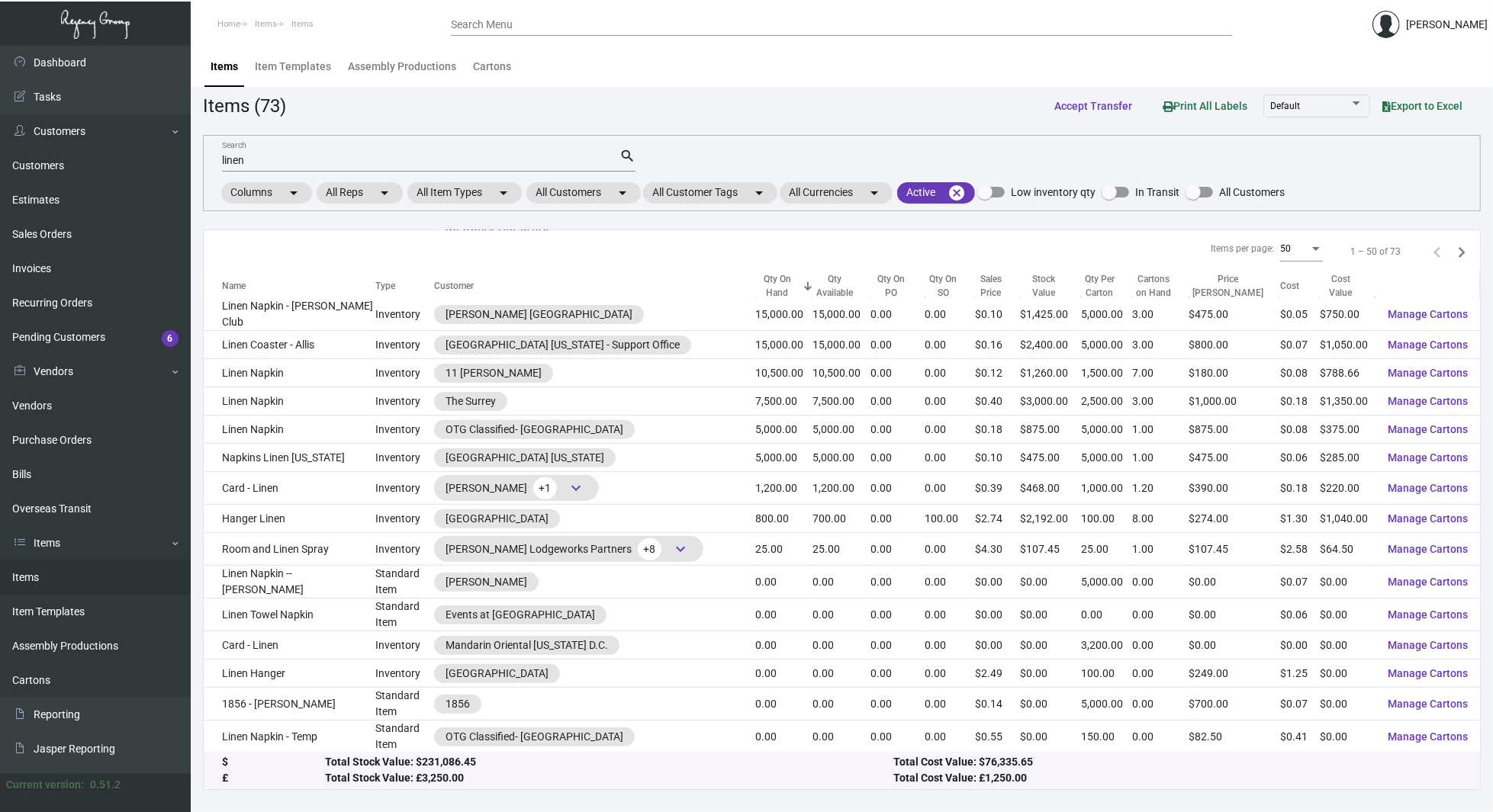
scroll to position [370, 0]
click at [388, 160] on input "linen" at bounding box center [421, 161] width 398 height 13
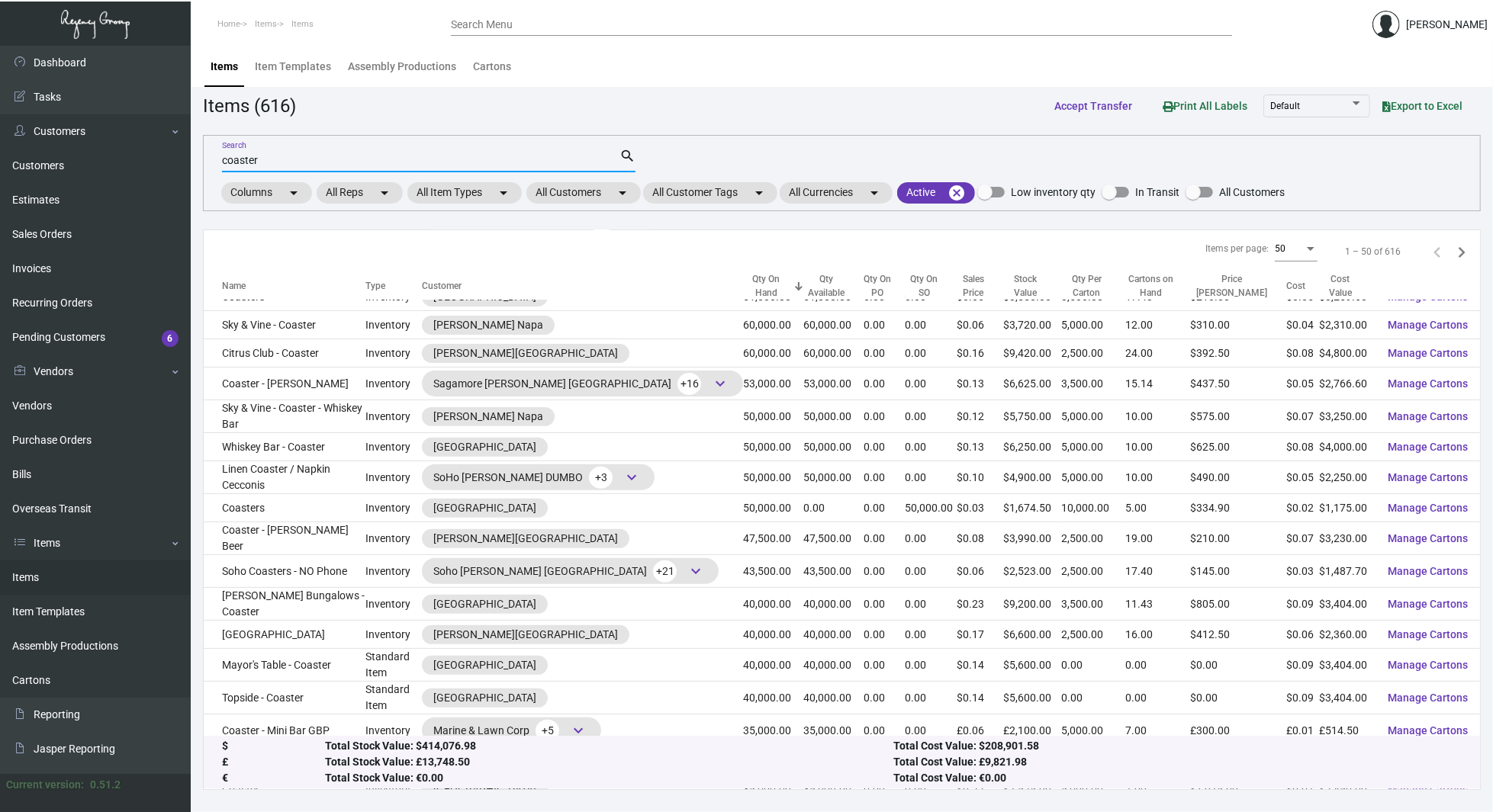
type input "coaster"
click at [743, 285] on div "Qty On Hand" at bounding box center [766, 286] width 46 height 27
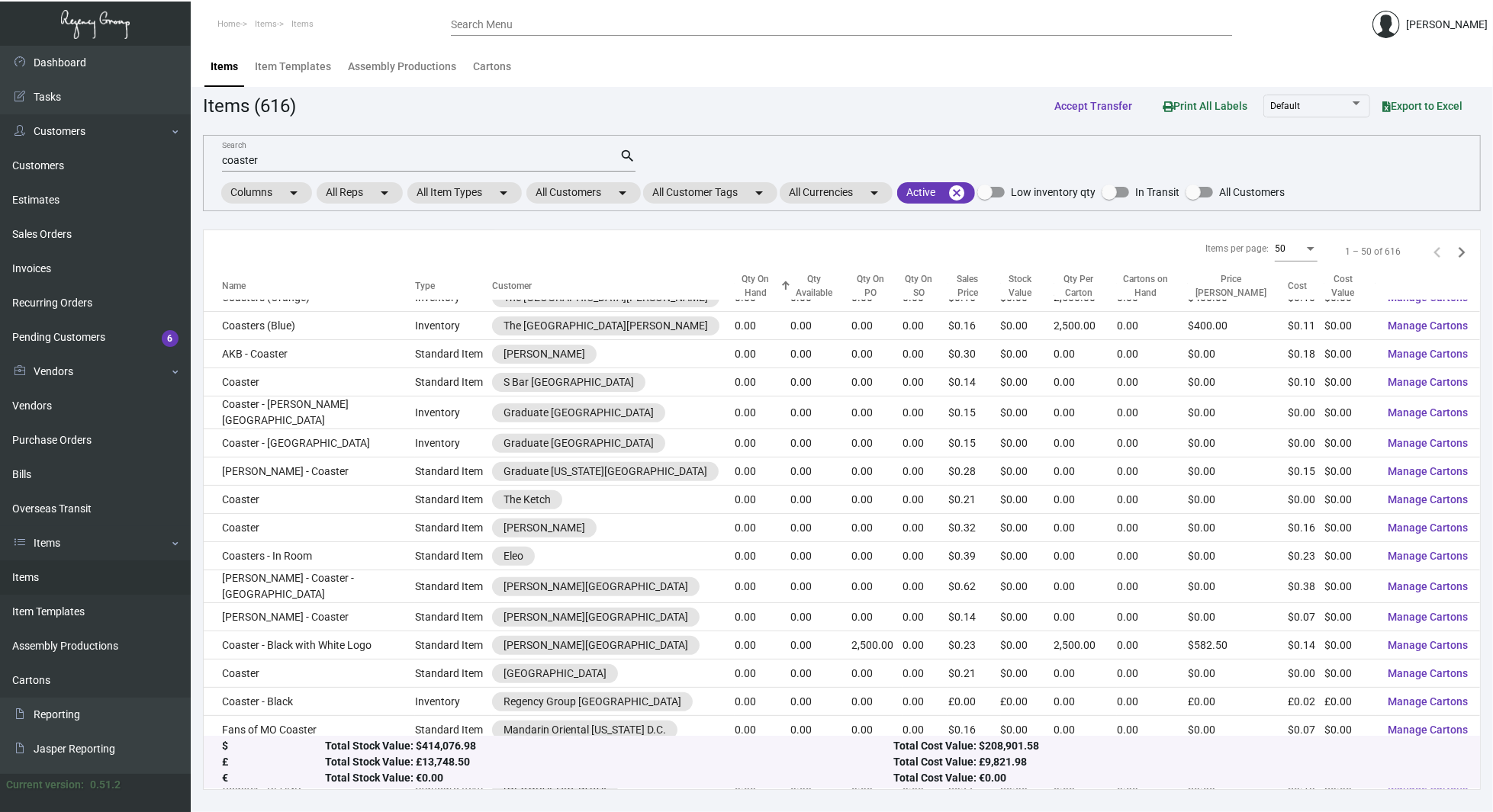
click at [734, 284] on div "Qty On Hand" at bounding box center [755, 286] width 42 height 27
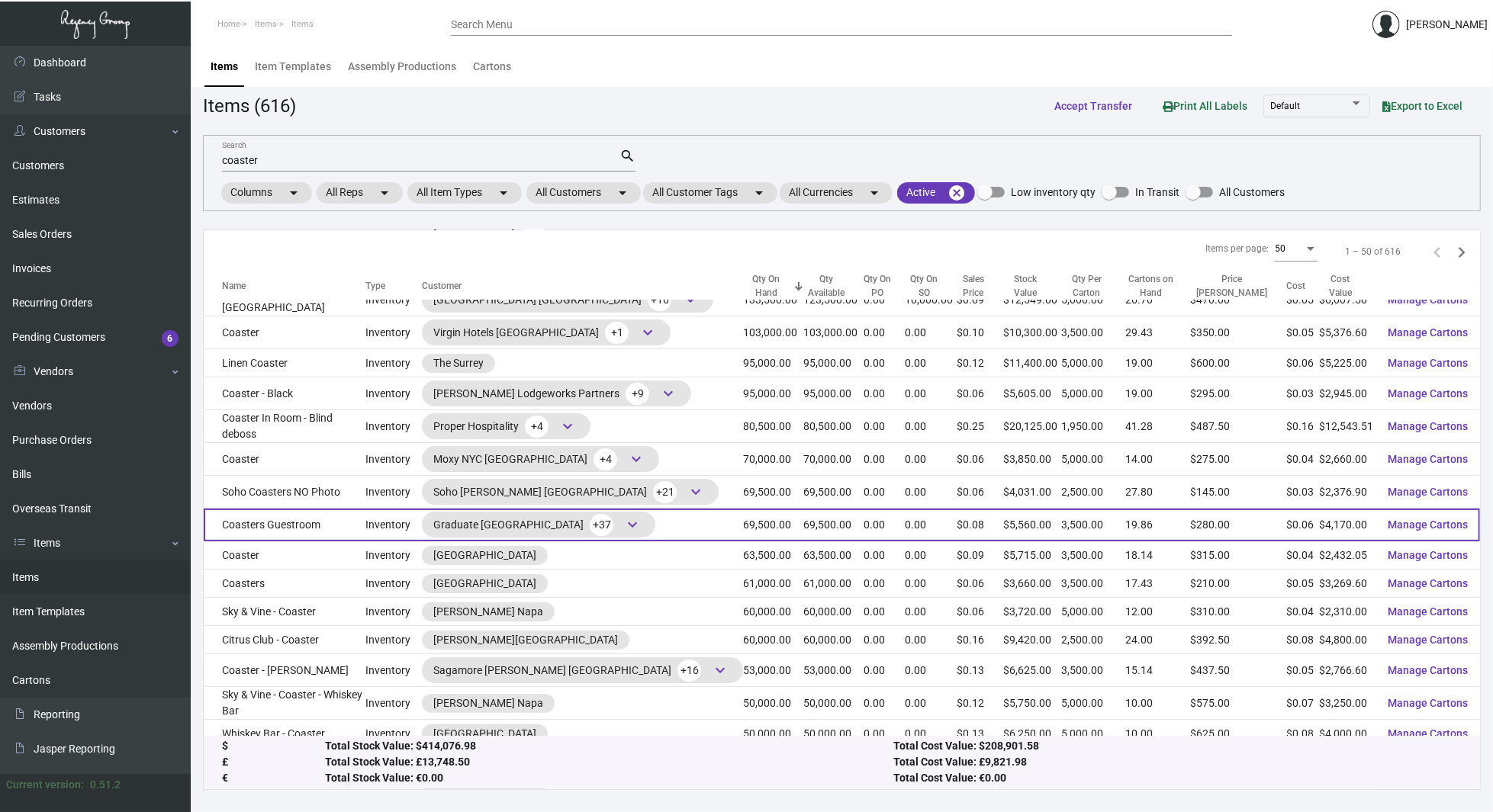
scroll to position [89, 0]
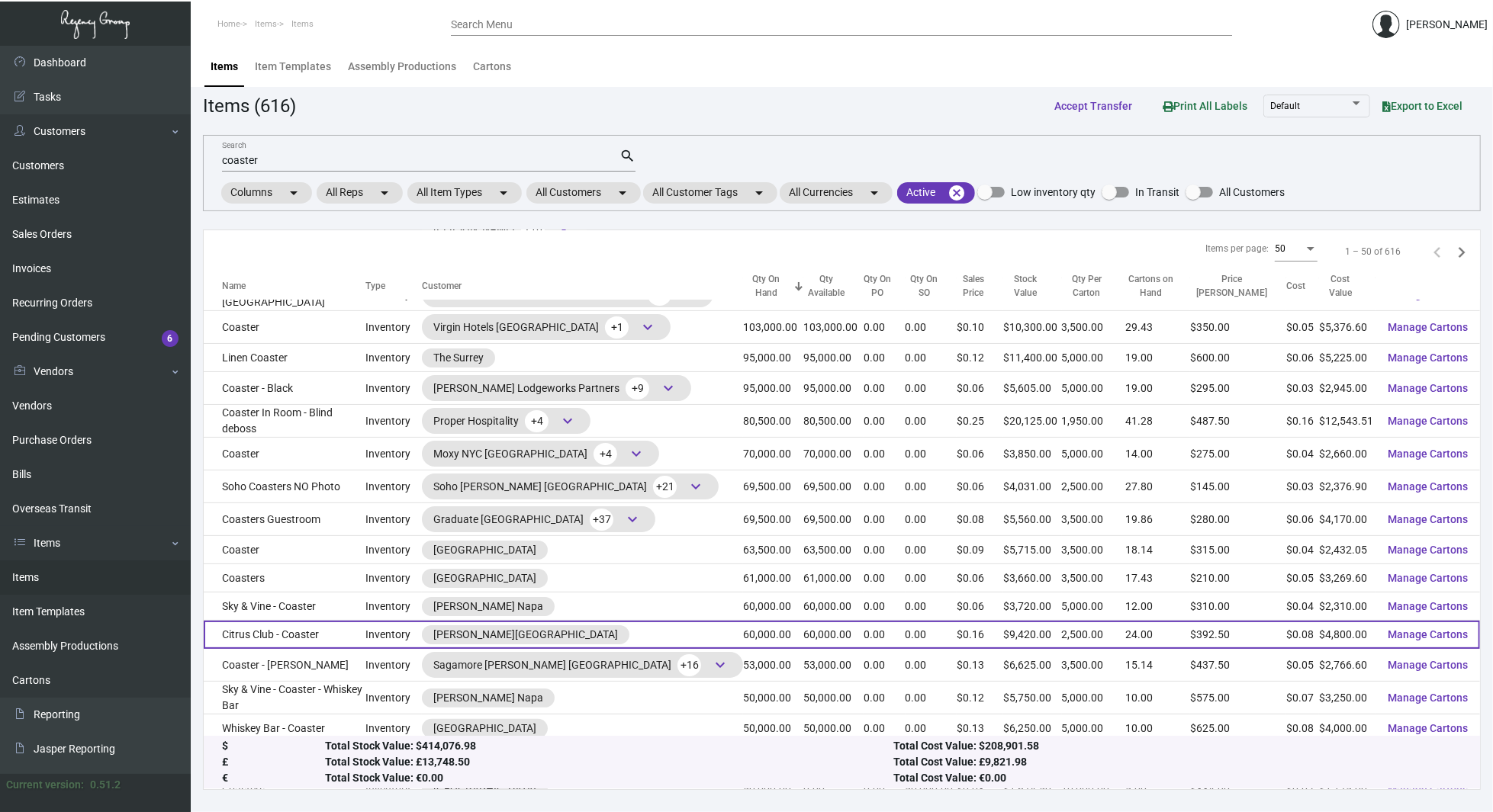
click at [311, 632] on td "Citrus Club - Coaster" at bounding box center [285, 635] width 162 height 28
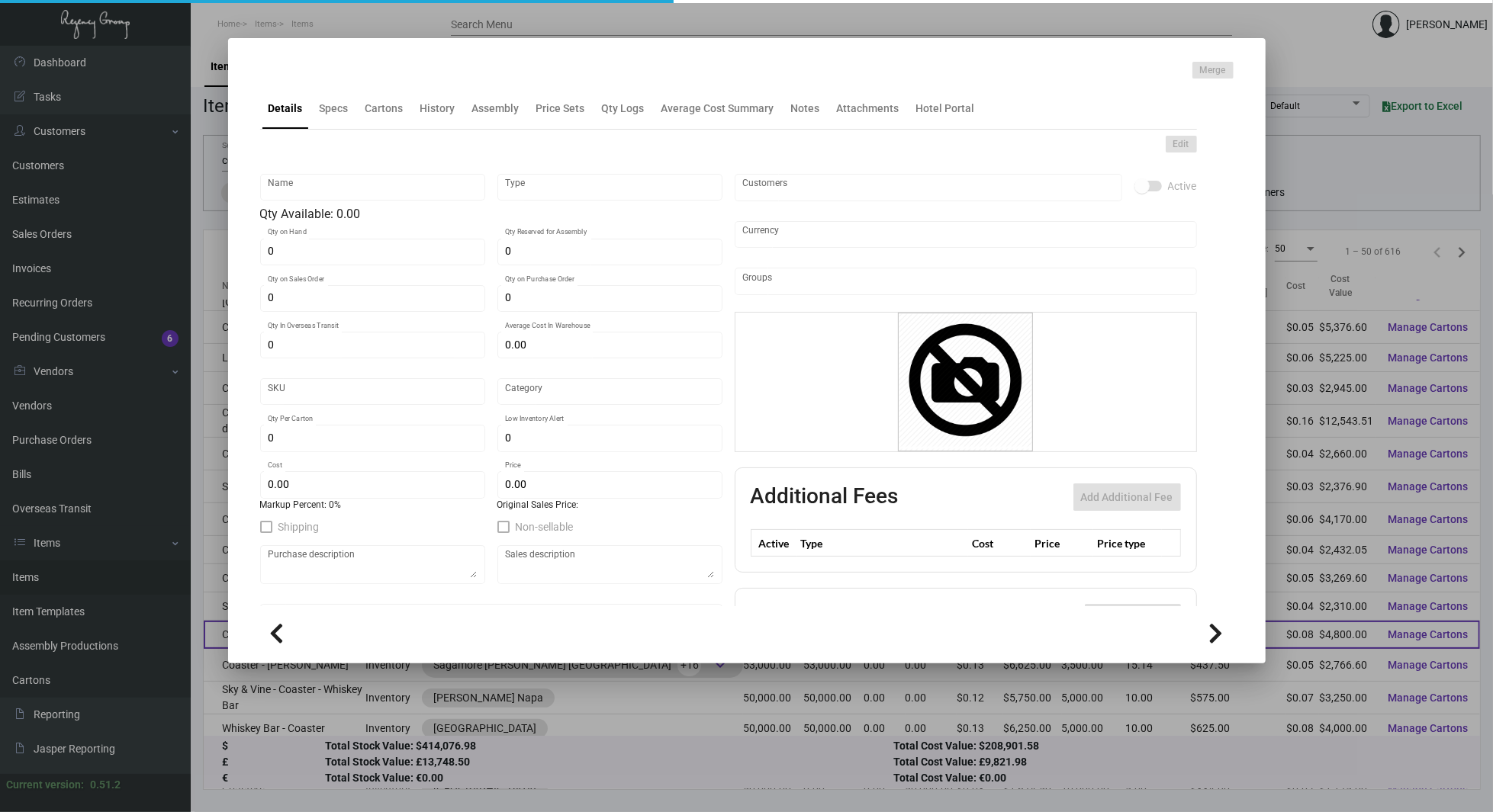
type input "Citrus Club - Coaster"
type input "Inventory"
type input "60,000"
type input "$ 0.16988"
type input "1036"
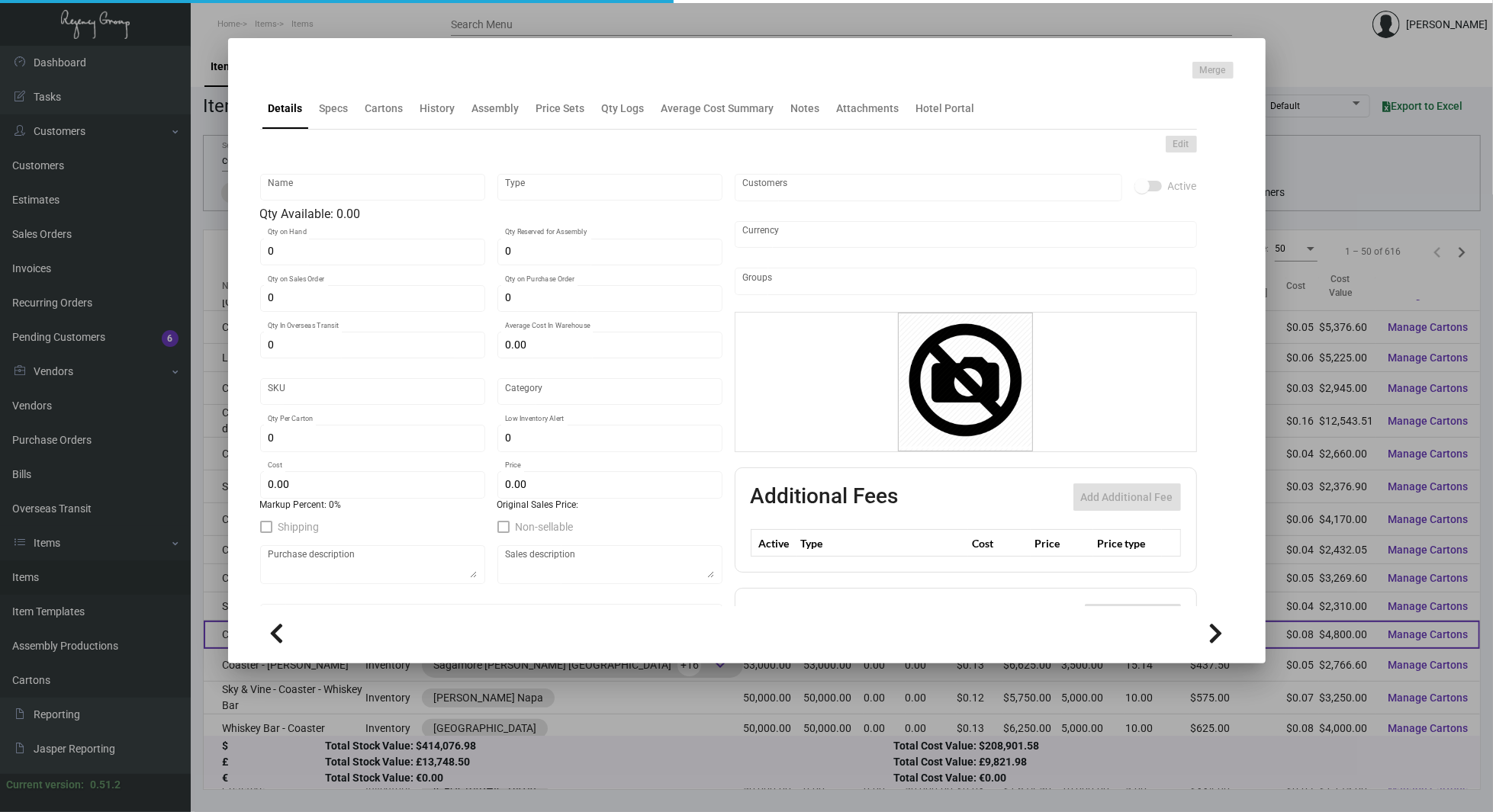
type input "Standard"
type input "2,500"
type input "7,500"
type input "$ 0.08"
type input "$ 0.157"
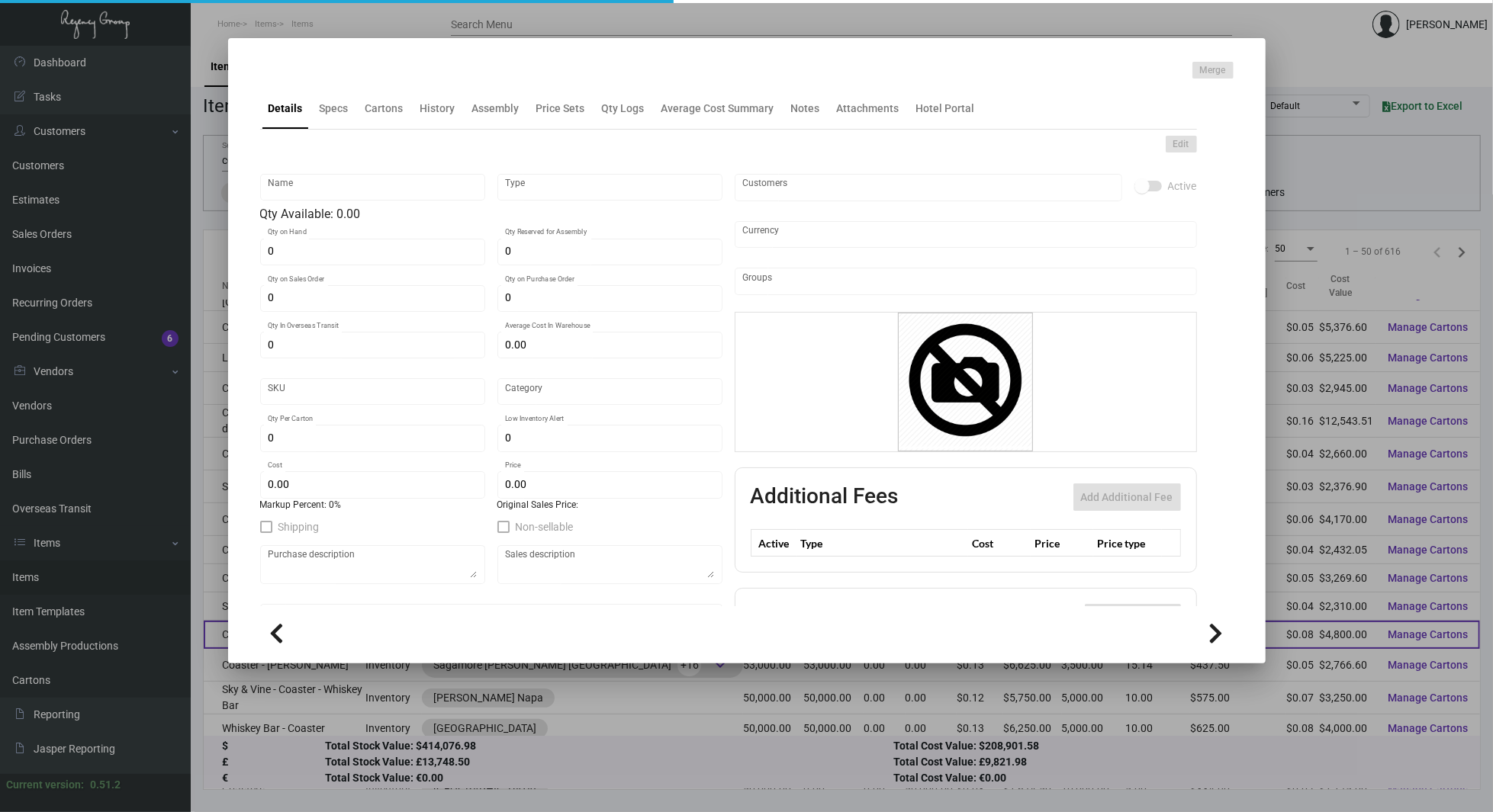
type textarea "Coasters Citrus Club: Size 4” in diameter, 80 pt. pulp board material, printing…"
checkbox input "true"
type input "United States Dollar $"
